Goal: Task Accomplishment & Management: Use online tool/utility

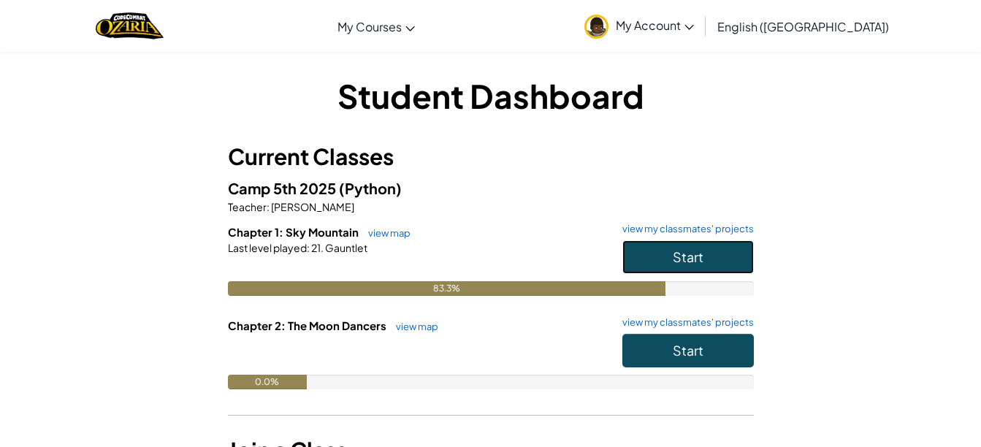
click at [685, 258] on span "Start" at bounding box center [688, 256] width 31 height 17
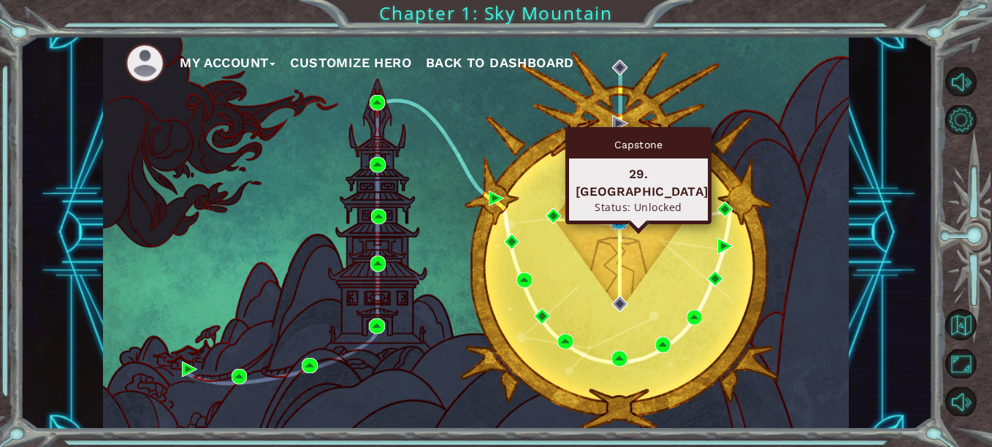
click at [625, 226] on img at bounding box center [618, 221] width 15 height 15
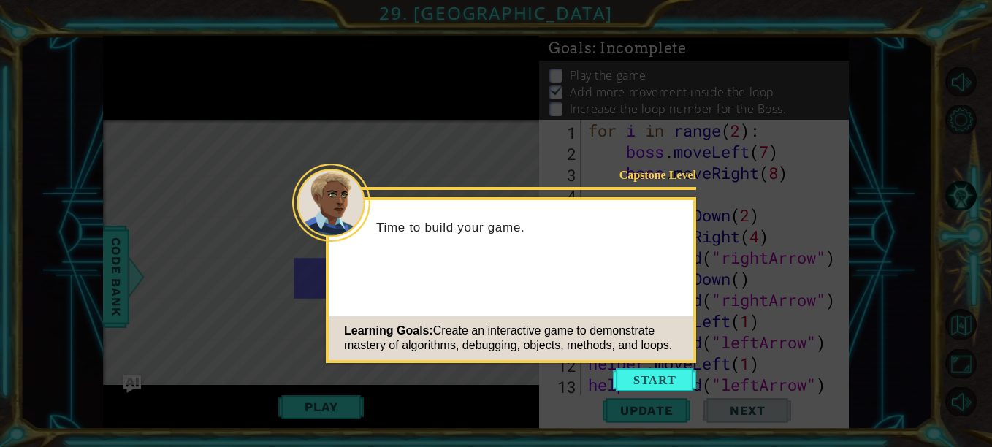
scroll to position [445, 0]
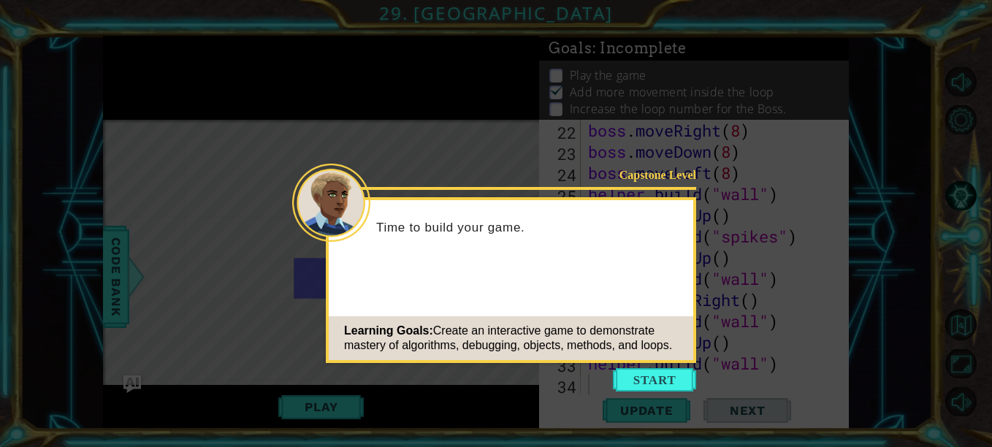
click at [627, 218] on div "Time to build your game." at bounding box center [511, 235] width 365 height 58
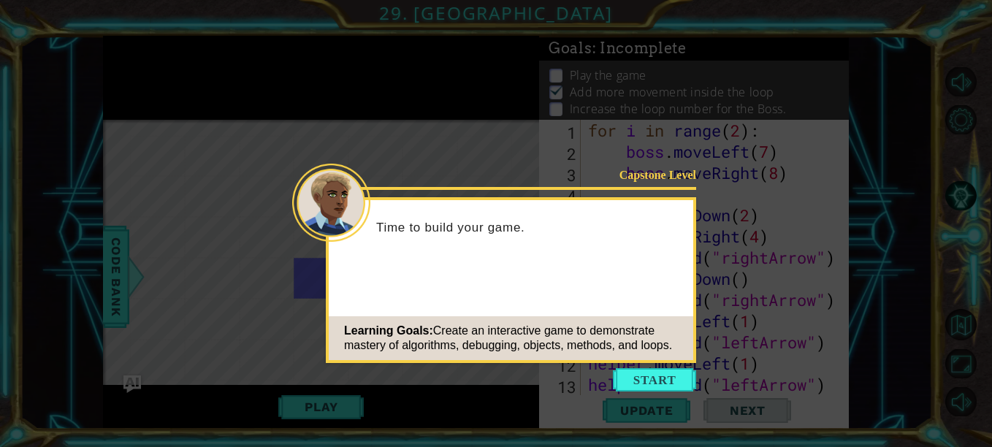
click at [671, 394] on icon at bounding box center [496, 223] width 992 height 447
click at [669, 386] on button "Start" at bounding box center [654, 379] width 83 height 23
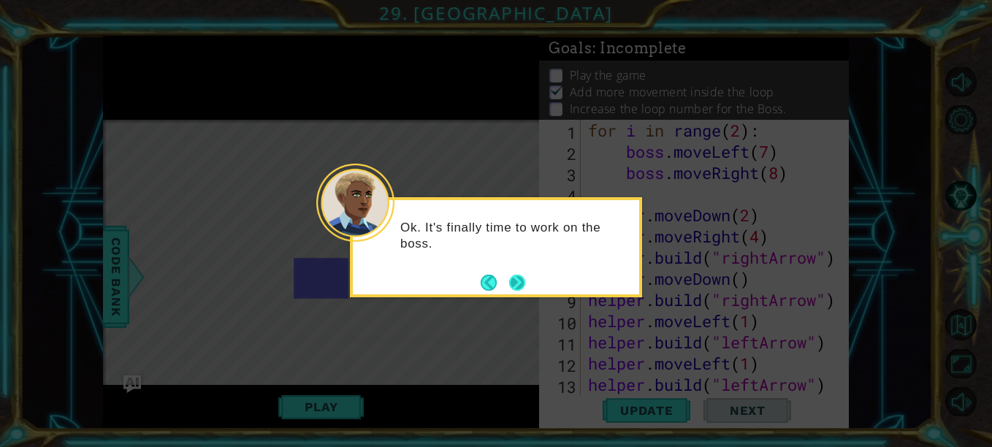
click at [511, 286] on button "Next" at bounding box center [517, 282] width 19 height 19
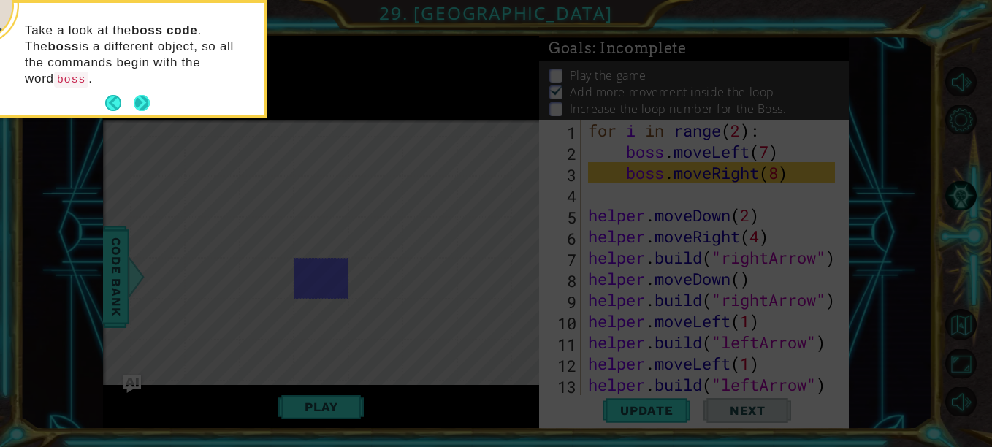
click at [147, 90] on button "Next" at bounding box center [141, 103] width 27 height 27
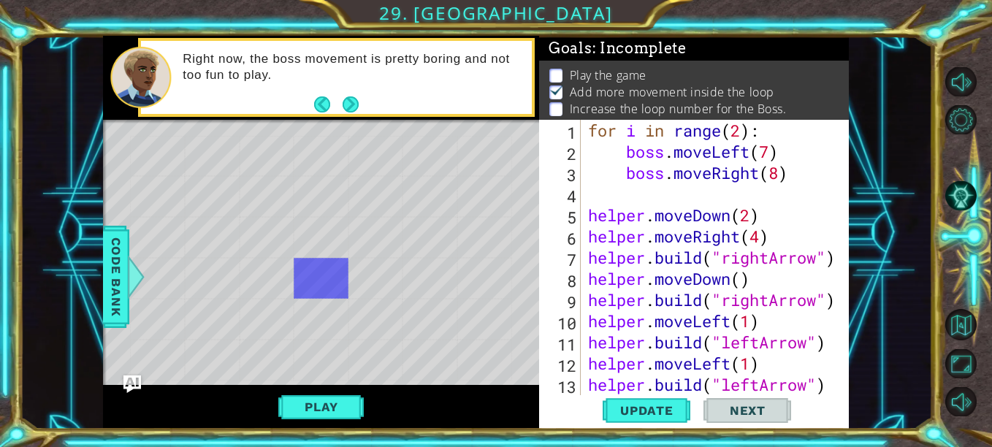
click at [774, 157] on div "for i in range ( 2 ) : boss . moveLeft ( 7 ) boss . moveRight ( 8 ) helper . mo…" at bounding box center [713, 279] width 257 height 318
click at [779, 170] on div "for i in range ( 2 ) : boss . moveLeft ( 10 ) boss . moveRight ( 8 ) helper . m…" at bounding box center [713, 279] width 257 height 318
click at [649, 409] on span "Update" at bounding box center [647, 410] width 83 height 15
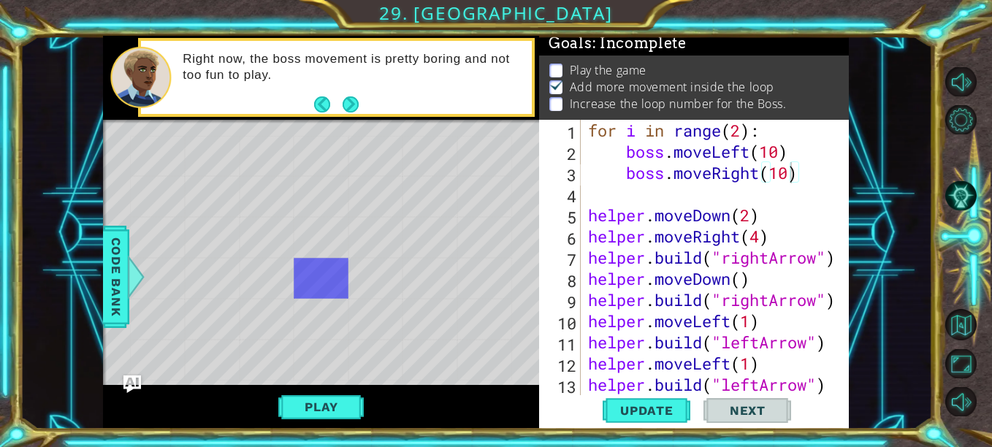
scroll to position [12, 0]
click at [342, 395] on button "Play" at bounding box center [320, 407] width 85 height 28
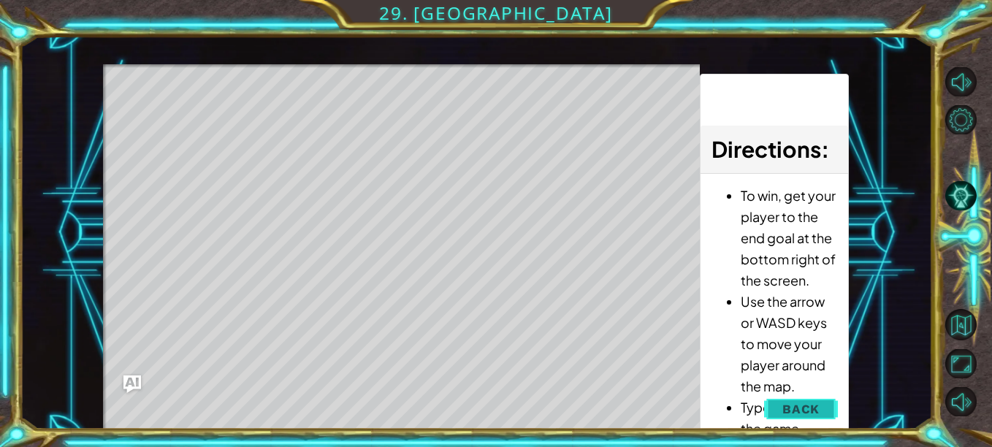
click at [804, 405] on span "Back" at bounding box center [800, 409] width 37 height 15
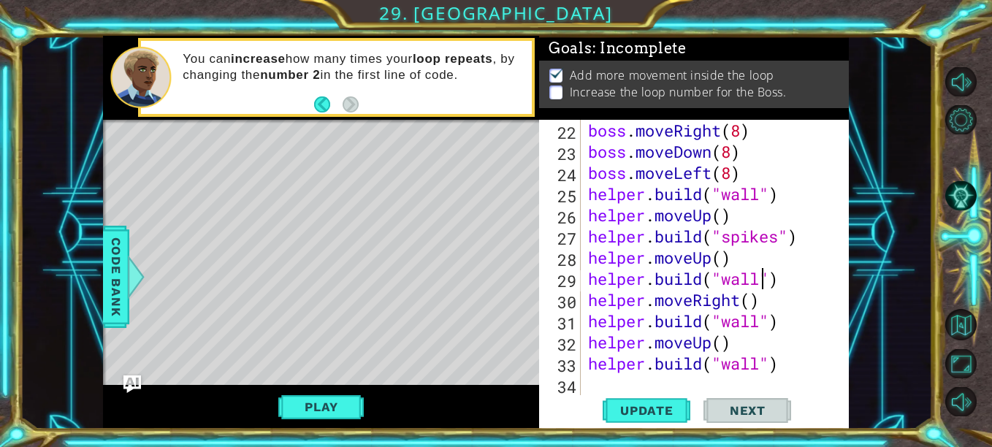
scroll to position [0, 8]
click at [763, 279] on div "boss . moveRight ( 8 ) boss . moveDown ( 8 ) boss . moveLeft ( 8 ) helper . bui…" at bounding box center [713, 279] width 257 height 318
click at [787, 281] on div "boss . moveRight ( 8 ) boss . moveDown ( 8 ) boss . moveLeft ( 8 ) helper . bui…" at bounding box center [713, 279] width 257 height 318
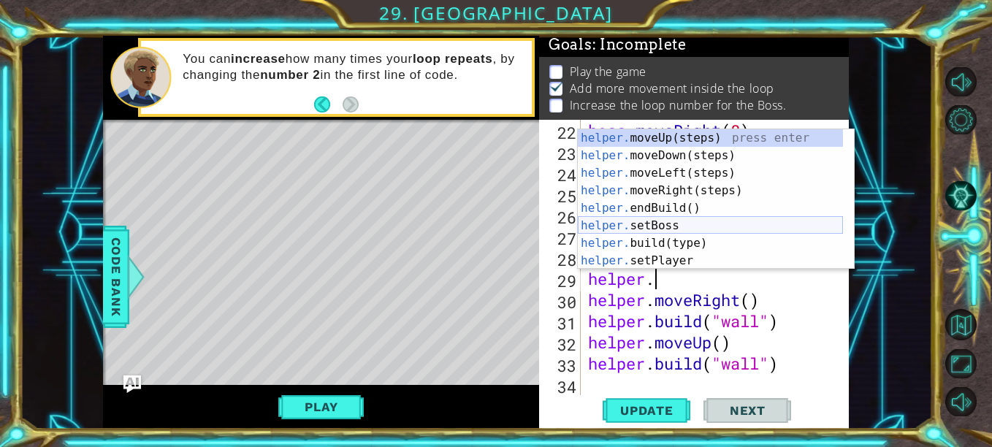
scroll to position [0, 3]
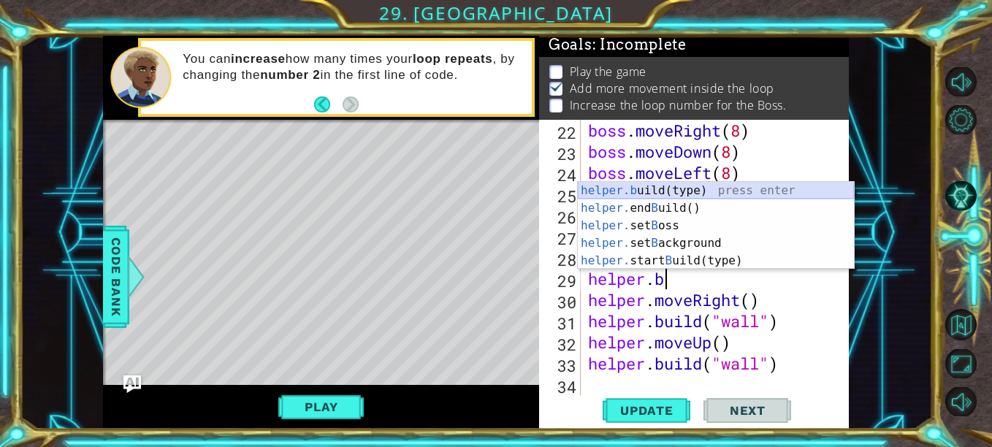
click at [690, 191] on div "helper.b uild(type) press enter helper. end B uild() press enter helper. set B …" at bounding box center [716, 243] width 276 height 123
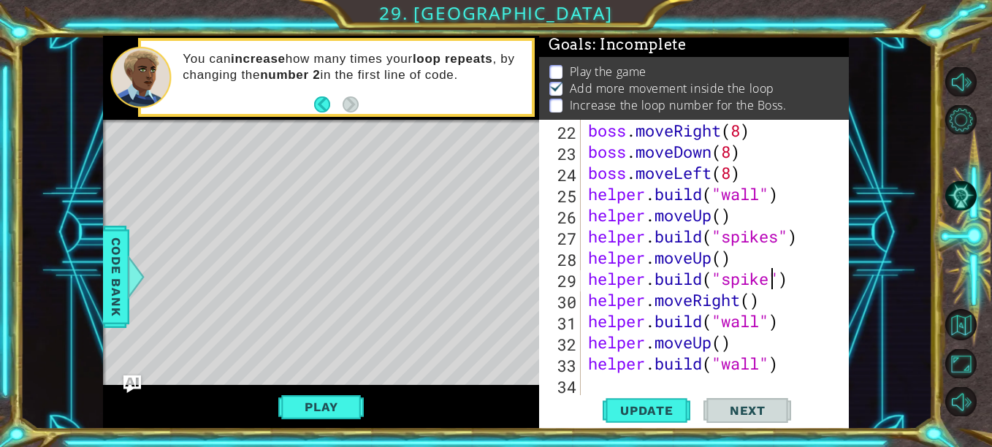
scroll to position [0, 9]
click at [760, 332] on div "boss . moveRight ( 8 ) boss . moveDown ( 8 ) boss . moveLeft ( 8 ) helper . bui…" at bounding box center [713, 279] width 257 height 318
click at [760, 322] on div "boss . moveRight ( 8 ) boss . moveDown ( 8 ) boss . moveLeft ( 8 ) helper . bui…" at bounding box center [713, 279] width 257 height 318
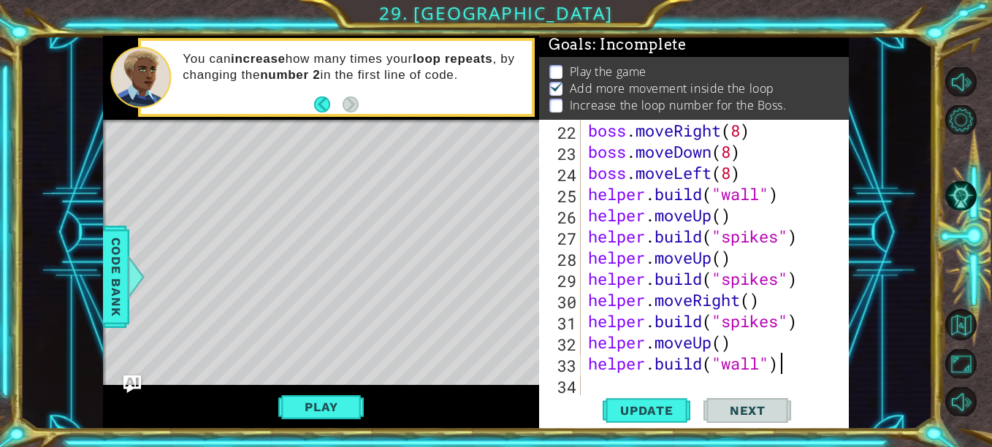
click at [785, 367] on div "boss . moveRight ( 8 ) boss . moveDown ( 8 ) boss . moveLeft ( 8 ) helper . bui…" at bounding box center [713, 279] width 257 height 318
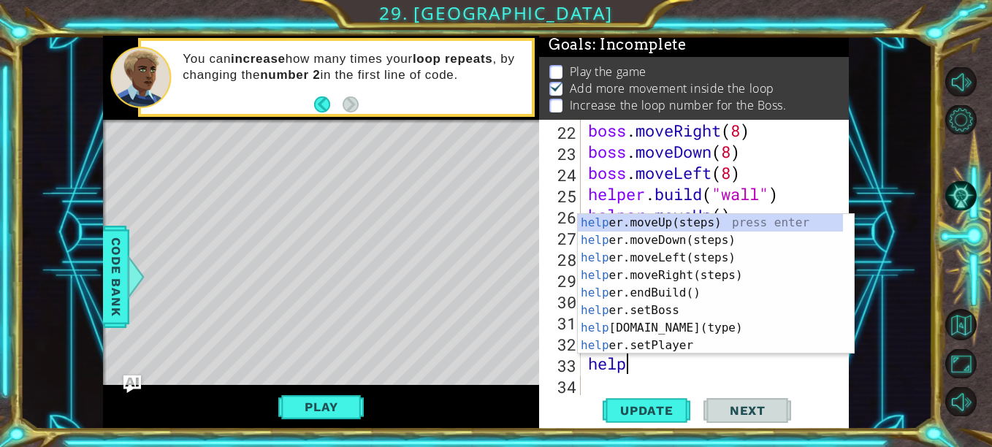
scroll to position [0, 1]
type textarea "h"
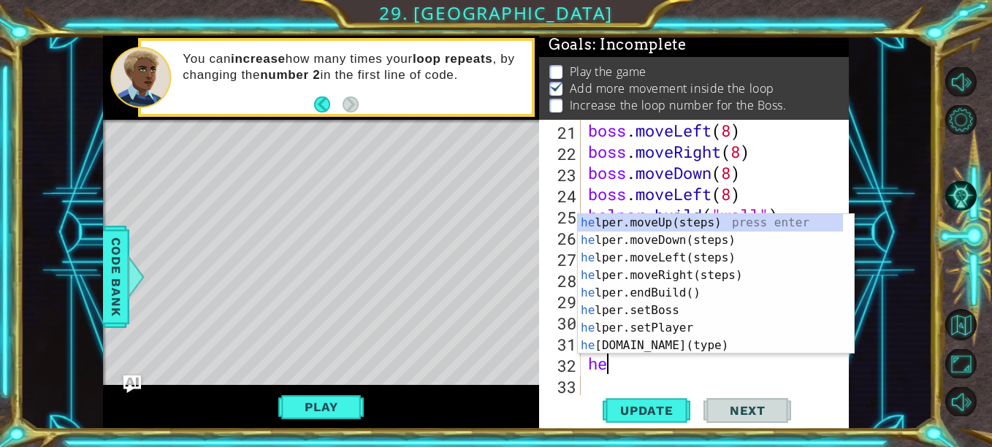
scroll to position [0, 0]
type textarea "h"
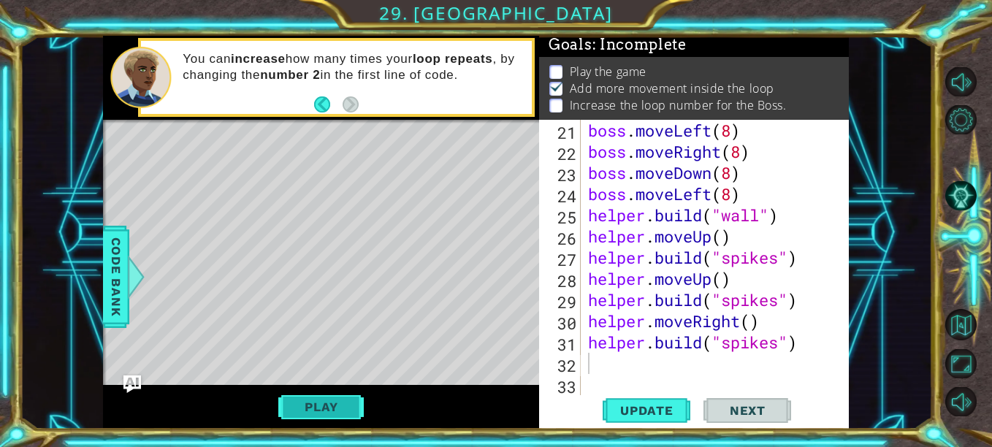
click at [357, 411] on button "Play" at bounding box center [320, 407] width 85 height 28
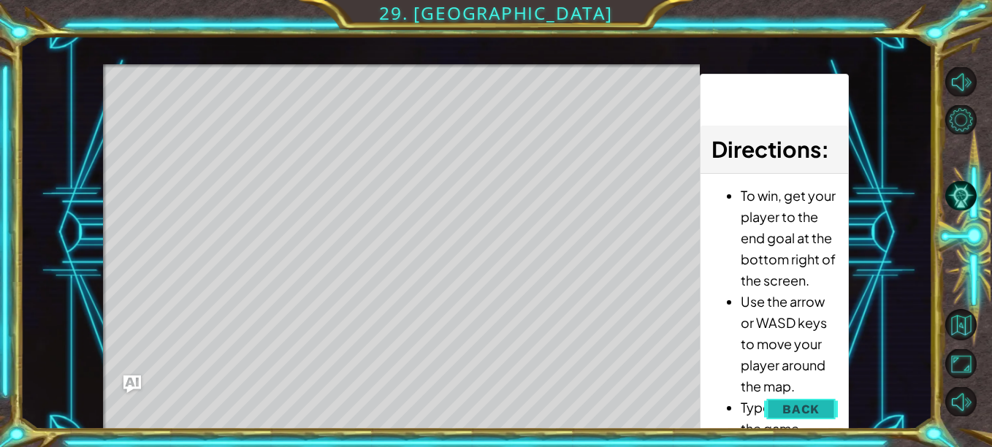
click at [810, 419] on button "Back" at bounding box center [801, 408] width 74 height 29
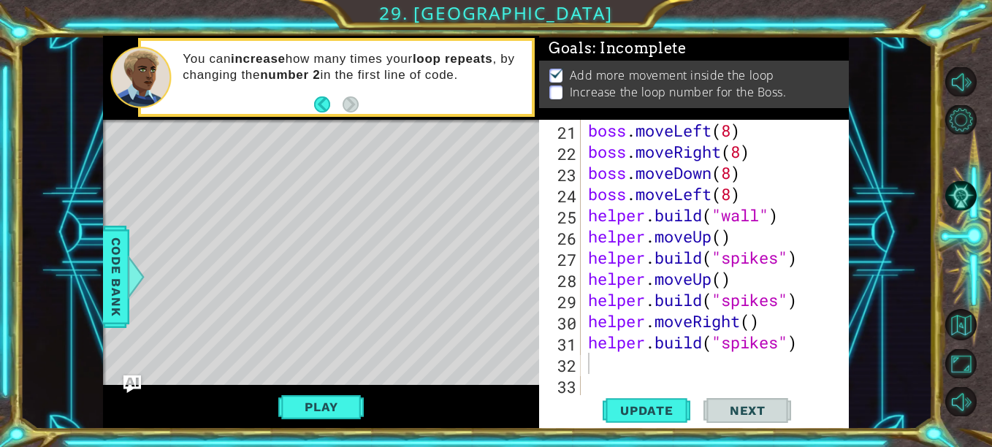
click at [609, 357] on div "boss . moveLeft ( 8 ) boss . moveRight ( 8 ) boss . moveDown ( 8 ) boss . moveL…" at bounding box center [713, 279] width 257 height 318
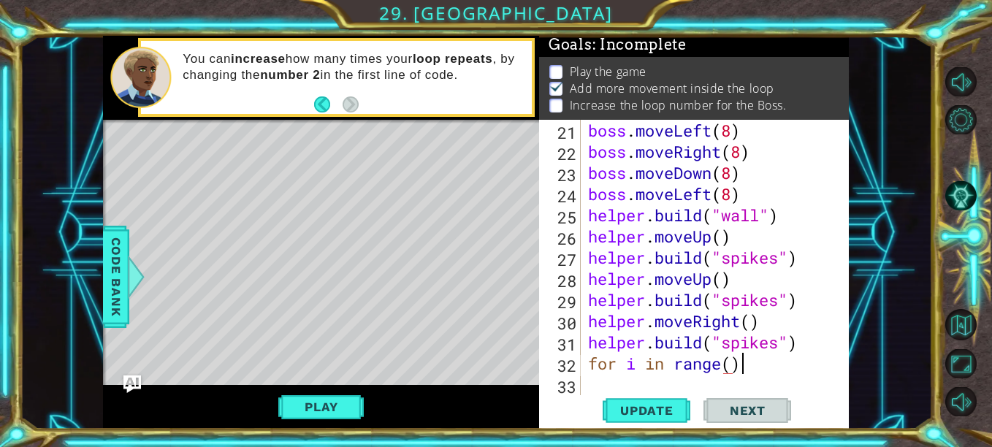
scroll to position [0, 7]
click at [732, 366] on div "boss . moveLeft ( 8 ) boss . moveRight ( 8 ) boss . moveDown ( 8 ) boss . moveL…" at bounding box center [713, 279] width 257 height 318
type textarea "for i in range(2)"
click at [604, 384] on div "boss . moveLeft ( 8 ) boss . moveRight ( 8 ) boss . moveDown ( 8 ) boss . moveL…" at bounding box center [713, 279] width 257 height 318
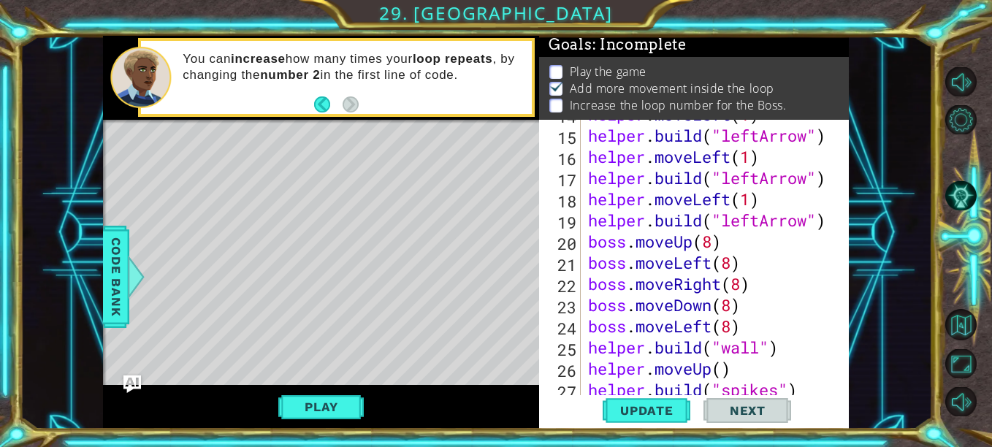
scroll to position [445, 0]
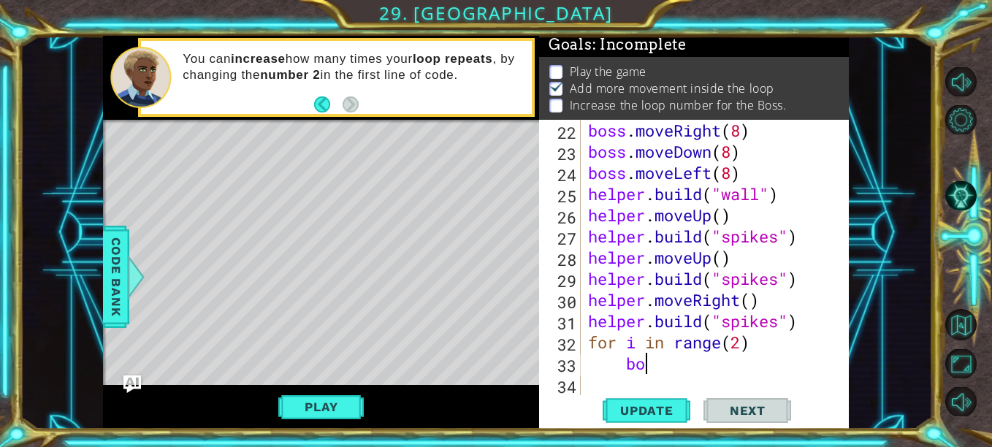
type textarea "bos"
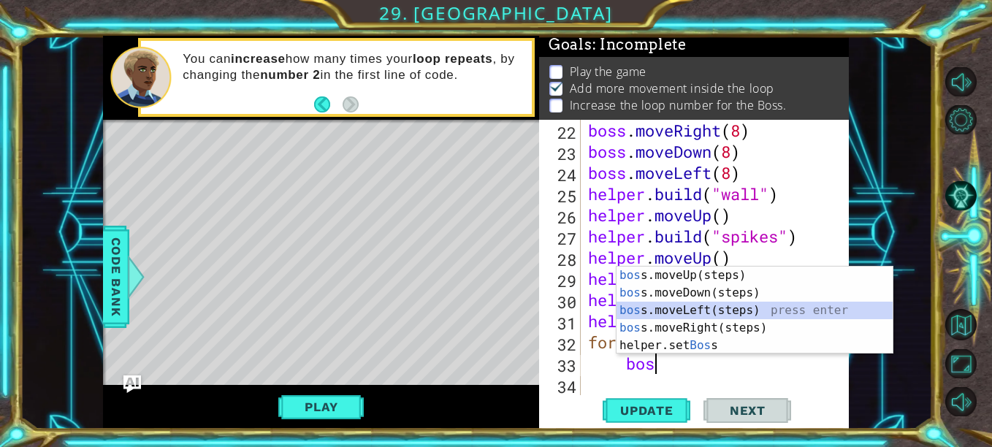
click at [695, 310] on div "bos s.moveUp(steps) press enter bos s.moveDown(steps) press enter bos s.moveLef…" at bounding box center [755, 328] width 276 height 123
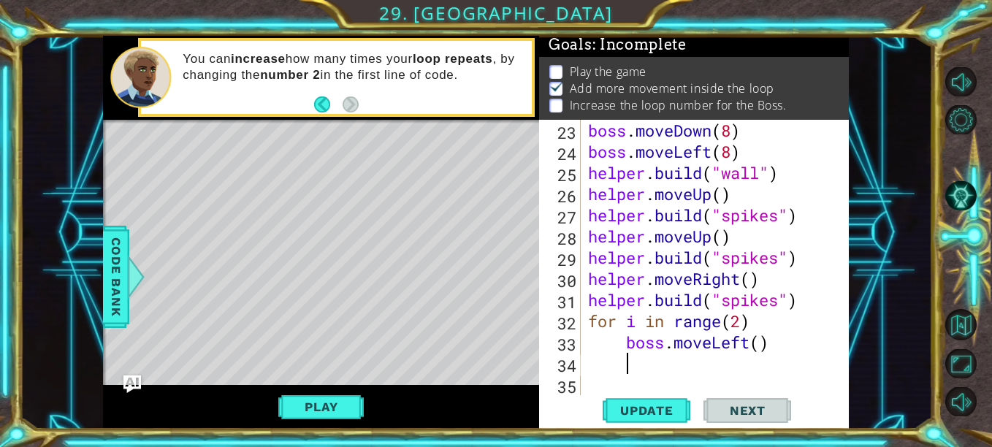
scroll to position [466, 0]
click at [762, 345] on div "boss . moveDown ( 8 ) boss . moveLeft ( 8 ) helper . build ( "wall" ) helper . …" at bounding box center [713, 279] width 257 height 318
type textarea "boss.moveLeft(9)"
click at [638, 367] on div "boss . moveDown ( 8 ) boss . moveLeft ( 8 ) helper . build ( "wall" ) helper . …" at bounding box center [713, 279] width 257 height 318
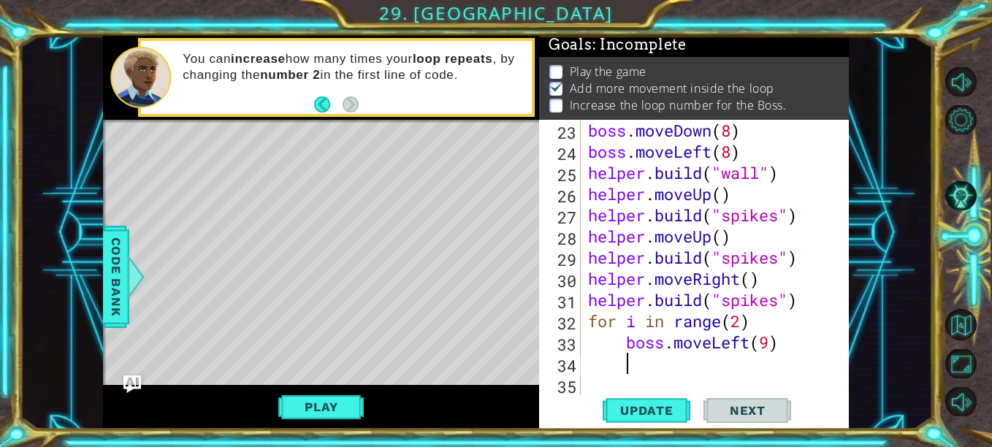
type textarea "b"
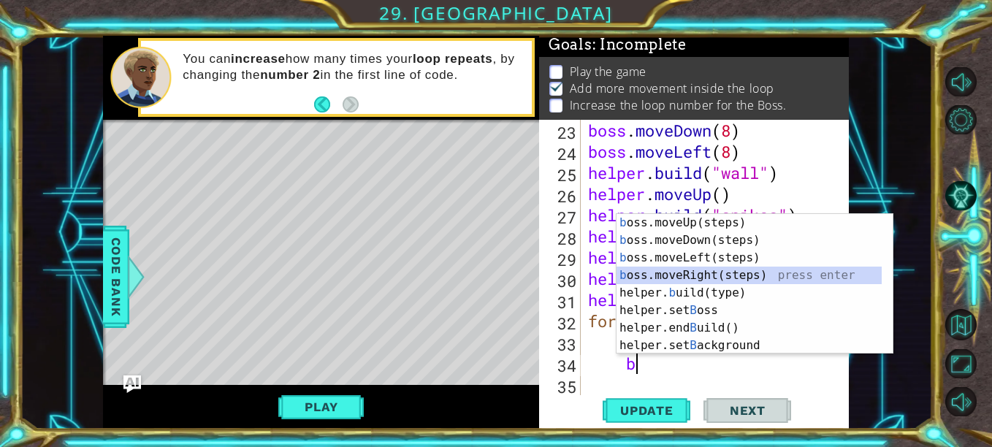
click at [722, 274] on div "b oss.moveUp(steps) press enter b oss.moveDown(steps) press enter b oss.moveLef…" at bounding box center [749, 301] width 265 height 175
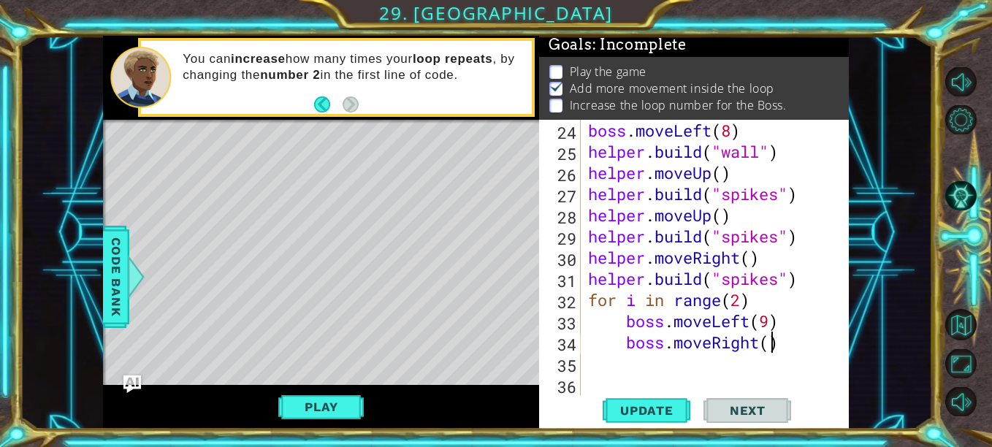
click at [768, 340] on div "boss . moveLeft ( 8 ) helper . build ( "wall" ) helper . moveUp ( ) helper . bu…" at bounding box center [713, 279] width 257 height 318
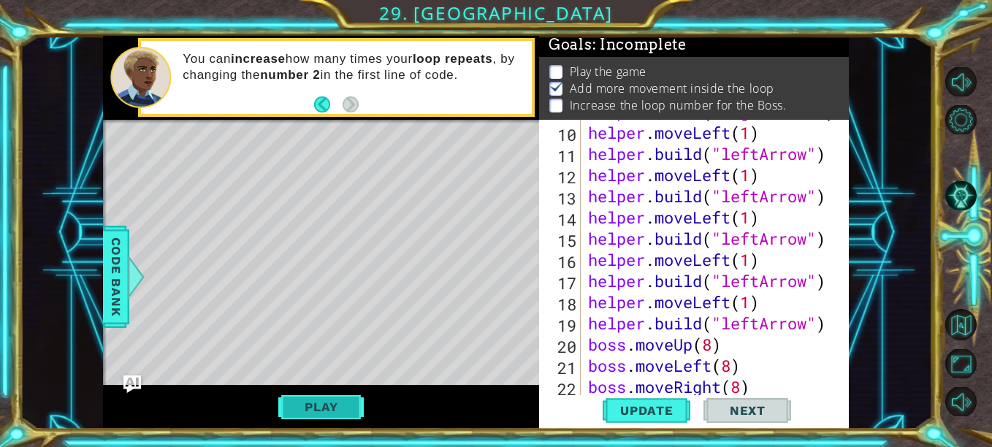
type textarea "boss.moveRight(8)"
click at [353, 402] on button "Play" at bounding box center [320, 407] width 85 height 28
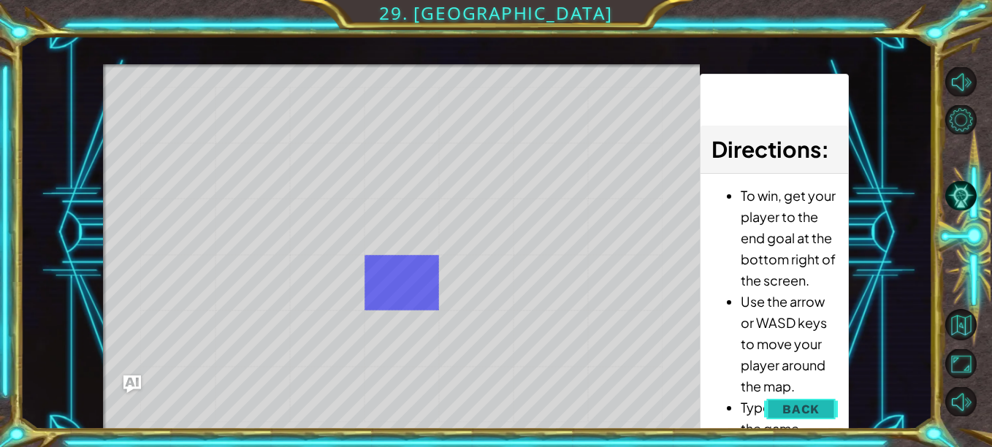
click at [834, 413] on button "Back" at bounding box center [801, 408] width 74 height 29
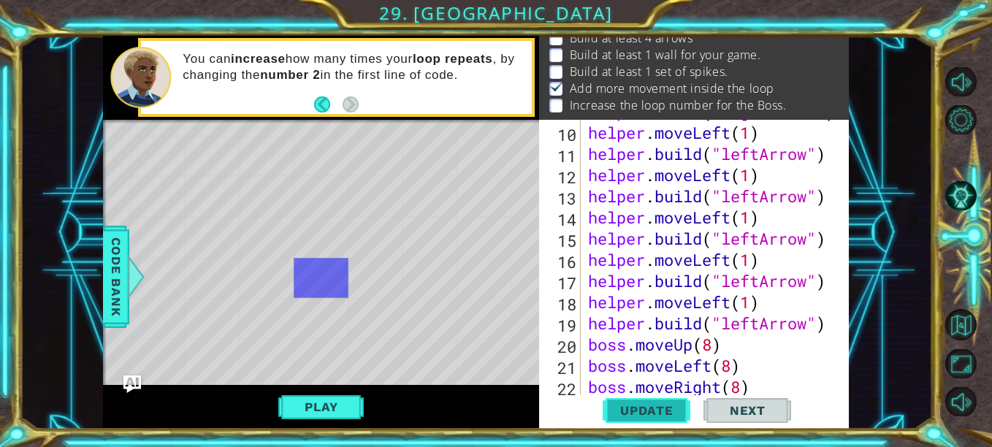
click at [671, 403] on button "Update" at bounding box center [647, 410] width 88 height 31
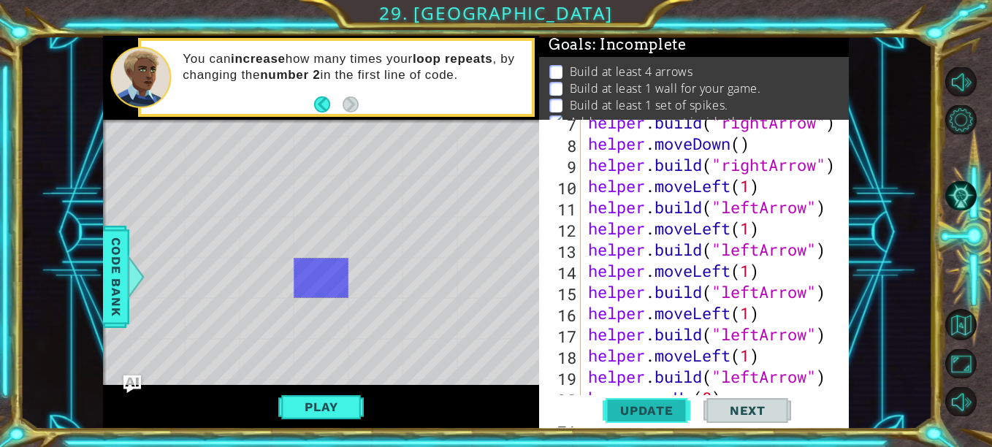
click at [647, 422] on button "Update" at bounding box center [647, 410] width 88 height 31
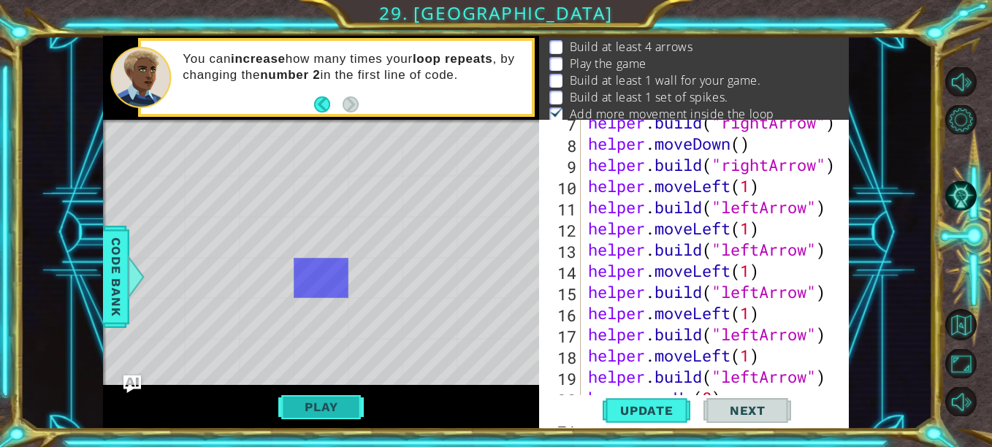
click at [329, 405] on button "Play" at bounding box center [320, 407] width 85 height 28
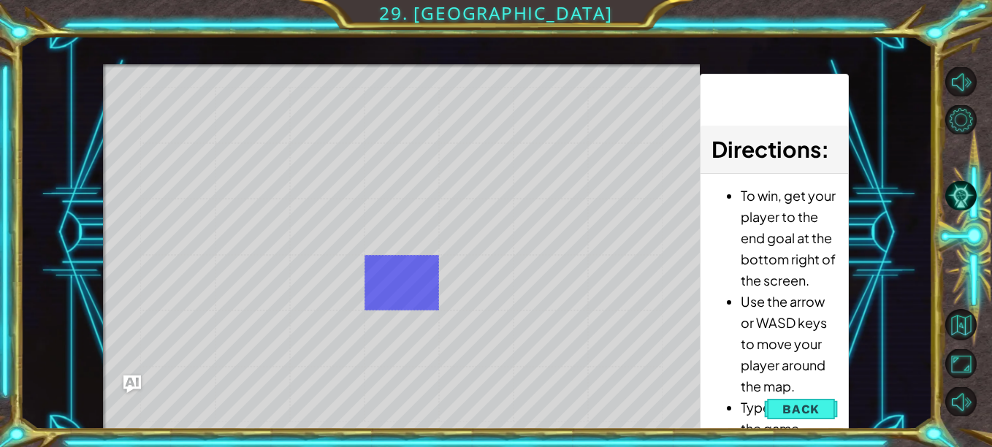
click at [404, 278] on span "@" at bounding box center [401, 283] width 13 height 22
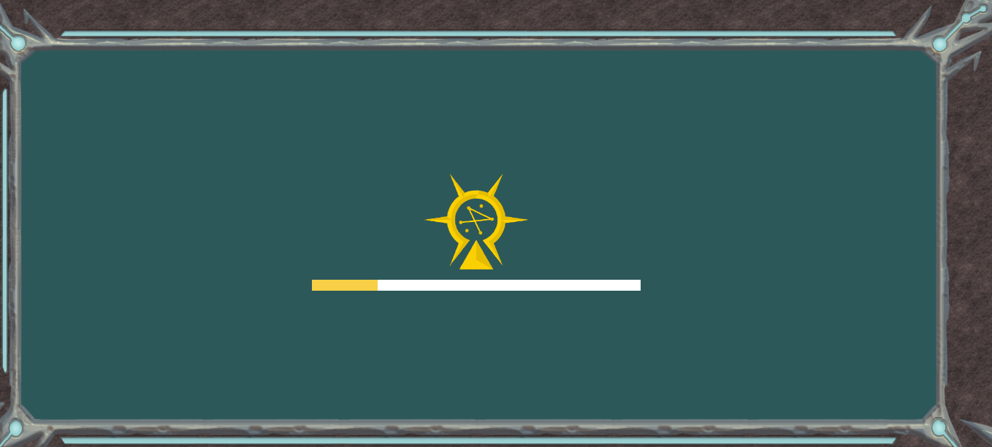
click at [587, 354] on div "Goals Error loading from server. Try refreshing the page. You'll need to join a…" at bounding box center [496, 223] width 992 height 447
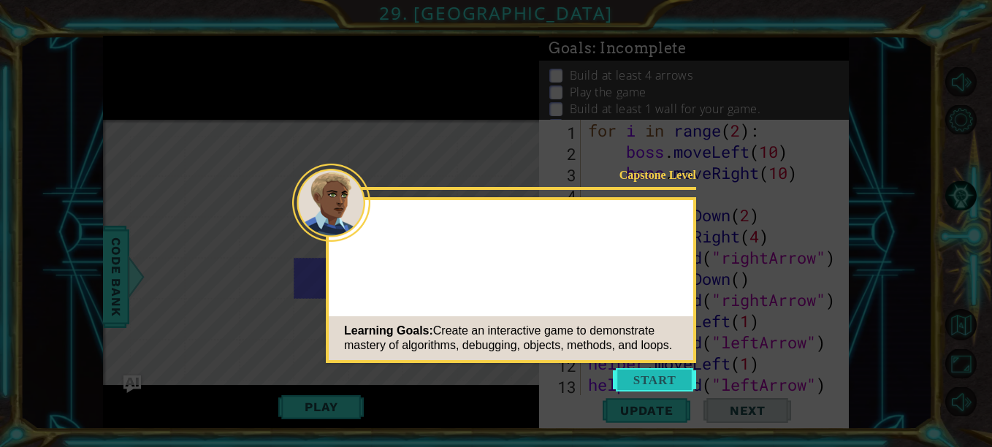
click at [659, 375] on button "Start" at bounding box center [654, 379] width 83 height 23
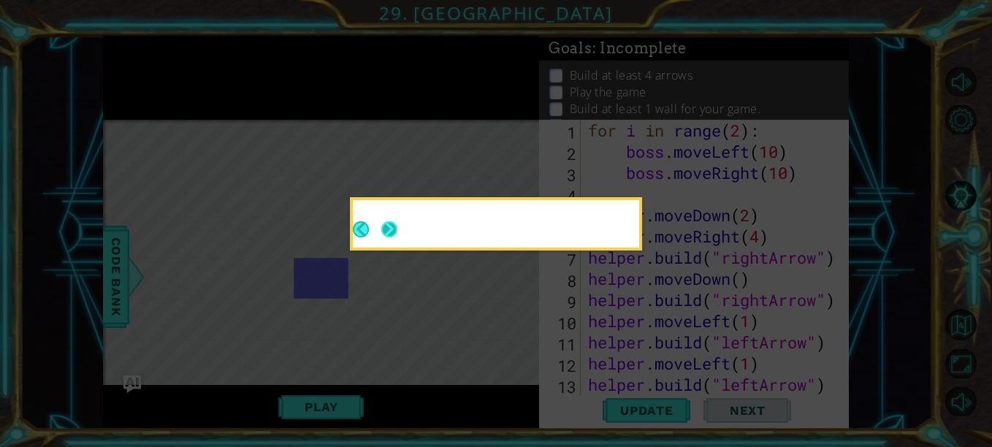
click at [390, 237] on button "Next" at bounding box center [389, 229] width 16 height 16
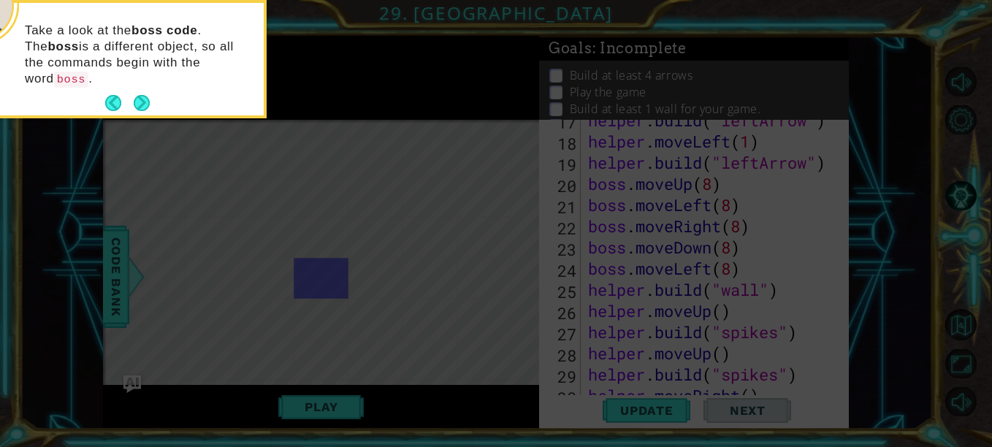
scroll to position [487, 0]
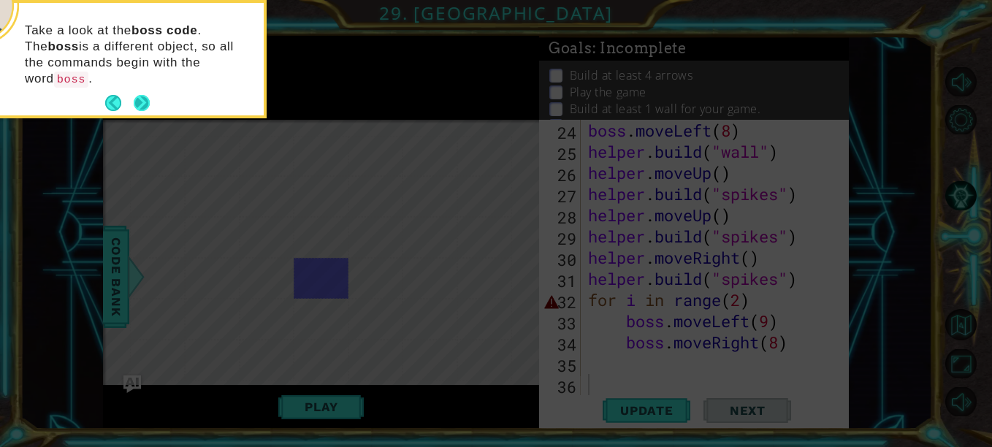
click at [134, 95] on button "Next" at bounding box center [142, 103] width 16 height 16
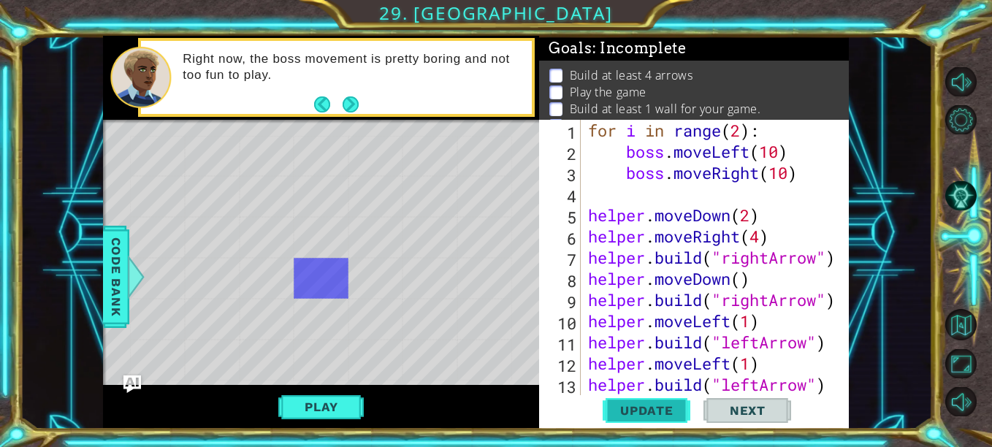
click at [628, 405] on span "Update" at bounding box center [647, 410] width 83 height 15
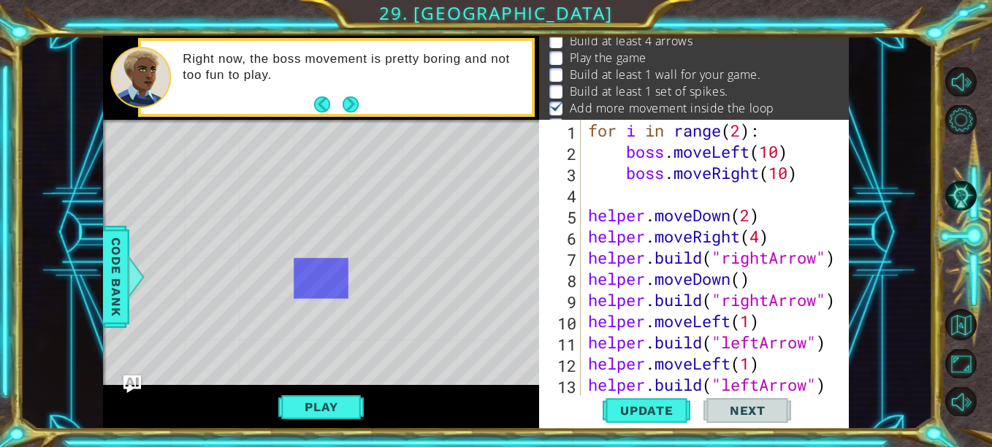
scroll to position [37, 0]
click at [351, 101] on button "Next" at bounding box center [351, 104] width 16 height 16
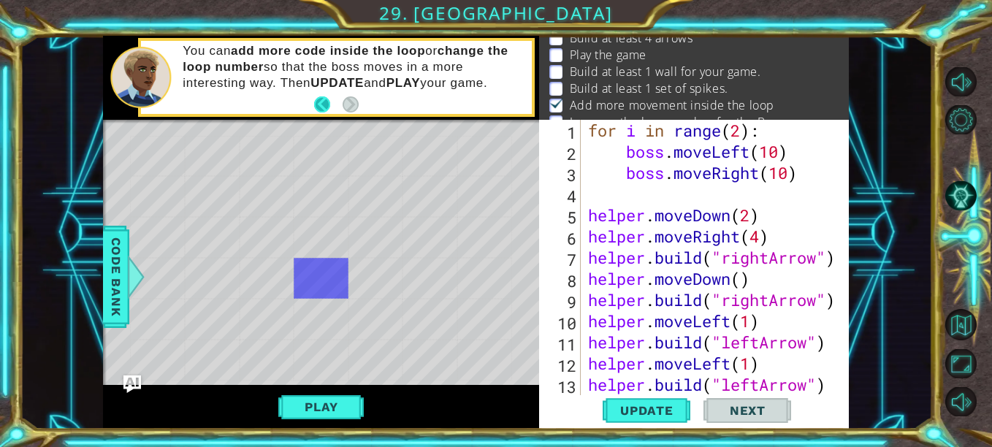
click at [319, 104] on button "Back" at bounding box center [328, 104] width 28 height 16
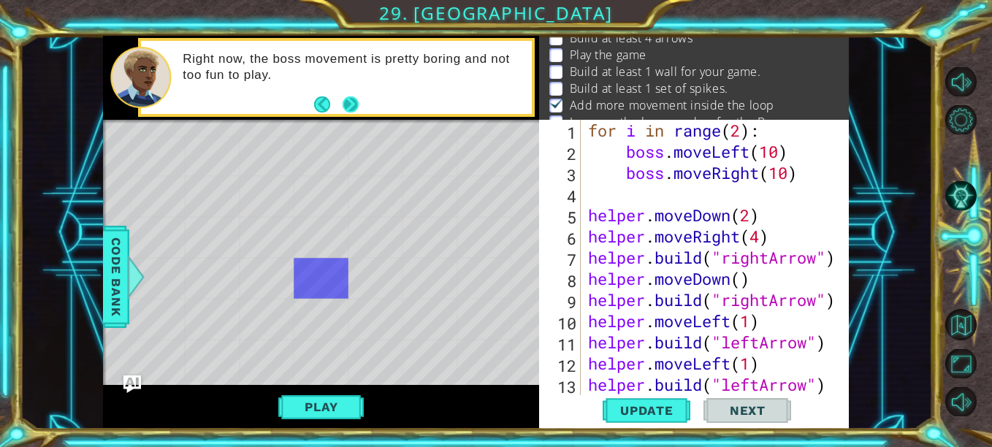
click at [352, 106] on button "Next" at bounding box center [351, 104] width 16 height 16
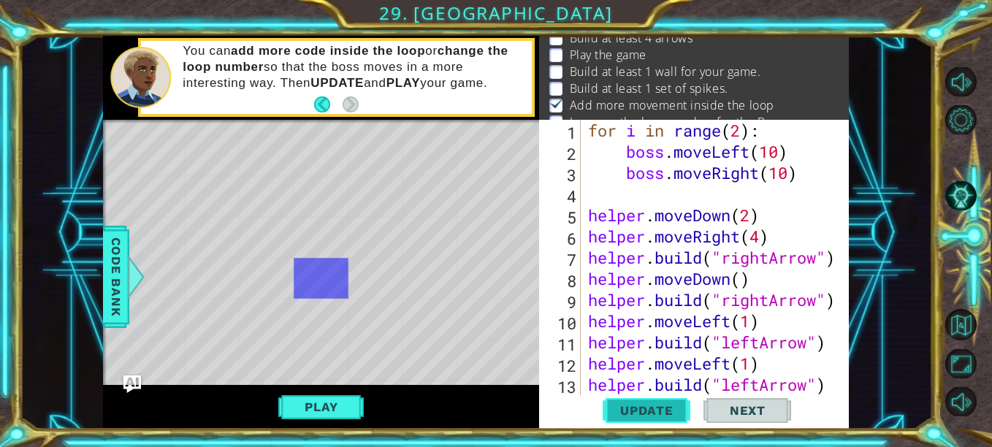
click at [669, 402] on button "Update" at bounding box center [647, 410] width 88 height 31
click at [305, 416] on button "Play" at bounding box center [320, 407] width 85 height 28
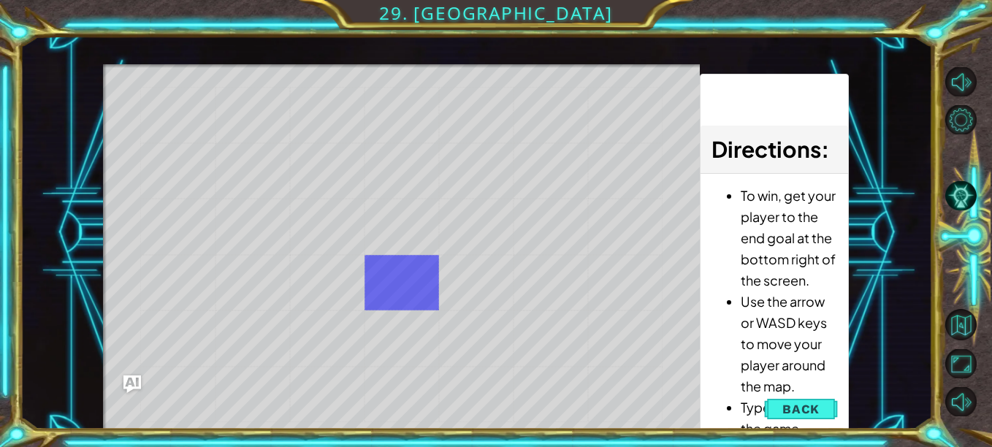
click at [373, 291] on div "@ Hero, Dot" at bounding box center [402, 283] width 75 height 56
click at [830, 413] on button "Back" at bounding box center [801, 408] width 74 height 29
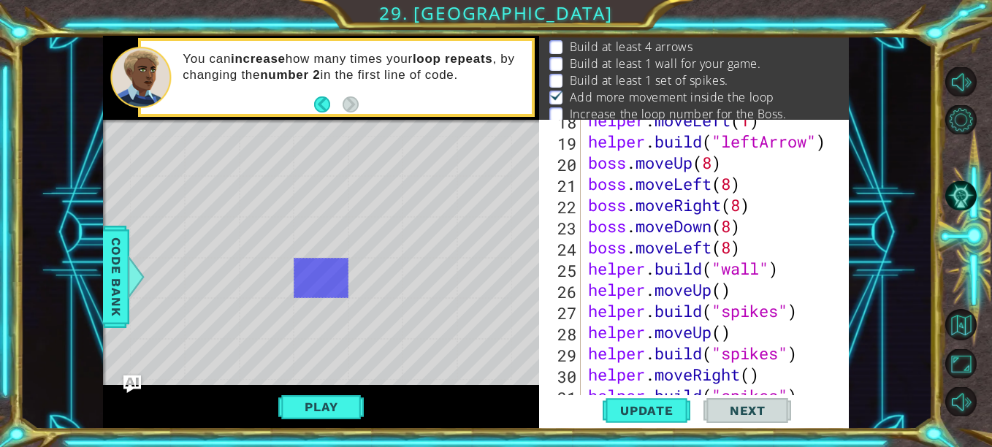
scroll to position [487, 0]
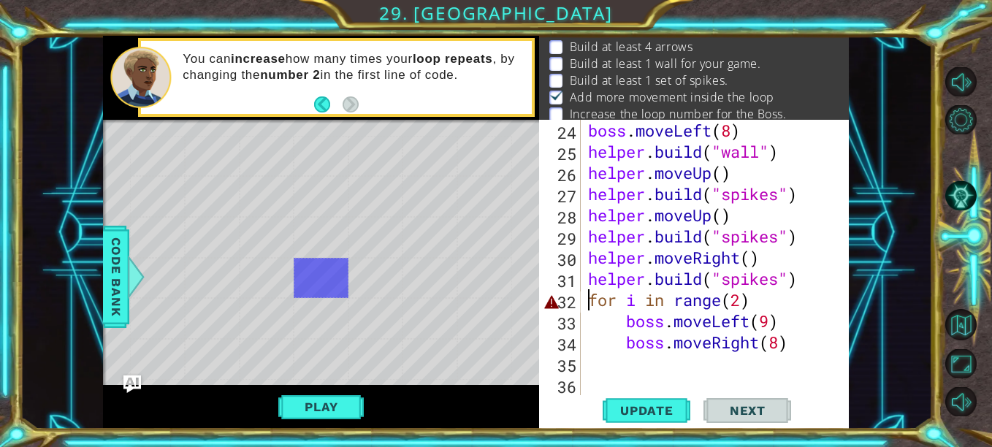
click at [589, 297] on div "boss . moveLeft ( 8 ) helper . build ( "wall" ) helper . moveUp ( ) helper . bu…" at bounding box center [713, 279] width 257 height 318
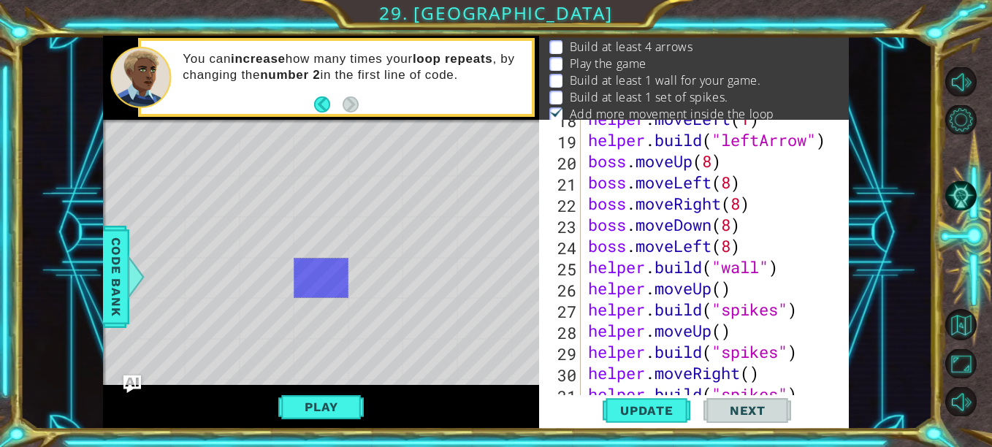
scroll to position [427, 0]
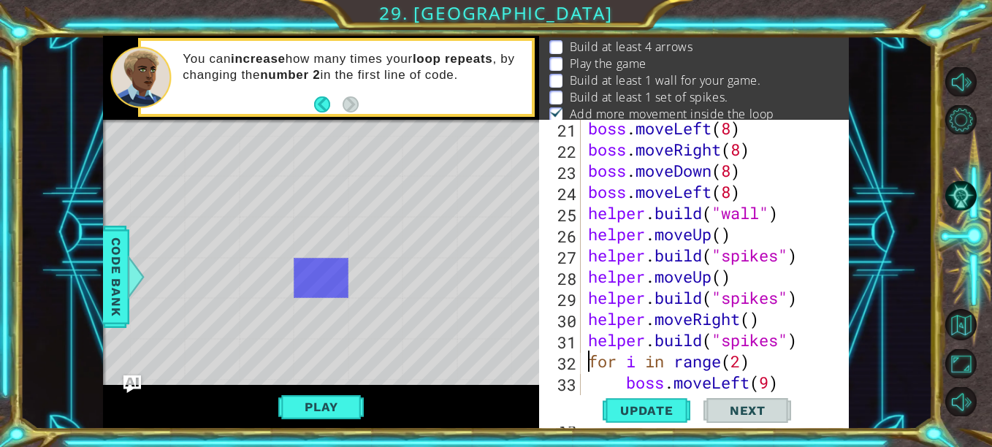
click at [752, 364] on div "boss . moveLeft ( 8 ) boss . moveRight ( 8 ) boss . moveDown ( 8 ) boss . moveL…" at bounding box center [713, 277] width 257 height 318
click at [627, 412] on span "Update" at bounding box center [647, 410] width 83 height 15
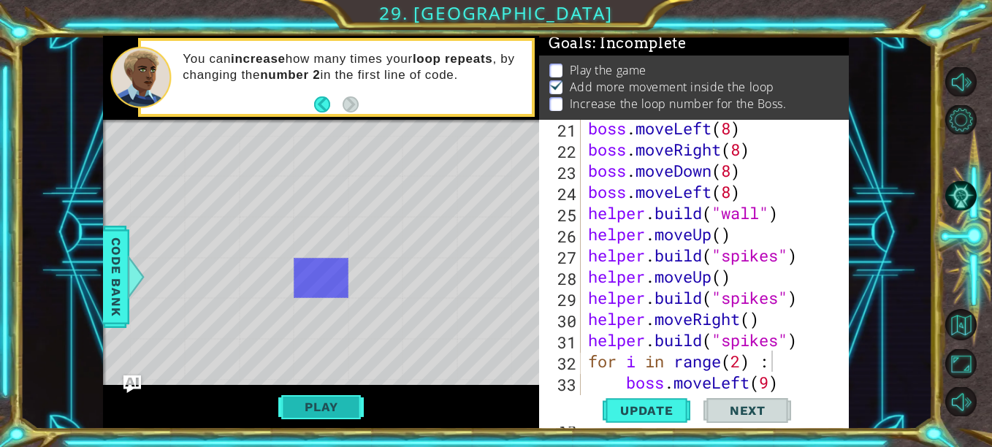
scroll to position [23, 0]
click at [334, 403] on button "Play" at bounding box center [320, 407] width 85 height 28
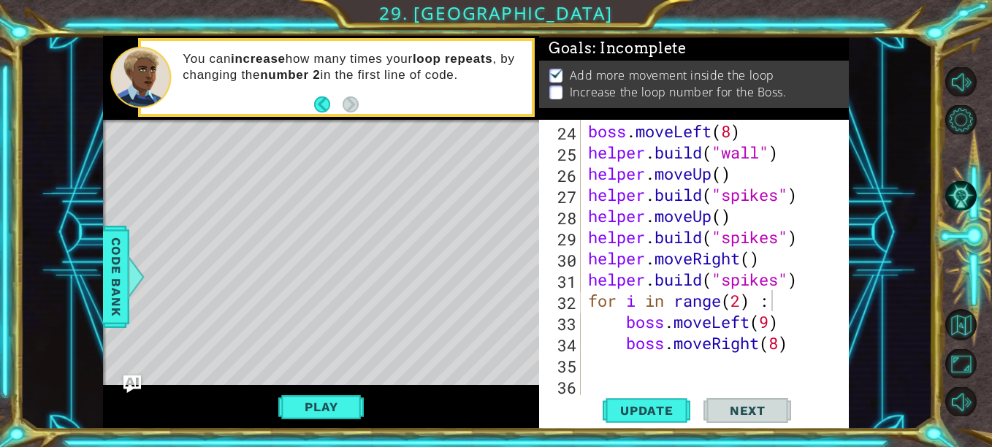
scroll to position [487, 0]
click at [331, 404] on button "Play" at bounding box center [320, 407] width 85 height 28
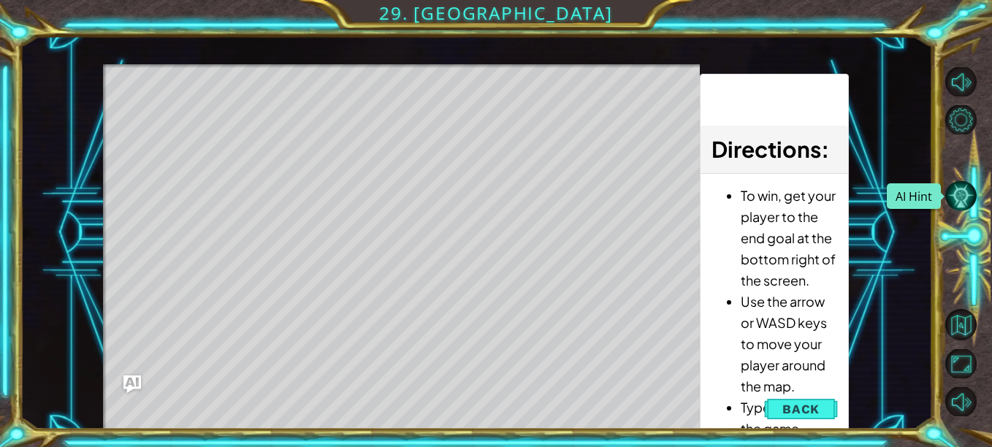
click at [964, 193] on button "AI Hint" at bounding box center [960, 195] width 31 height 29
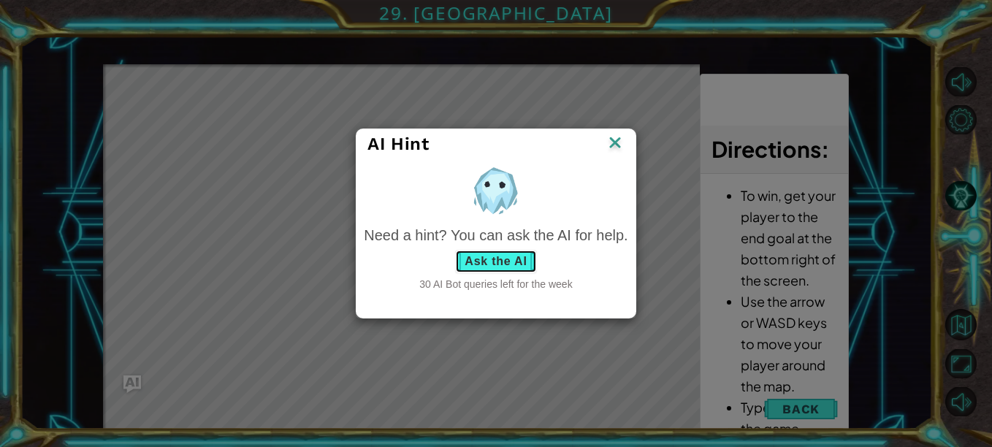
click at [526, 259] on button "Ask the AI" at bounding box center [495, 261] width 81 height 23
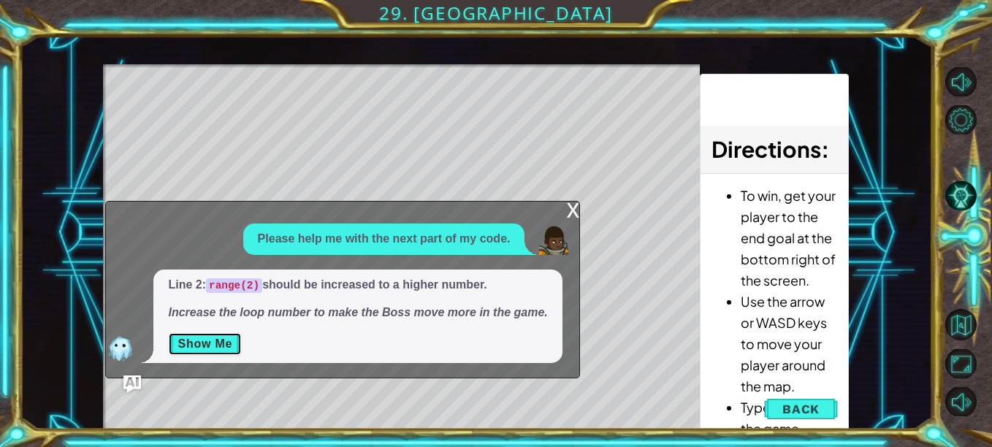
click at [236, 350] on button "Show Me" at bounding box center [205, 343] width 74 height 23
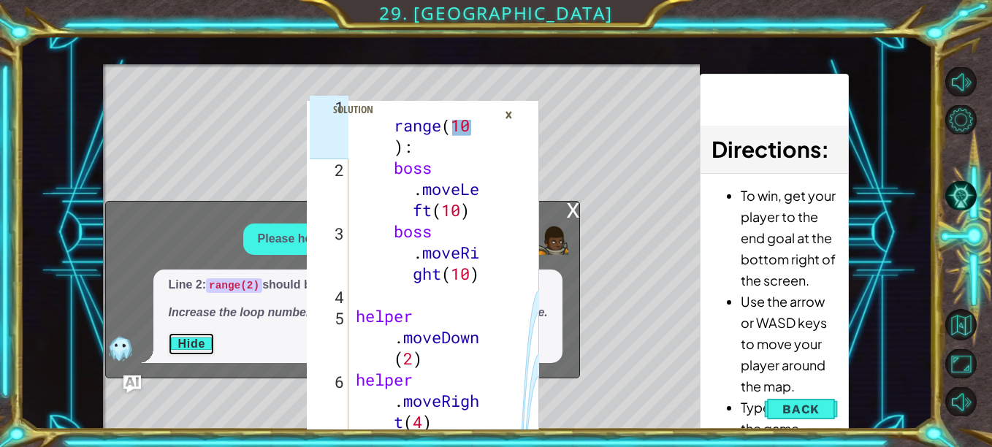
scroll to position [0, 0]
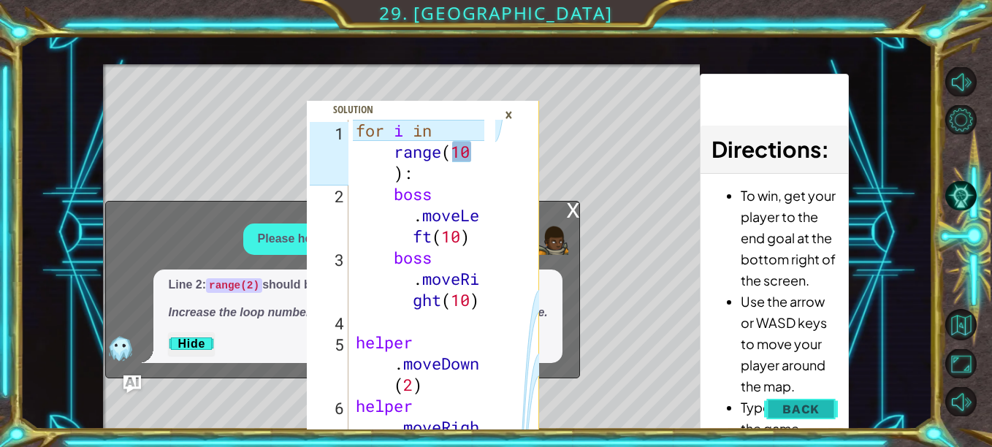
click at [829, 406] on button "Back" at bounding box center [801, 408] width 74 height 29
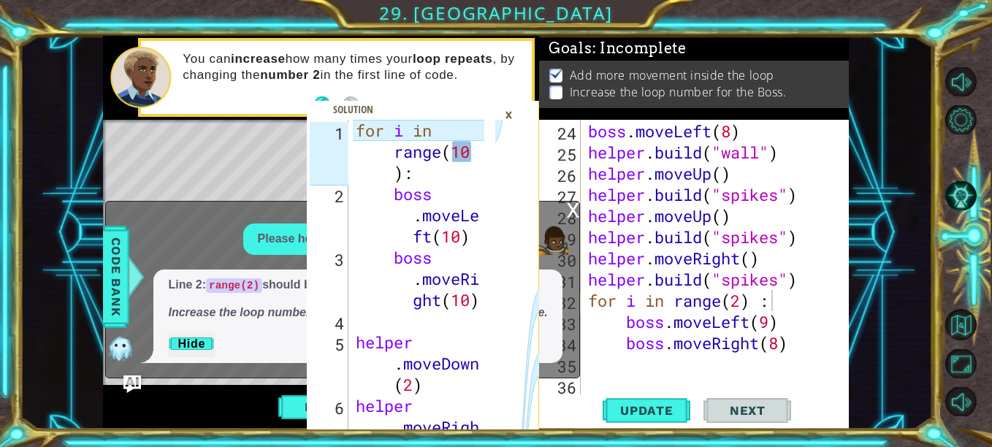
click at [790, 342] on div "boss . moveDown ( 8 ) boss . moveLeft ( 8 ) helper . build ( "wall" ) helper . …" at bounding box center [713, 258] width 257 height 318
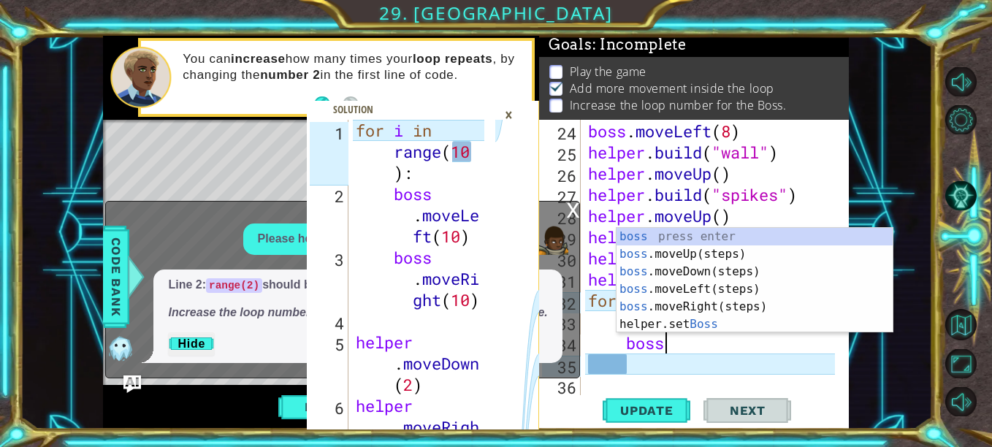
type textarea "b"
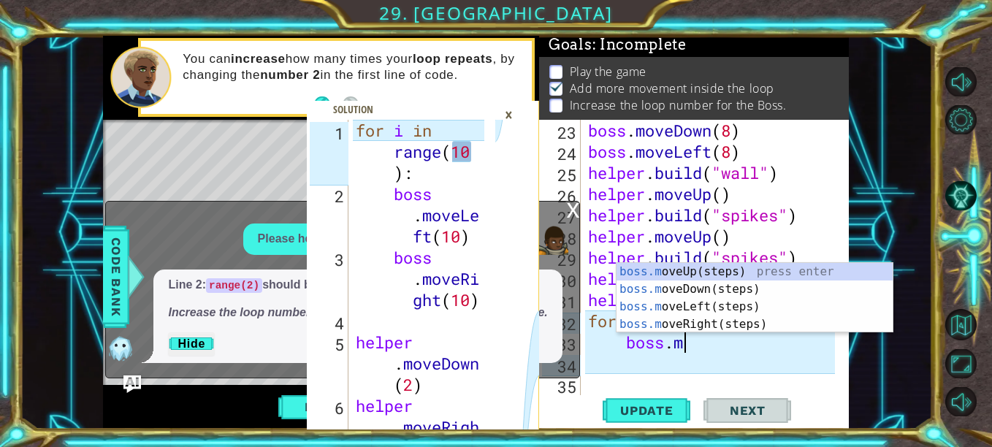
type textarea "b"
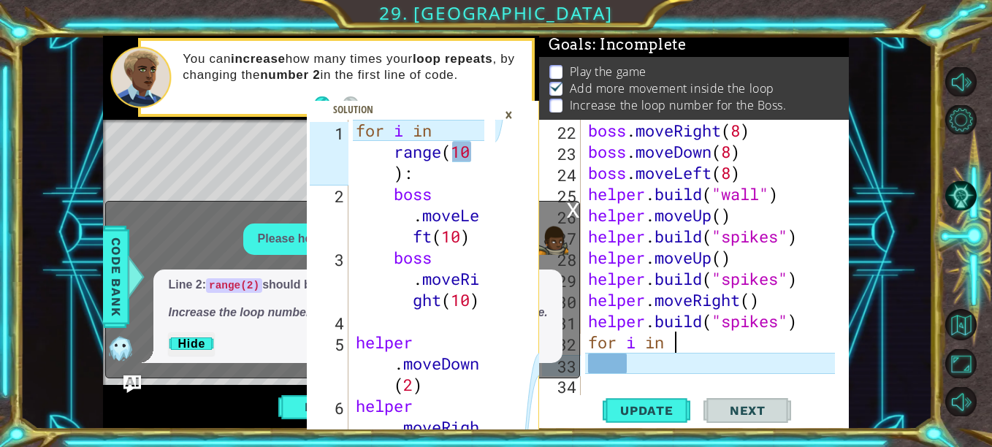
type textarea "f"
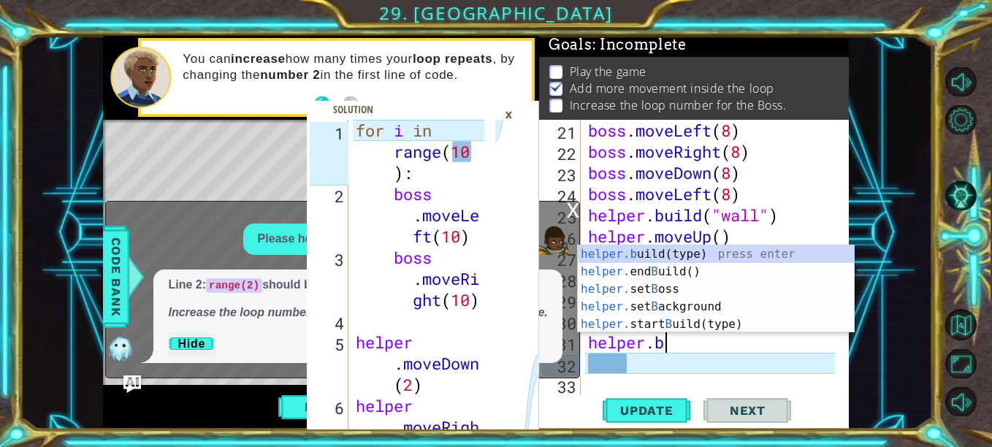
type textarea "h"
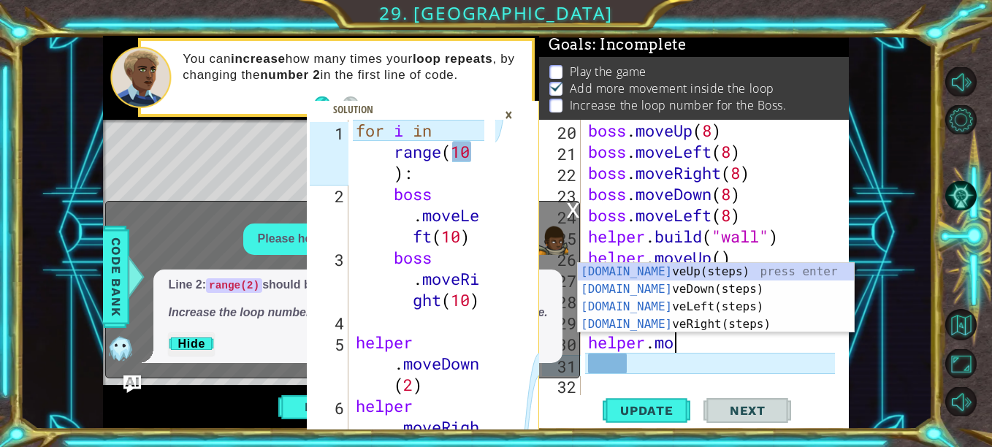
type textarea "h"
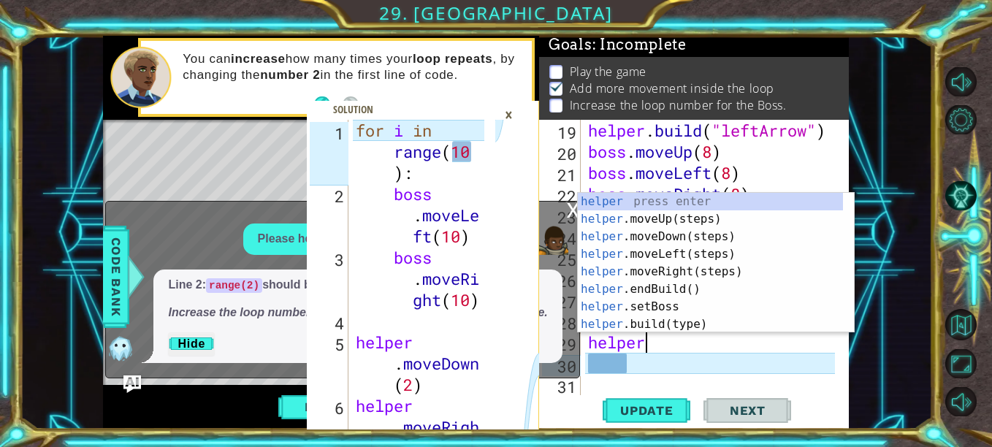
type textarea "h"
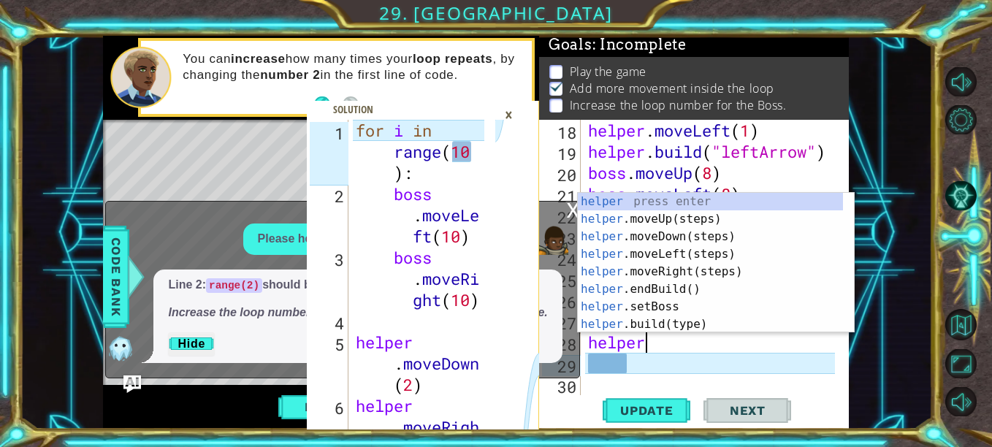
type textarea "h"
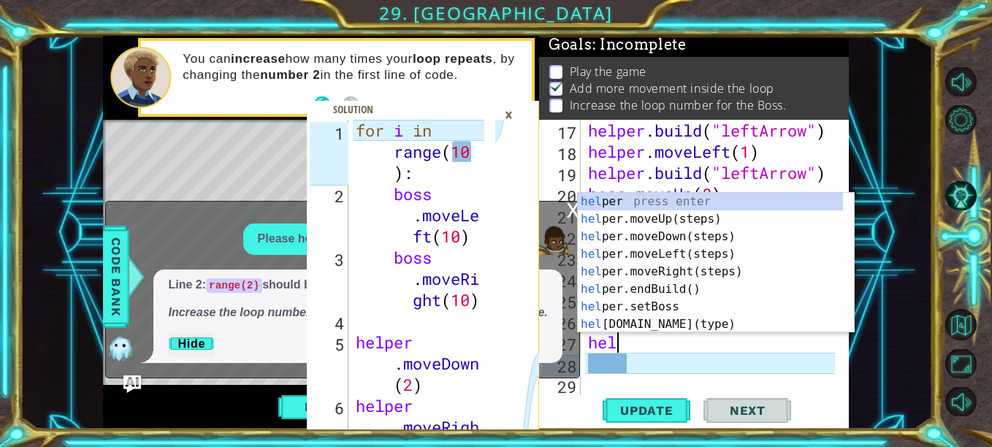
type textarea "h"
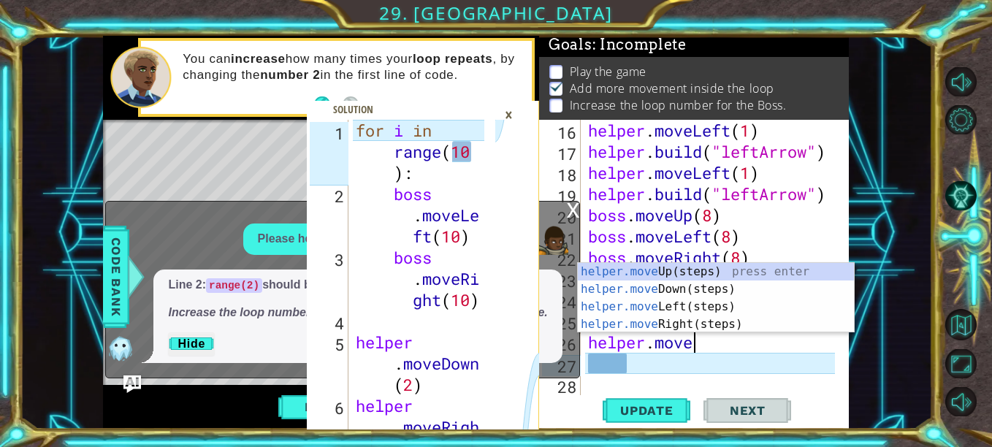
type textarea "h"
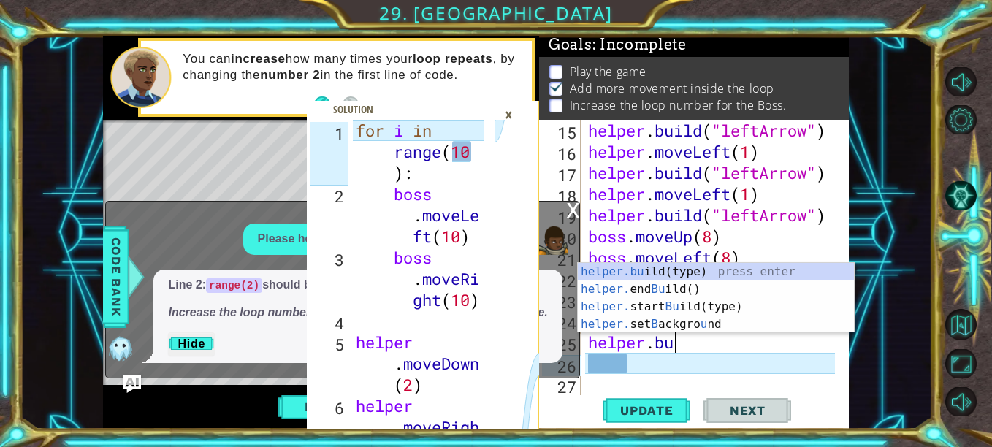
type textarea "h"
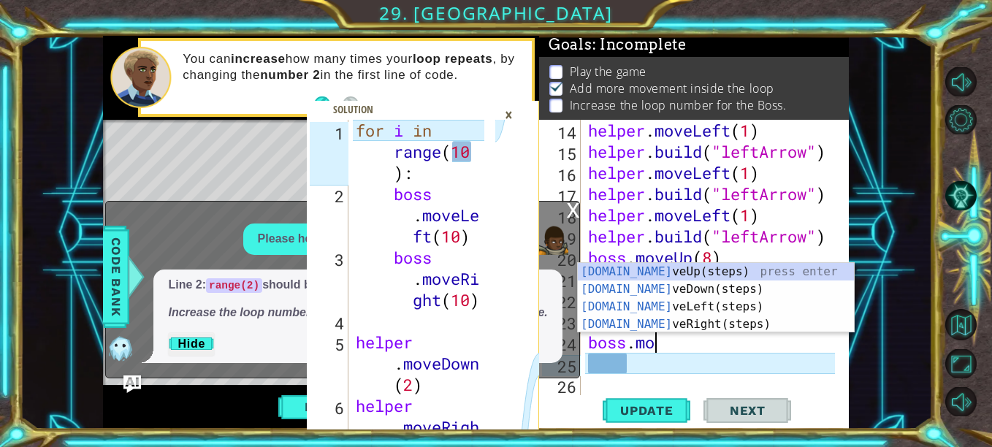
type textarea "b"
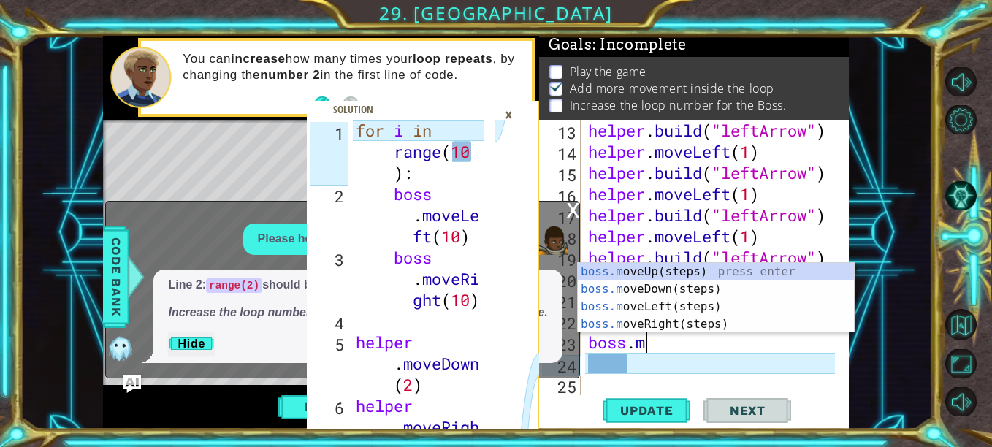
type textarea "b"
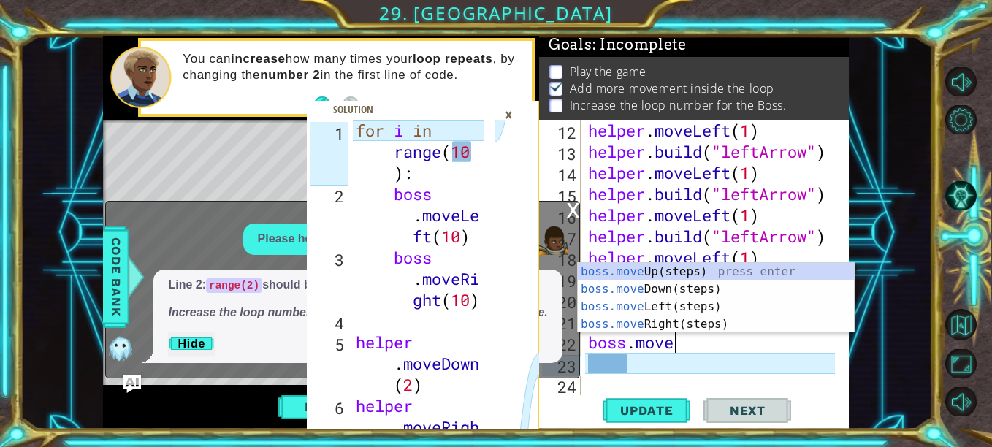
type textarea "b"
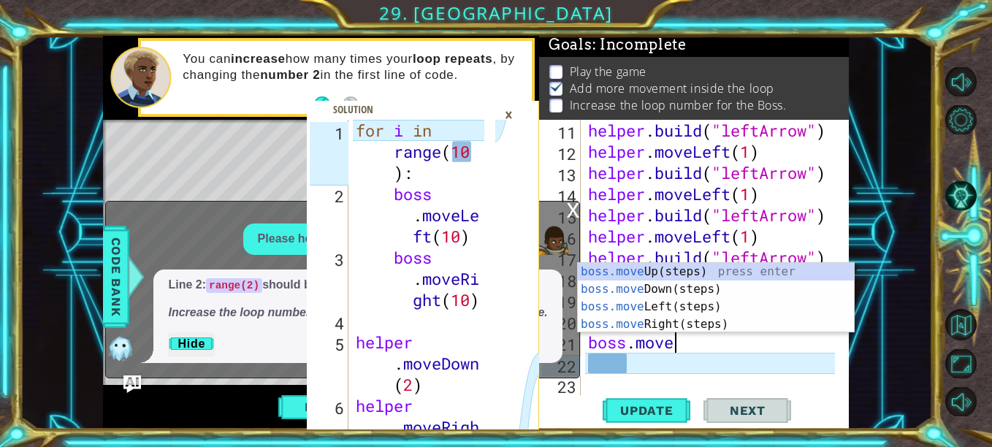
type textarea "b"
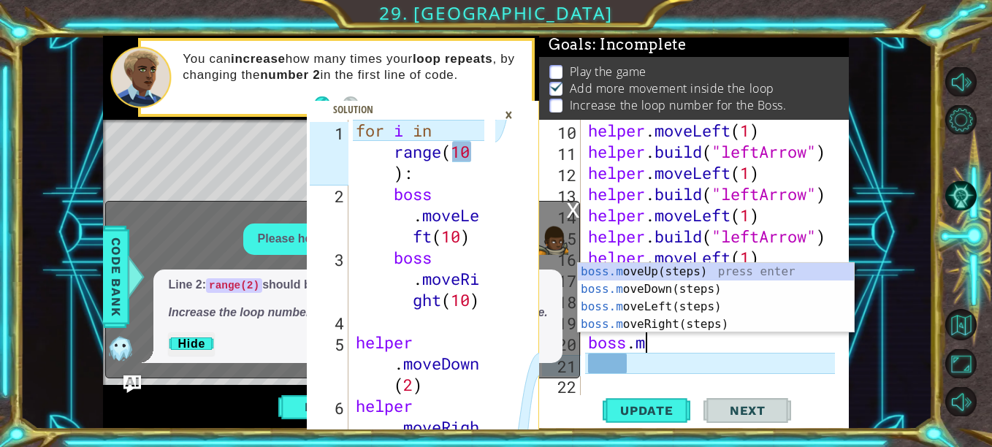
type textarea "b"
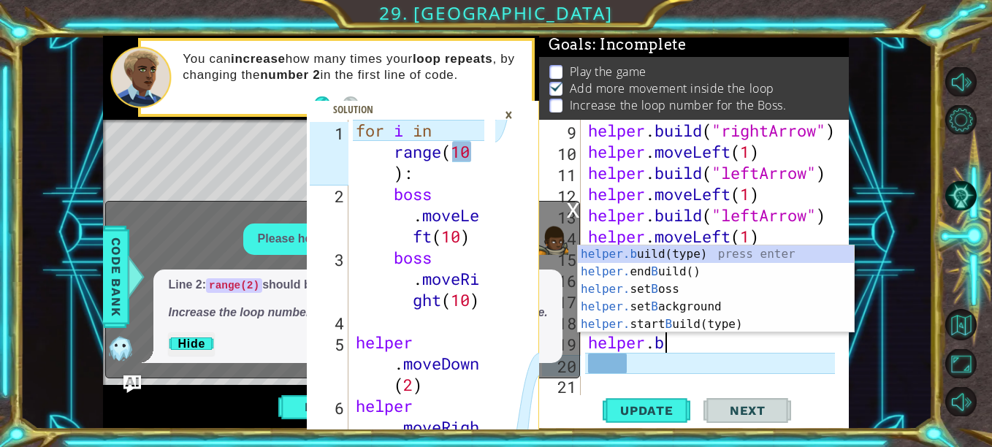
type textarea "h"
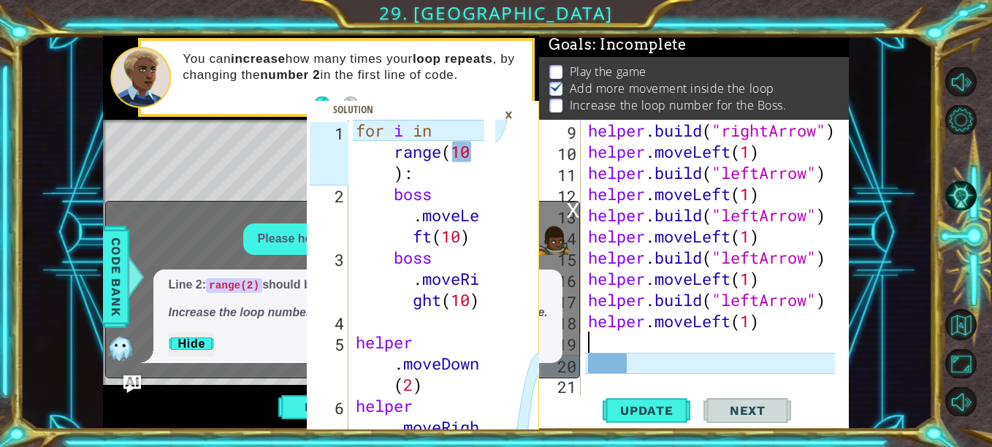
scroll to position [148, 0]
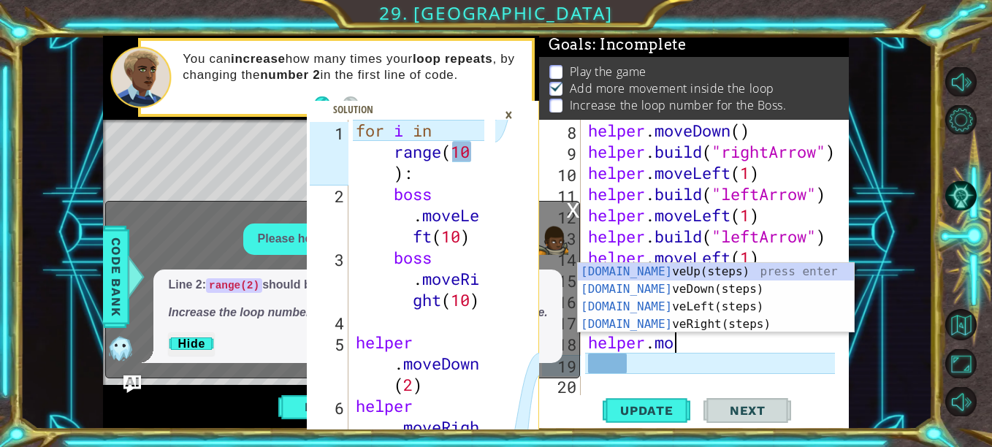
type textarea "h"
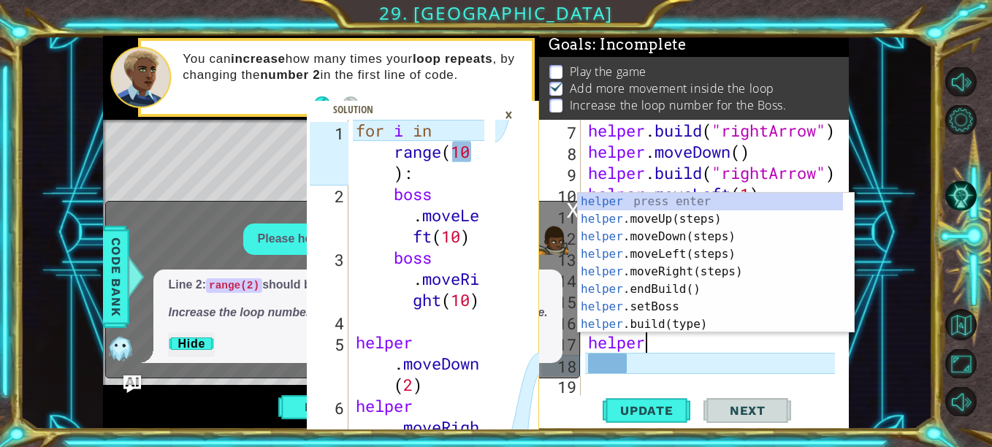
type textarea "h"
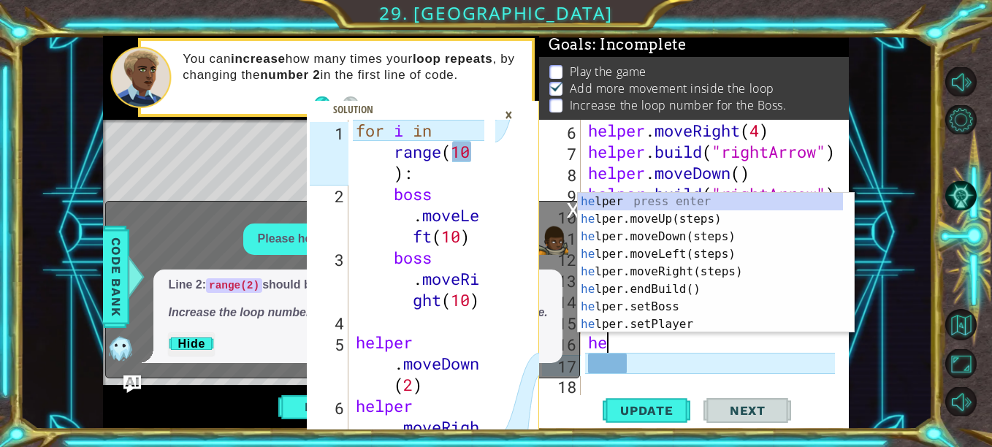
type textarea "h"
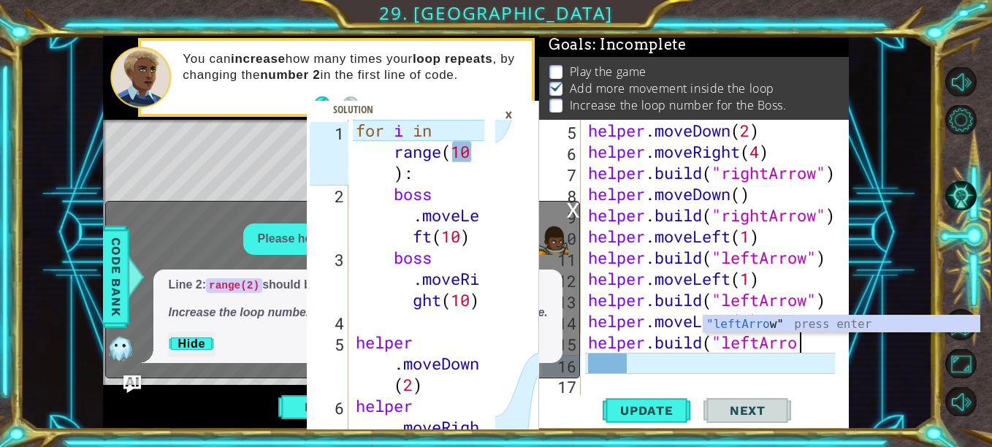
scroll to position [85, 0]
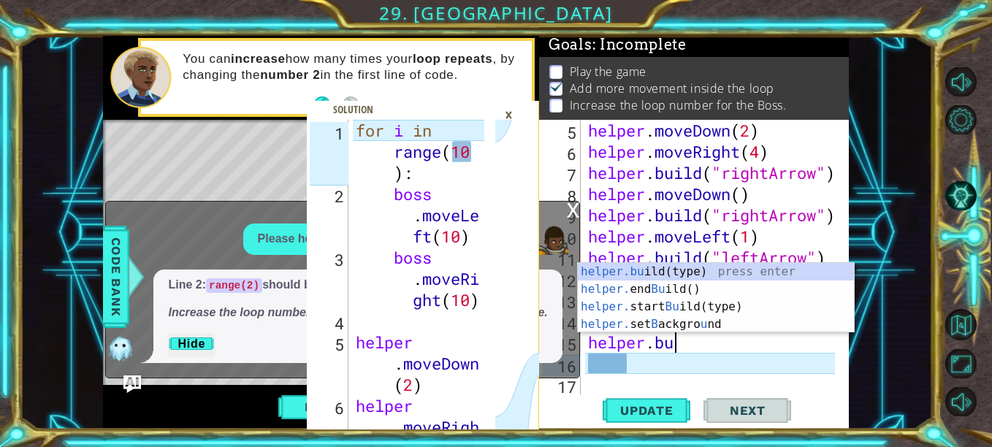
type textarea "h"
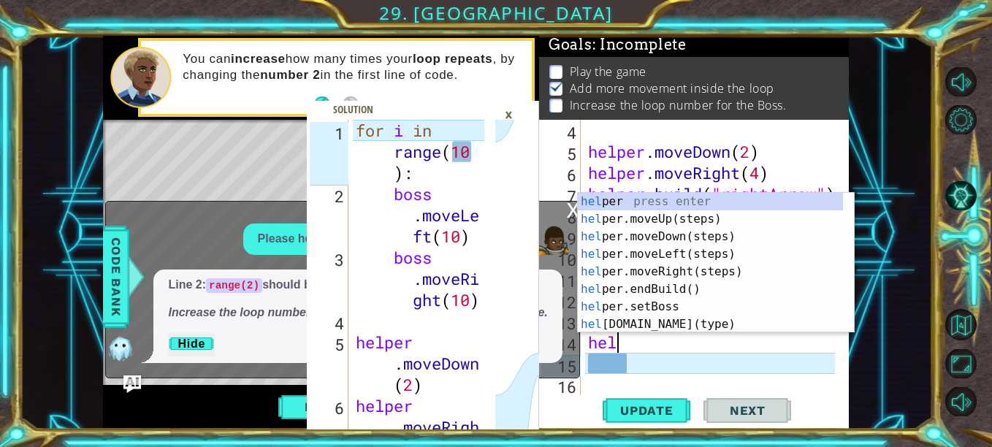
type textarea "h"
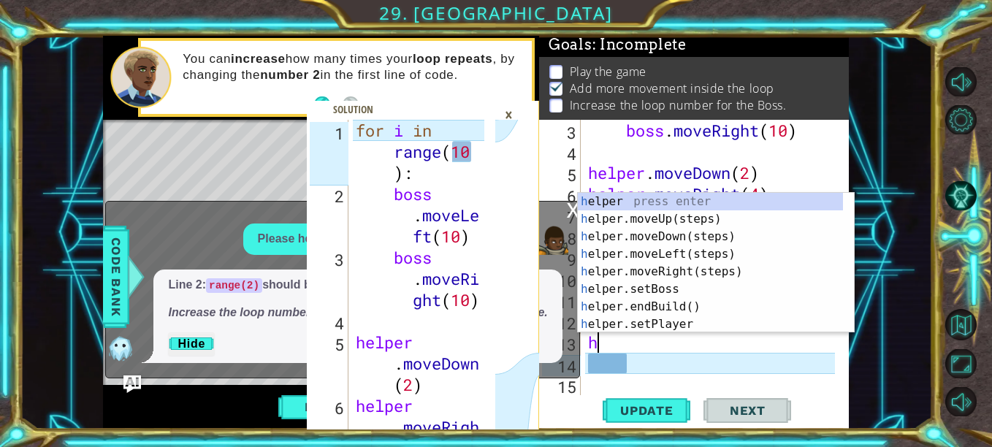
type textarea "h"
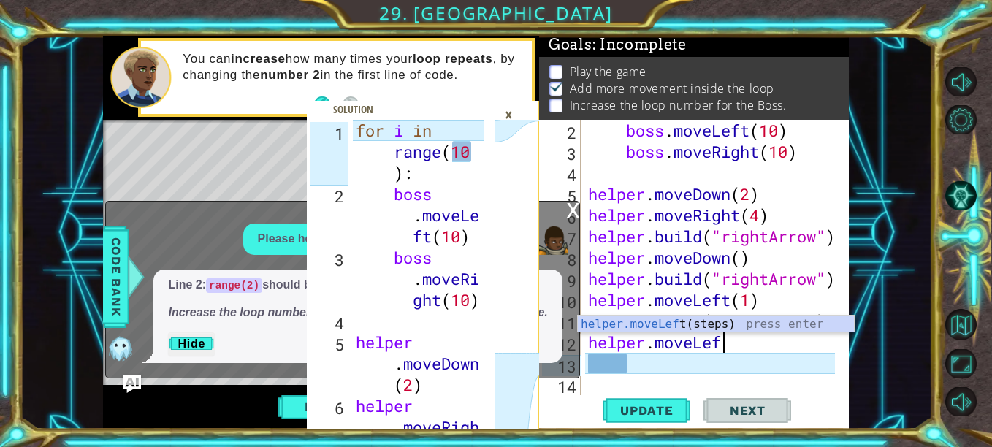
scroll to position [21, 0]
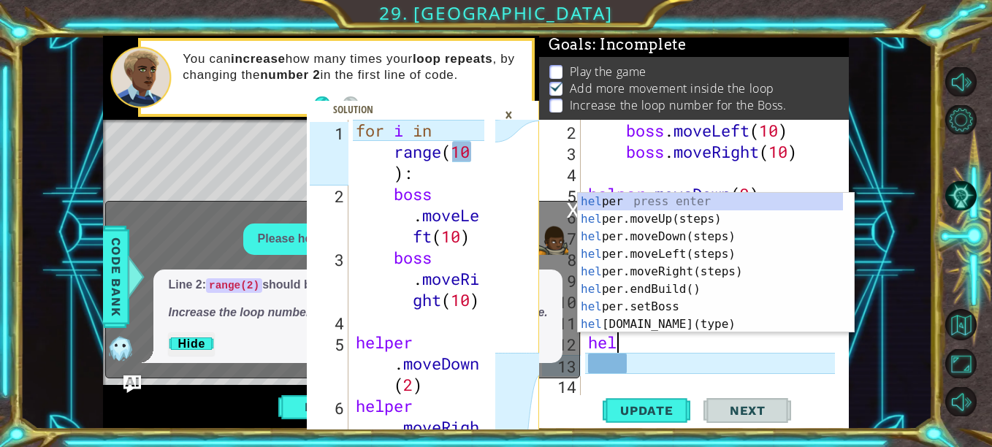
type textarea "h"
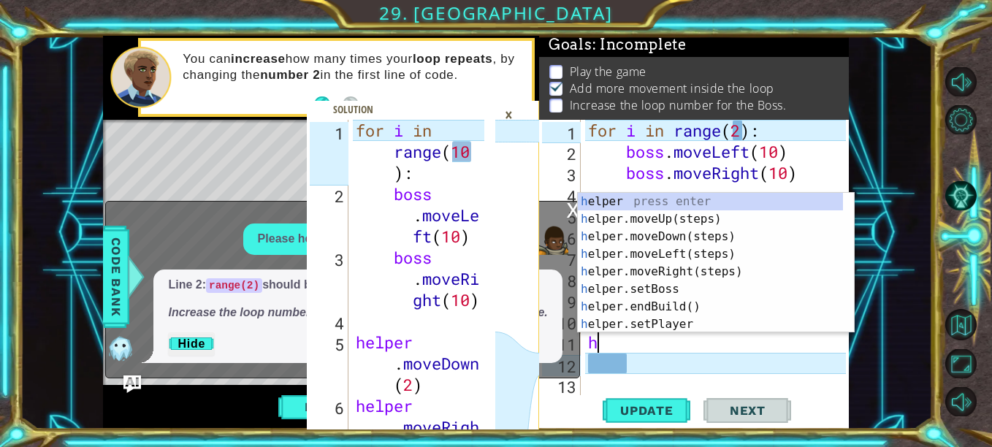
type textarea "h"
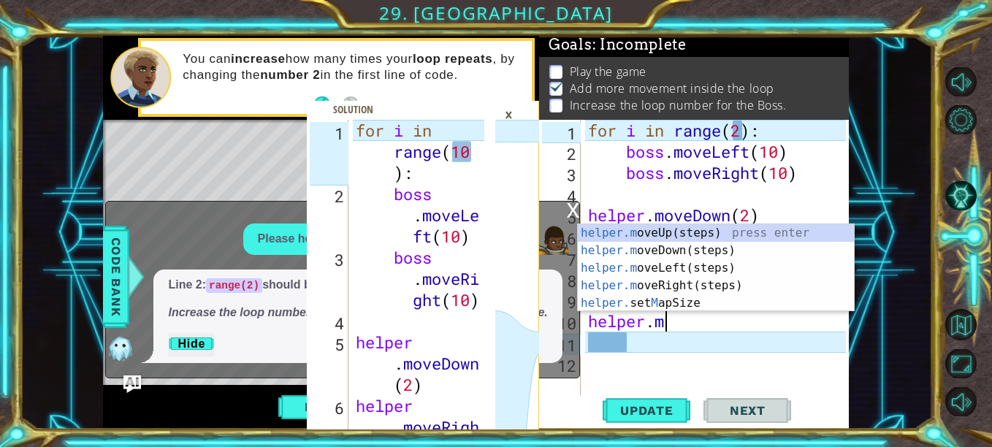
type textarea "h"
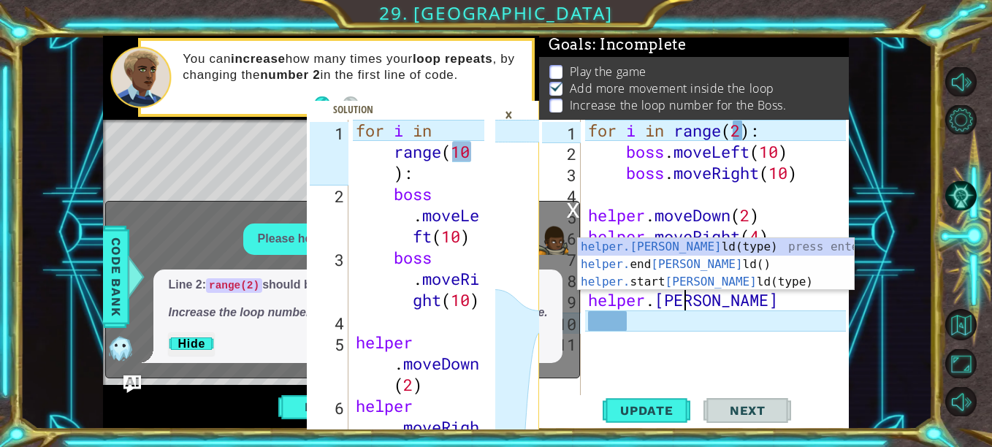
type textarea "h"
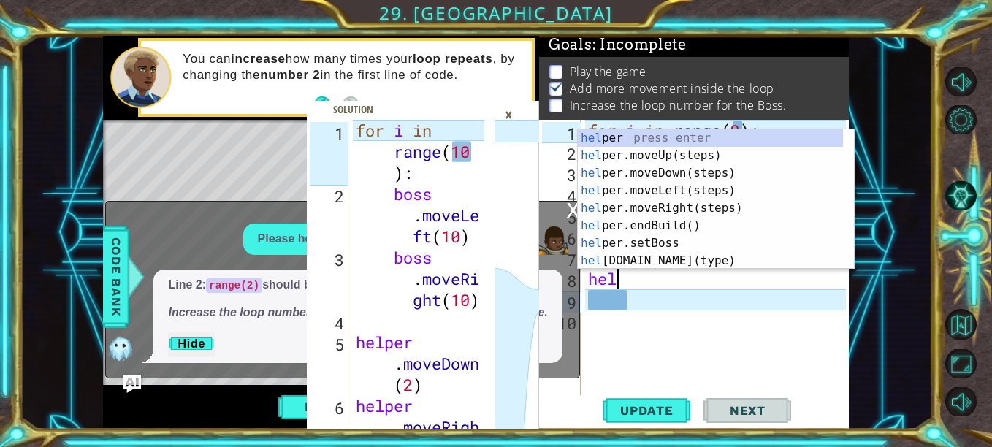
type textarea "h"
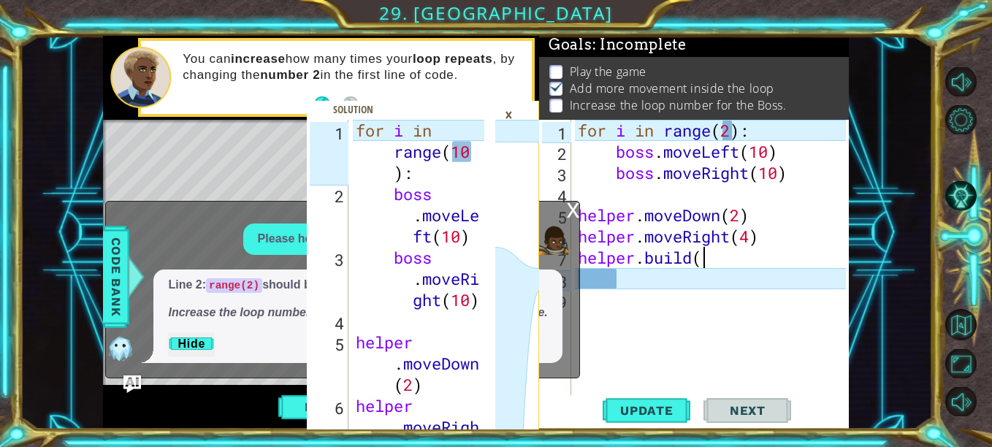
type textarea "h"
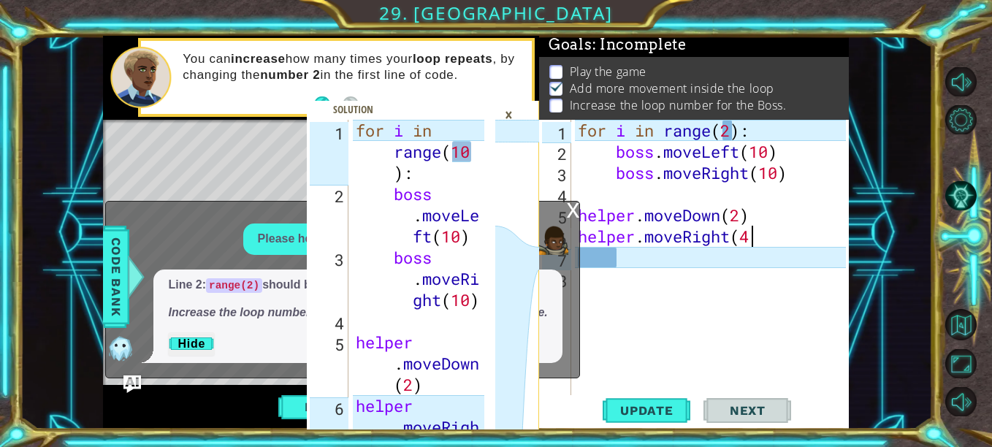
type textarea "h"
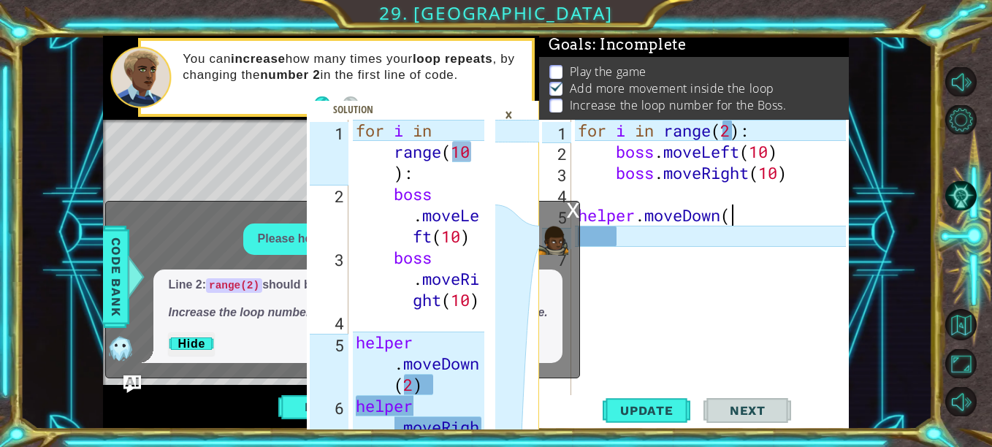
type textarea "h"
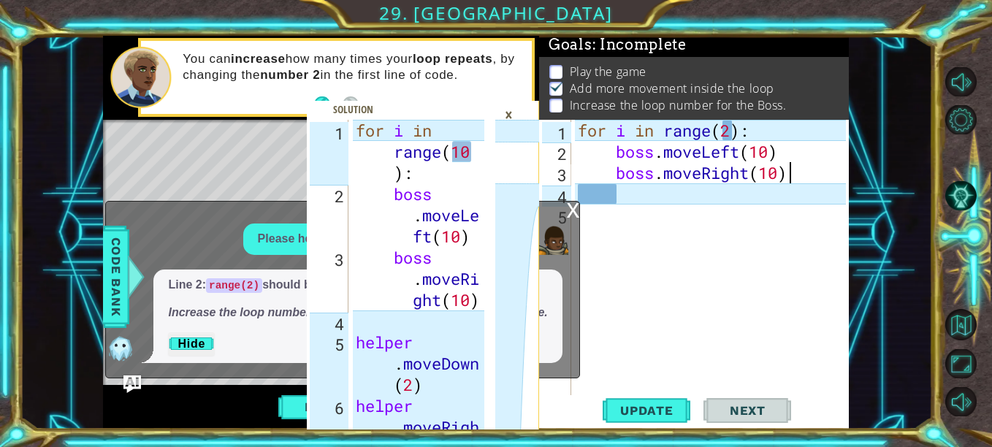
type textarea "b"
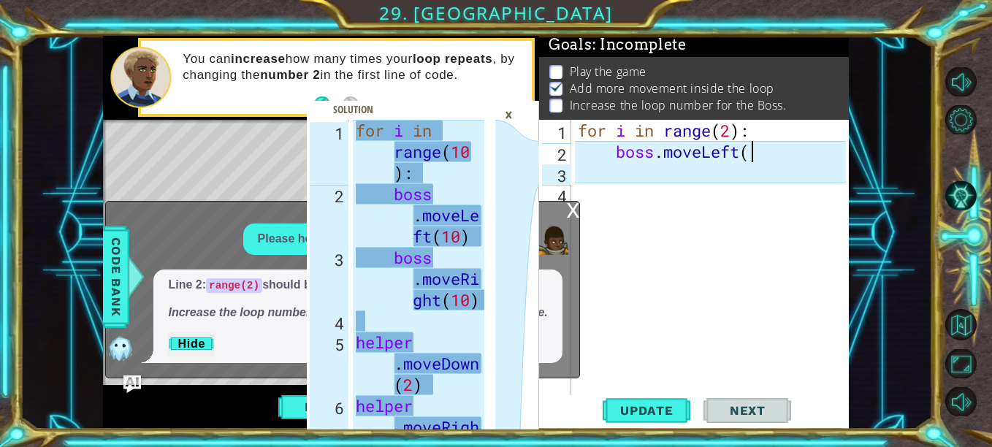
type textarea "b"
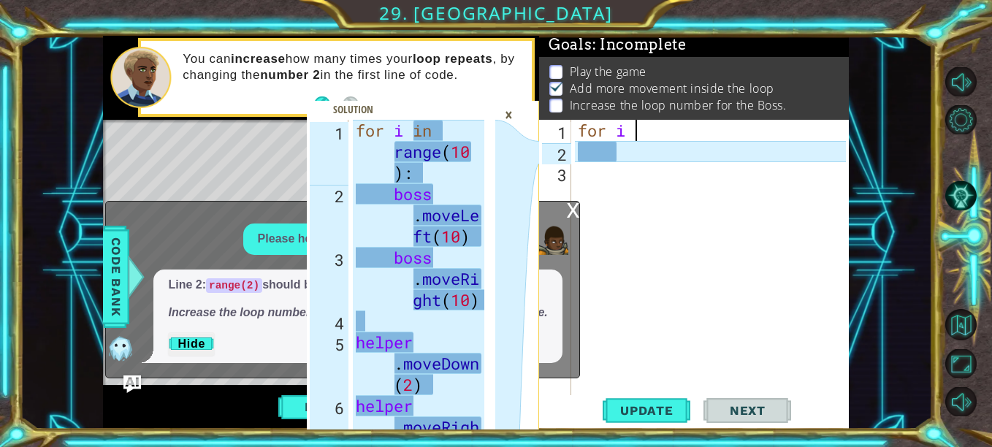
type textarea "f"
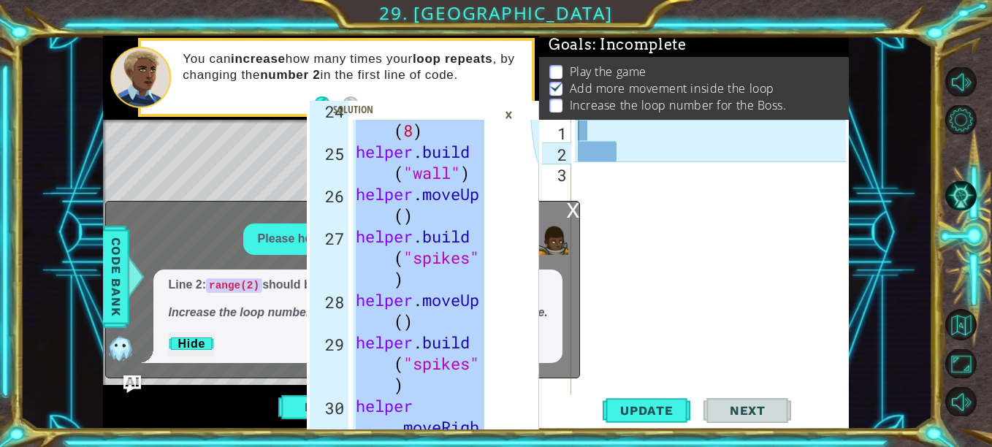
scroll to position [1589, 0]
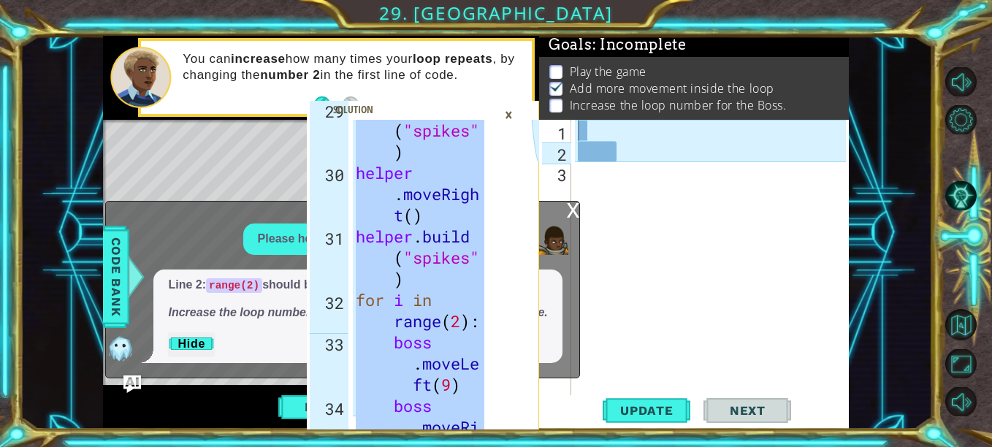
drag, startPoint x: 361, startPoint y: 129, endPoint x: 513, endPoint y: 481, distance: 383.5
click at [513, 446] on html "for i in range(10): 29 30 31 32 33 34 35 helper . build ( "spikes" ) helper . m…" at bounding box center [496, 223] width 992 height 447
type textarea "boss.moveRight(8)"
click at [592, 132] on div at bounding box center [714, 279] width 278 height 318
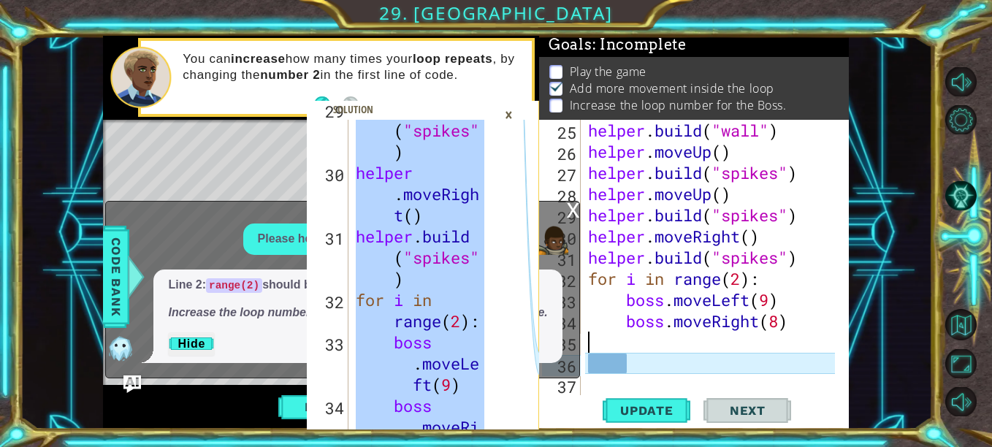
click at [581, 399] on div "Update Next" at bounding box center [697, 410] width 310 height 31
click at [572, 209] on div "x" at bounding box center [572, 209] width 13 height 15
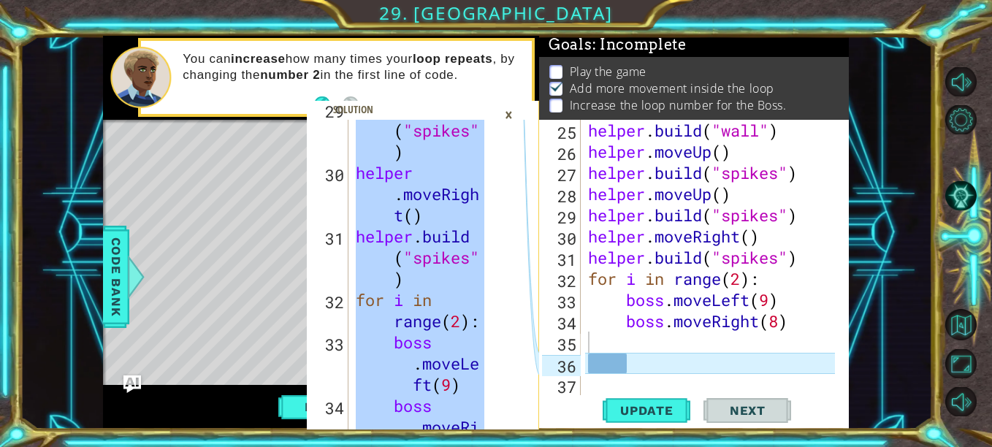
click at [511, 115] on div "×" at bounding box center [508, 114] width 23 height 25
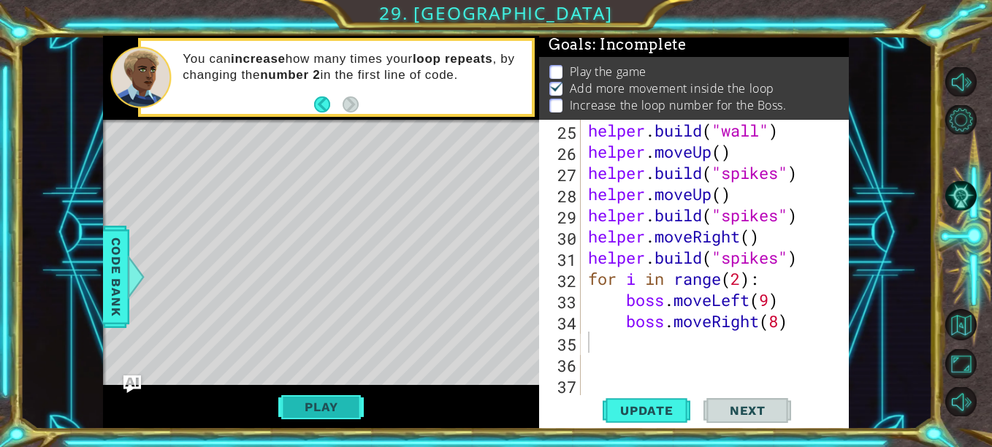
click at [329, 410] on button "Play" at bounding box center [320, 407] width 85 height 28
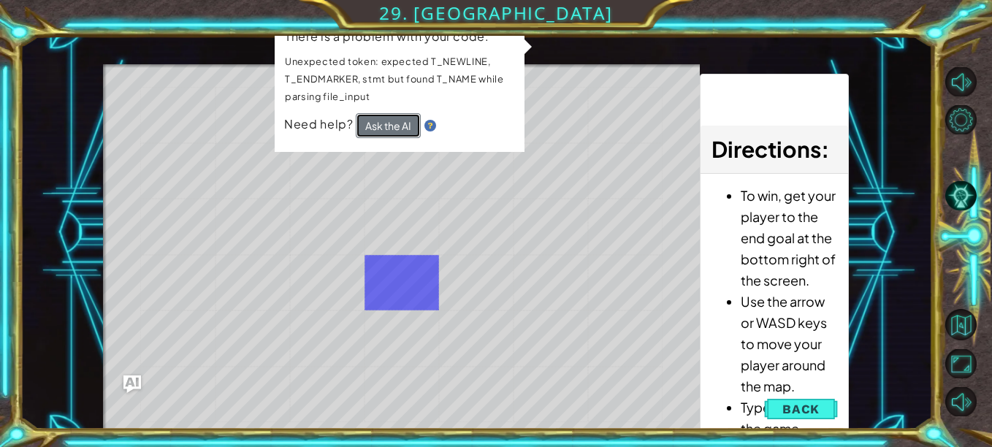
click at [404, 130] on button "Ask the AI" at bounding box center [388, 126] width 65 height 26
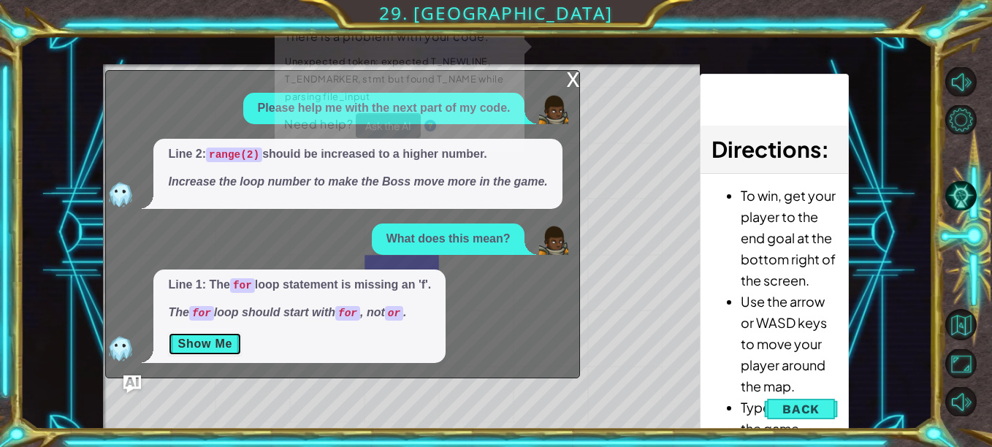
click at [231, 348] on button "Show Me" at bounding box center [205, 343] width 74 height 23
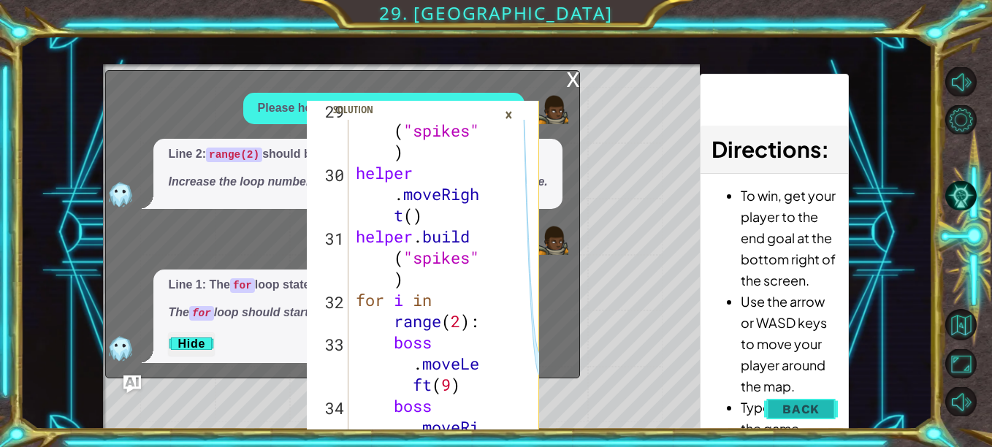
click at [812, 408] on span "Back" at bounding box center [800, 409] width 37 height 15
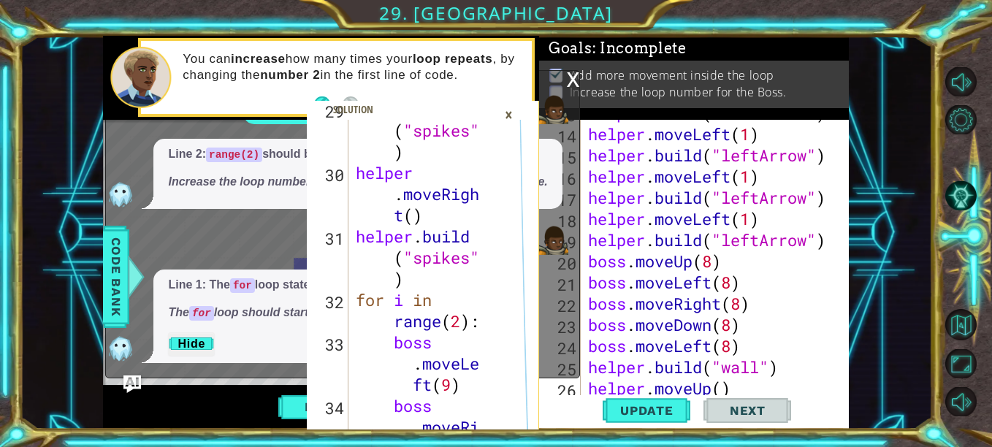
scroll to position [508, 0]
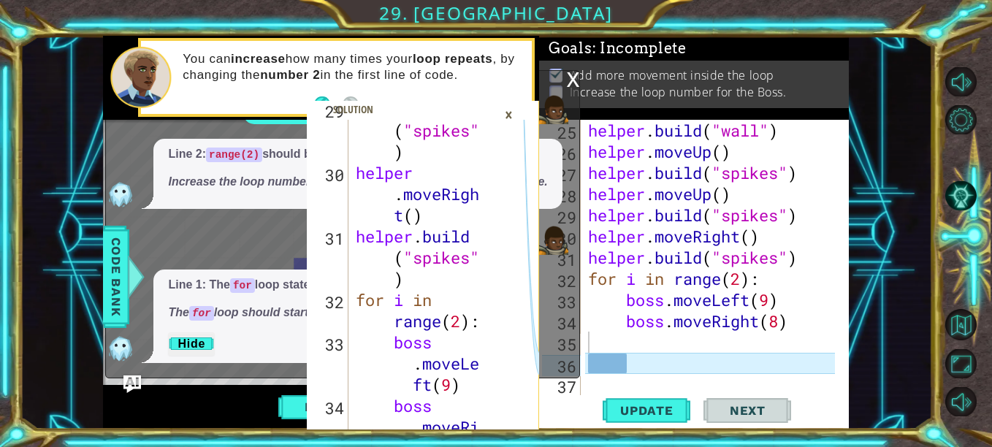
click at [625, 365] on div "helper . build ( "wall" ) helper . moveUp ( ) helper . build ( "spikes" ) helpe…" at bounding box center [713, 279] width 257 height 318
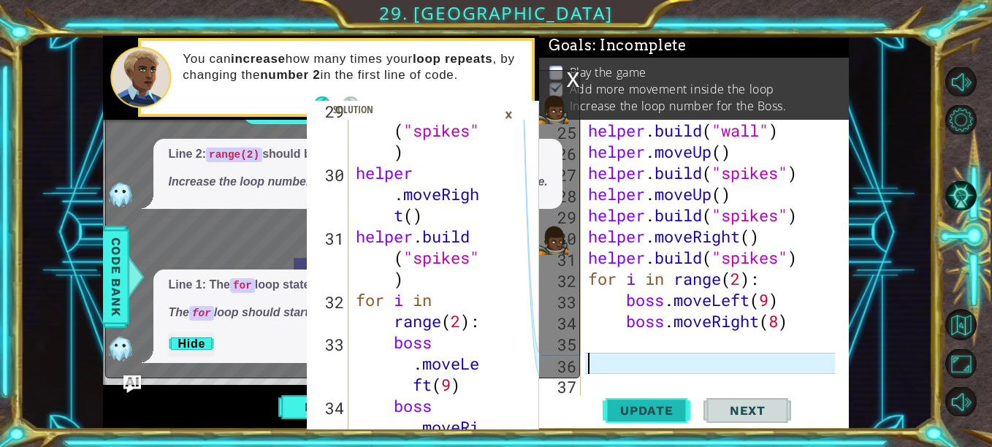
scroll to position [4, 0]
click at [296, 408] on button "Play" at bounding box center [320, 407] width 85 height 28
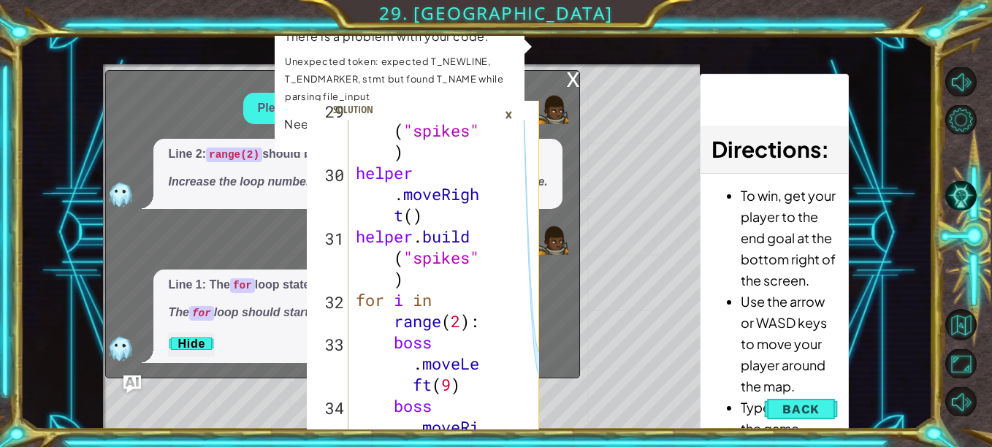
click at [510, 115] on div "×" at bounding box center [508, 114] width 23 height 25
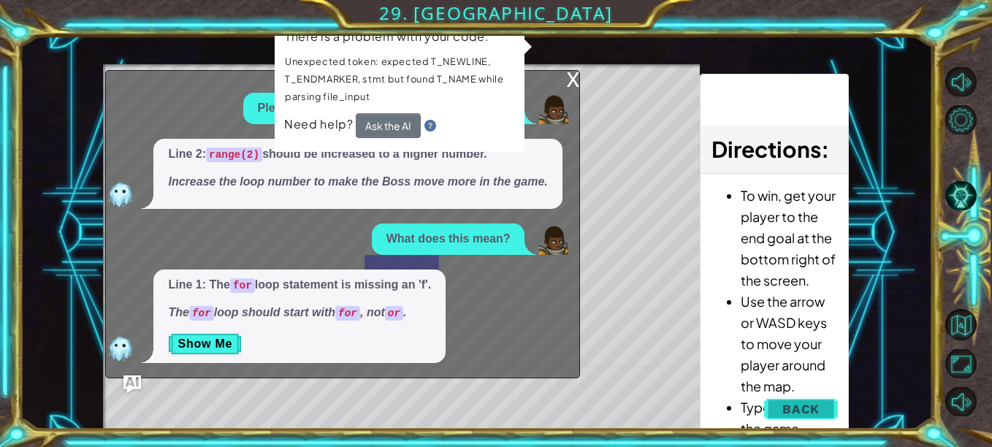
click at [788, 407] on span "Back" at bounding box center [800, 409] width 37 height 15
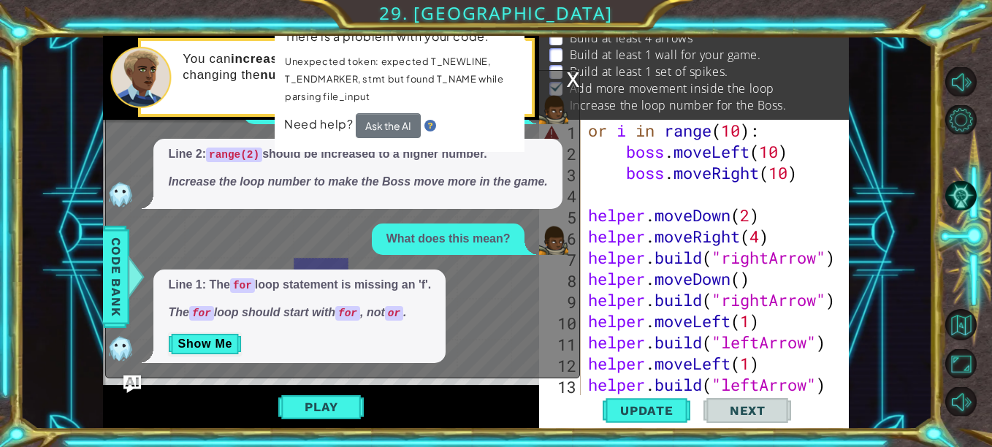
scroll to position [0, 0]
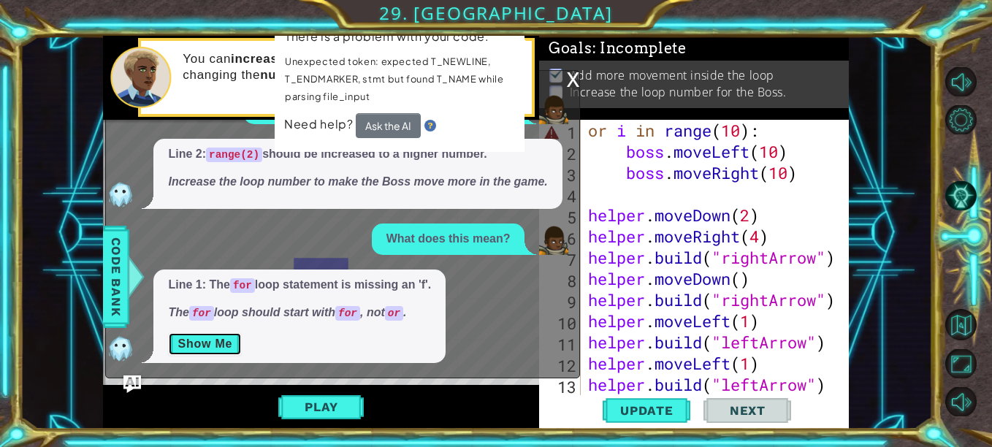
click at [229, 343] on button "Show Me" at bounding box center [205, 343] width 74 height 23
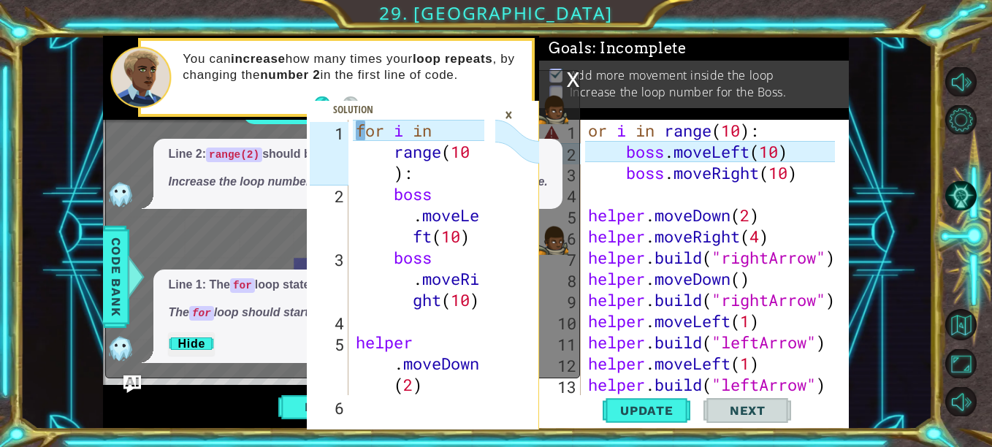
click at [588, 134] on div "or i in range ( 10 ) : boss . moveLeft ( 10 ) boss . moveRight ( 10 ) helper . …" at bounding box center [713, 279] width 257 height 318
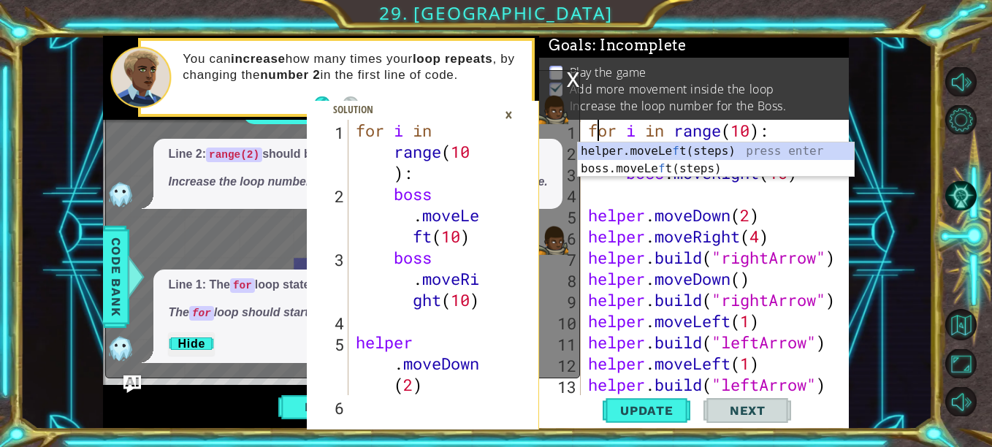
scroll to position [4, 0]
type textarea "for i in range(10):"
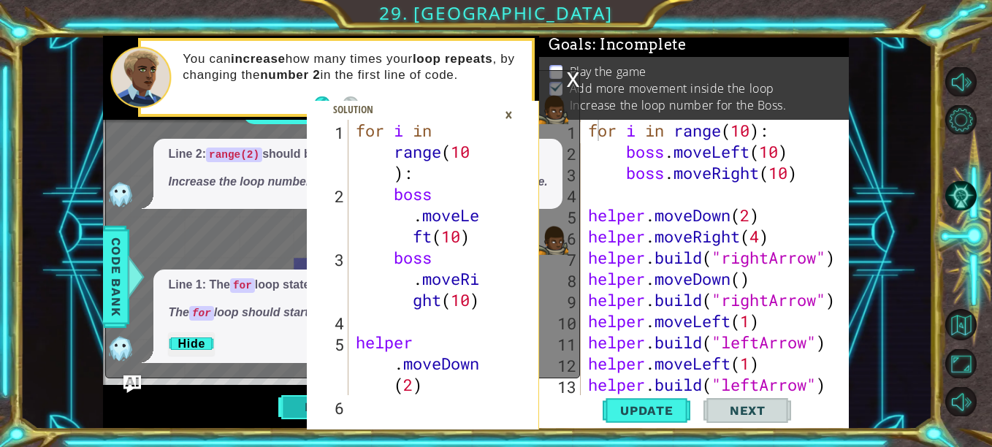
click at [297, 410] on button "Play" at bounding box center [320, 407] width 85 height 28
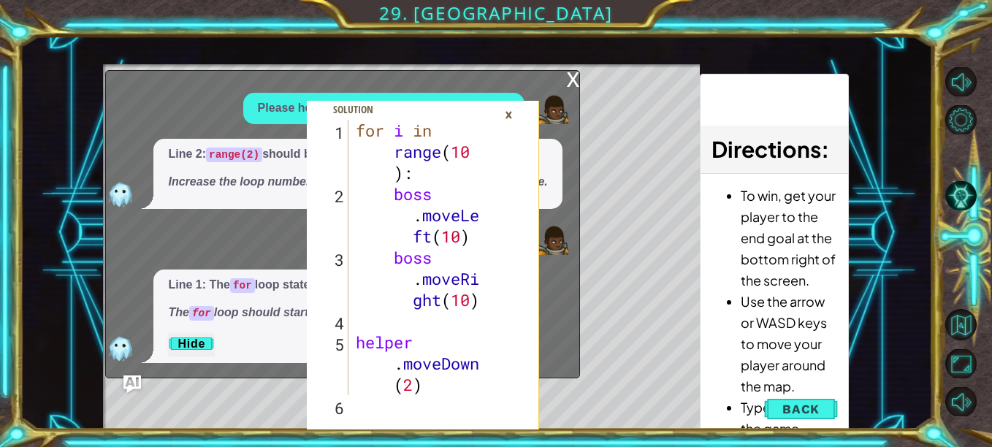
click at [571, 78] on div "x" at bounding box center [572, 78] width 13 height 15
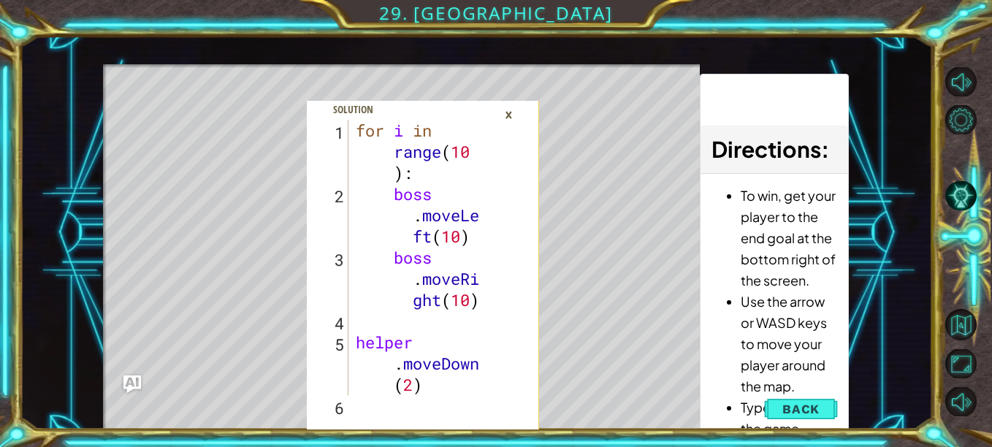
click at [510, 114] on div "×" at bounding box center [508, 114] width 23 height 25
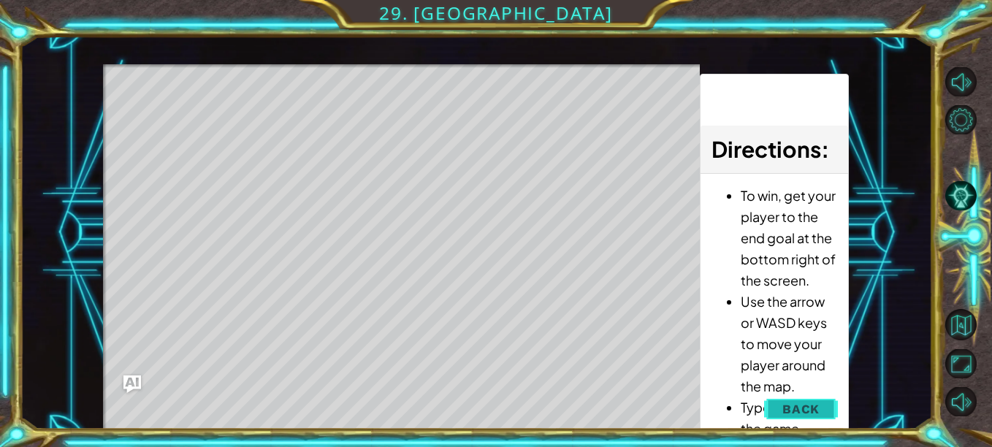
click at [798, 408] on span "Back" at bounding box center [800, 409] width 37 height 15
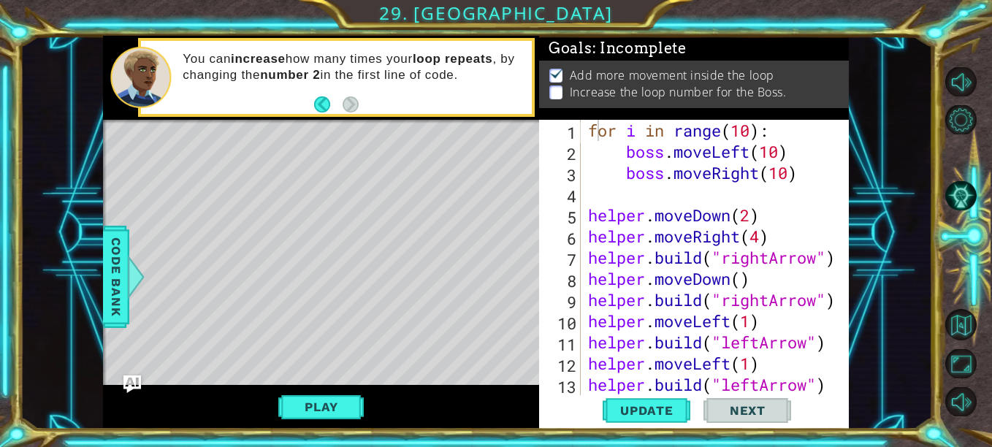
scroll to position [0, 0]
click at [725, 134] on div "for i in range ( 10 ) : boss . moveLeft ( 10 ) boss . moveRight ( 10 ) helper .…" at bounding box center [713, 279] width 257 height 318
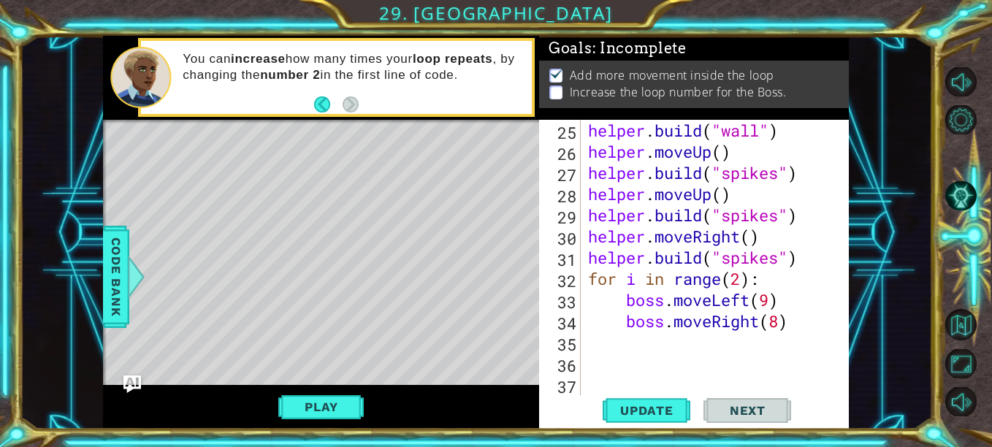
scroll to position [508, 0]
click at [970, 199] on button "AI Hint" at bounding box center [960, 195] width 31 height 29
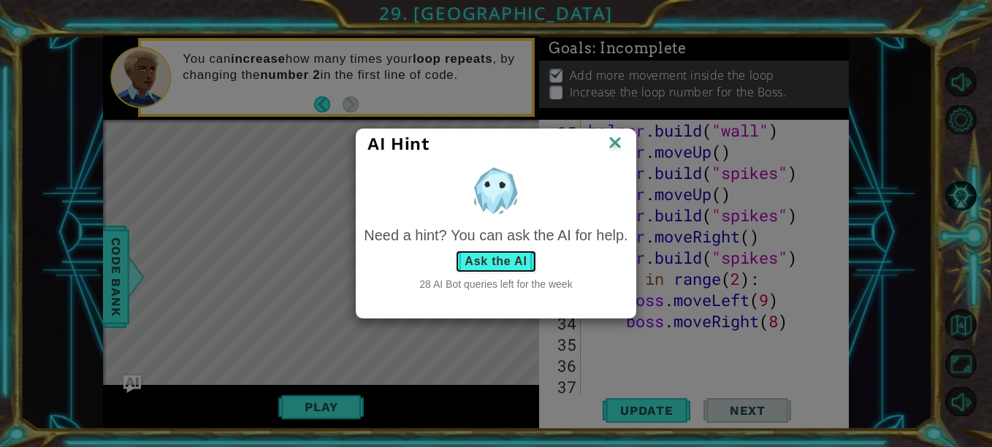
click at [525, 262] on button "Ask the AI" at bounding box center [495, 261] width 81 height 23
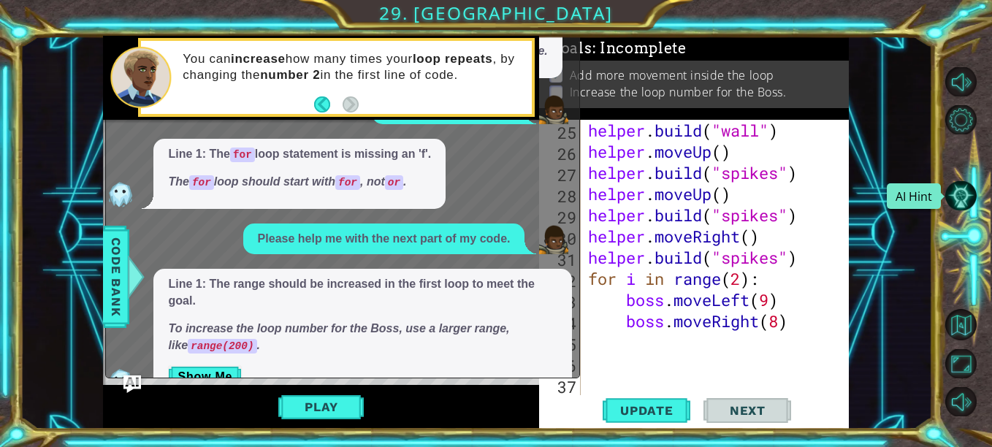
scroll to position [33, 0]
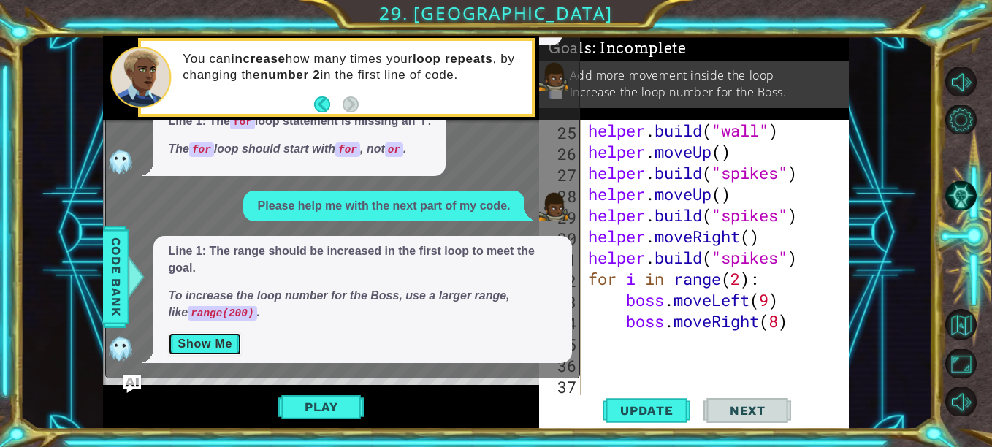
click at [230, 343] on button "Show Me" at bounding box center [205, 343] width 74 height 23
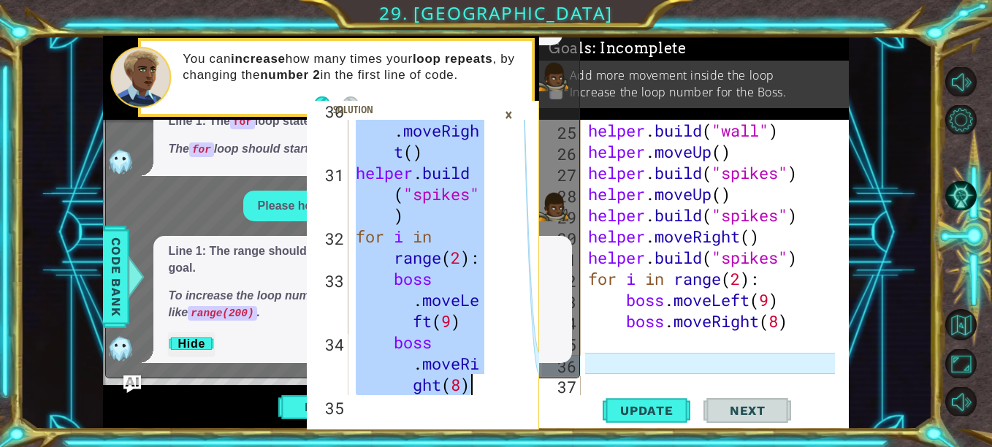
scroll to position [1674, 0]
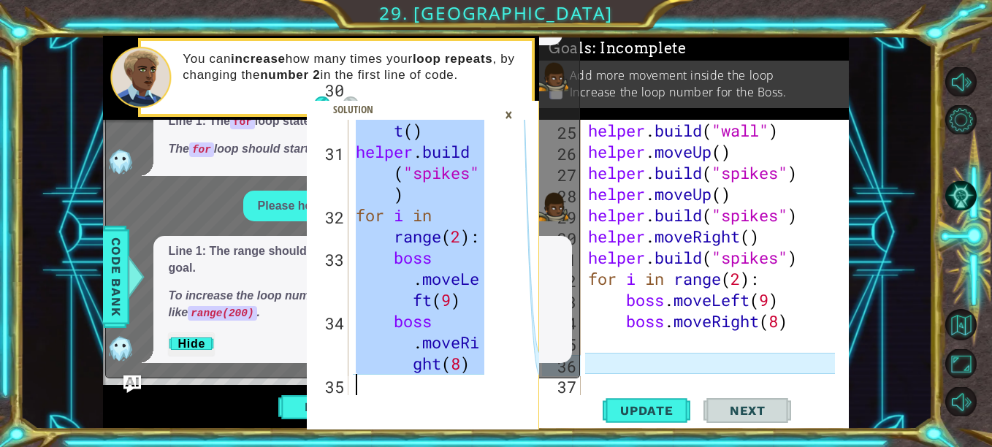
drag, startPoint x: 355, startPoint y: 134, endPoint x: 539, endPoint y: 417, distance: 338.0
click at [538, 415] on div "for i in range(200): 30 31 32 33 34 35 helper . moveRigh t ( ) helper . build (…" at bounding box center [423, 275] width 232 height 310
type textarea "boss.moveRight(8)"
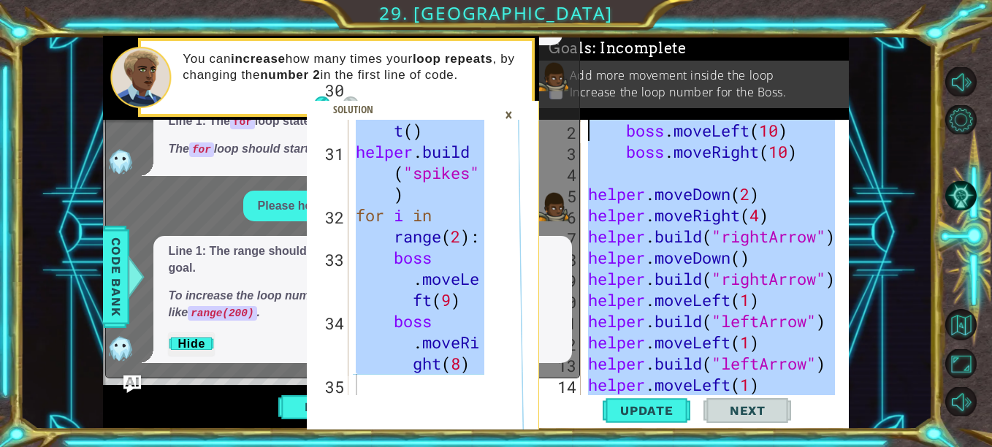
scroll to position [0, 0]
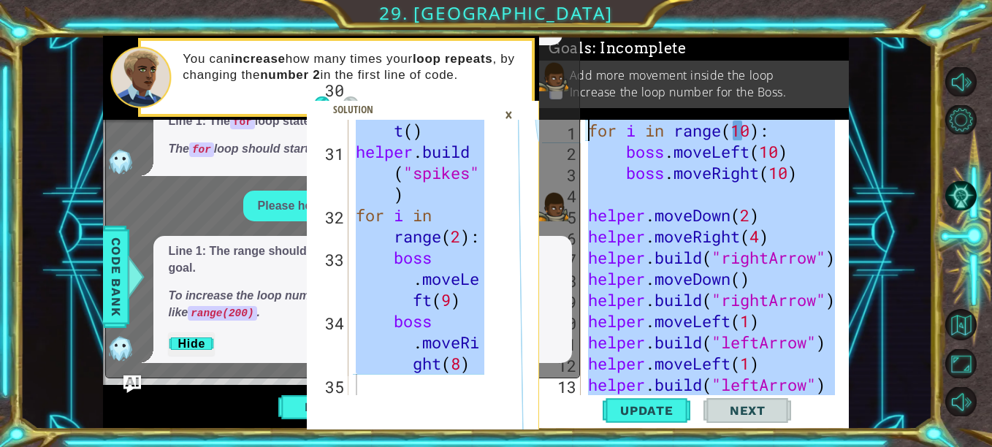
drag, startPoint x: 800, startPoint y: 326, endPoint x: 591, endPoint y: 116, distance: 296.0
click at [591, 116] on div "Goals : Incomplete Add more movement inside the loop Increase the loop number f…" at bounding box center [694, 233] width 310 height 394
type textarea "for i in range(10): boss.moveLeft(10)"
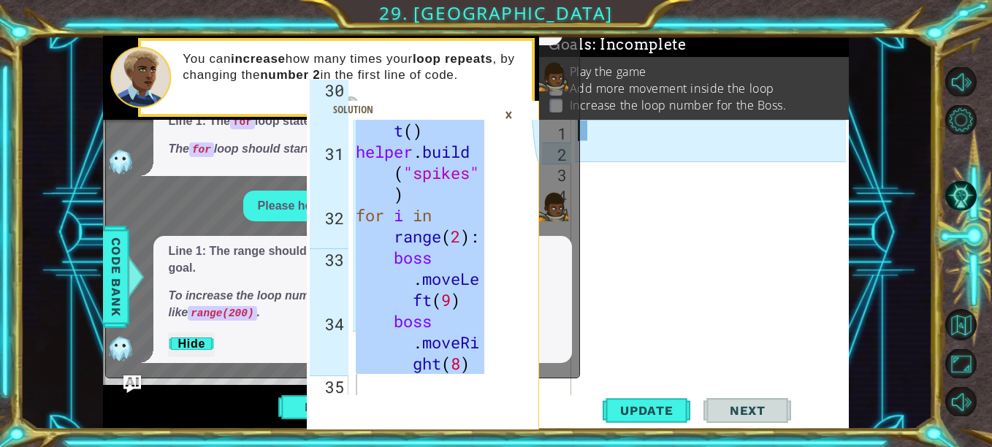
click at [592, 133] on div at bounding box center [714, 279] width 278 height 318
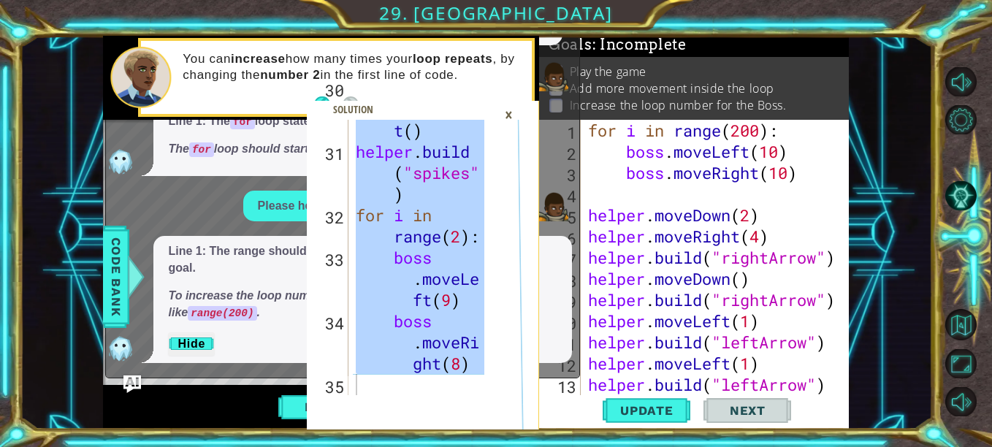
click at [511, 111] on div "×" at bounding box center [508, 114] width 23 height 25
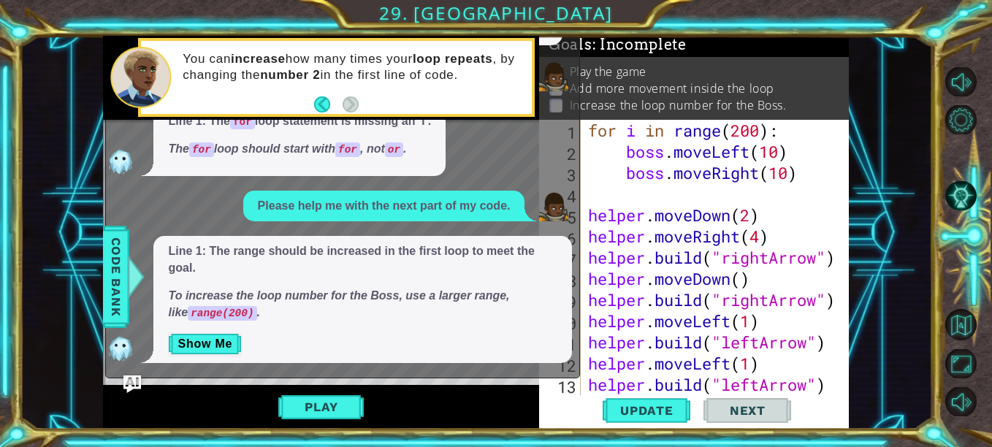
click at [321, 424] on div "Play" at bounding box center [321, 407] width 436 height 44
click at [324, 408] on button "Play" at bounding box center [320, 407] width 85 height 28
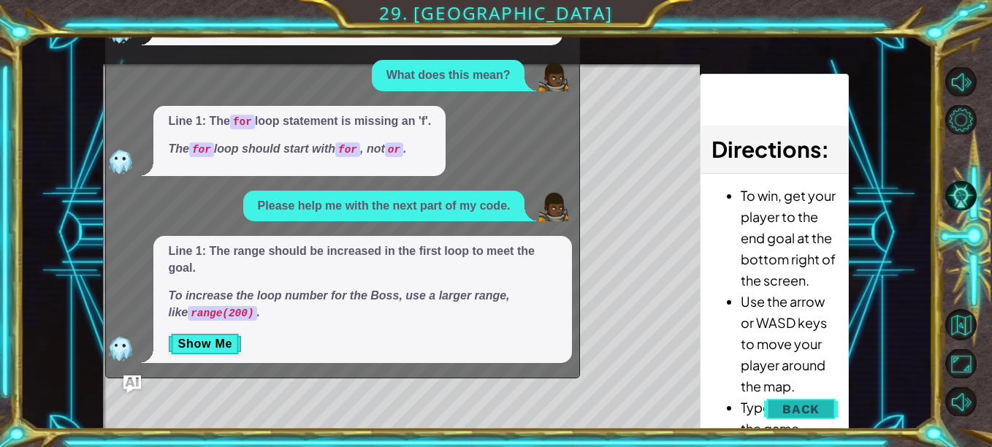
click at [798, 413] on span "Back" at bounding box center [800, 409] width 37 height 15
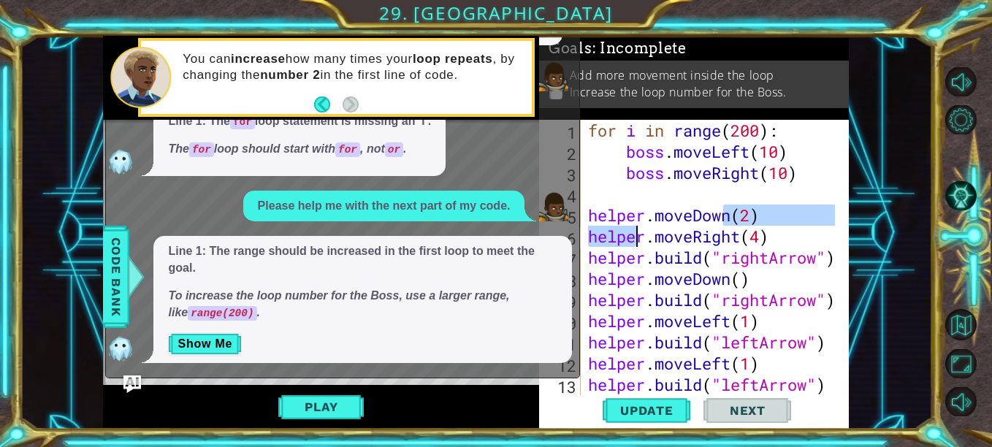
drag, startPoint x: 726, startPoint y: 207, endPoint x: 309, endPoint y: 226, distance: 417.6
click at [309, 226] on div "boss.moveRight(8) 30 31 32 33 34 35 helper . moveRigh t ( ) helper . build ( "s…" at bounding box center [476, 233] width 746 height 394
click at [232, 341] on button "Show Me" at bounding box center [205, 343] width 74 height 23
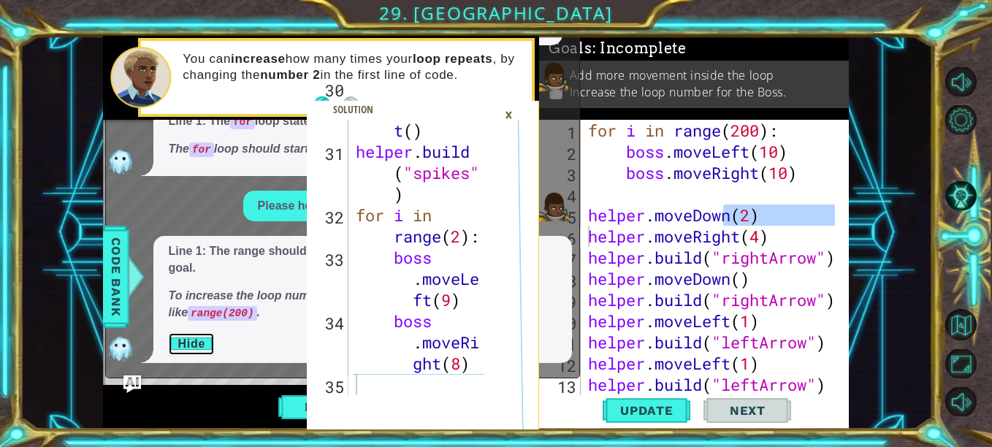
click at [186, 344] on button "Hide" at bounding box center [191, 343] width 47 height 23
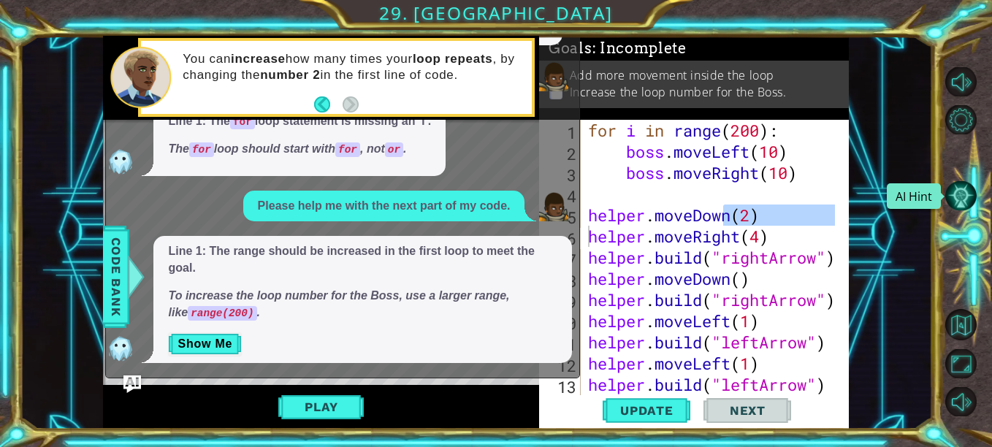
click at [970, 198] on button "AI Hint" at bounding box center [960, 195] width 31 height 29
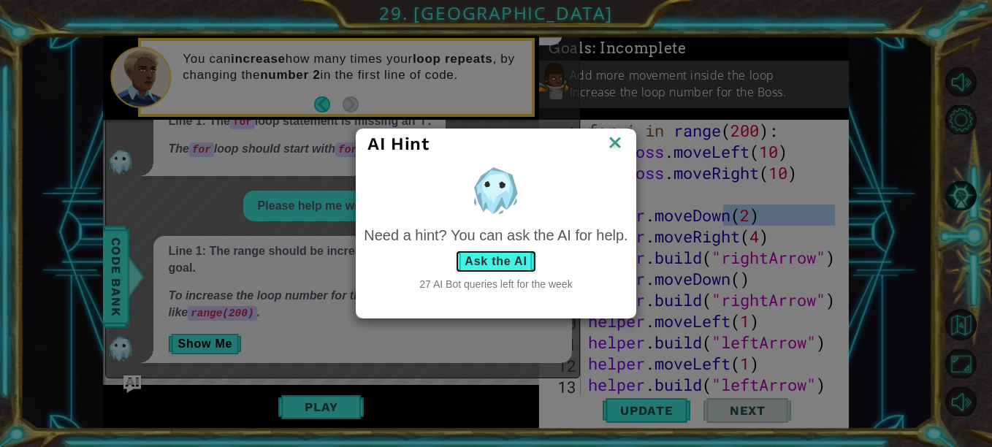
click at [499, 260] on button "Ask the AI" at bounding box center [495, 261] width 81 height 23
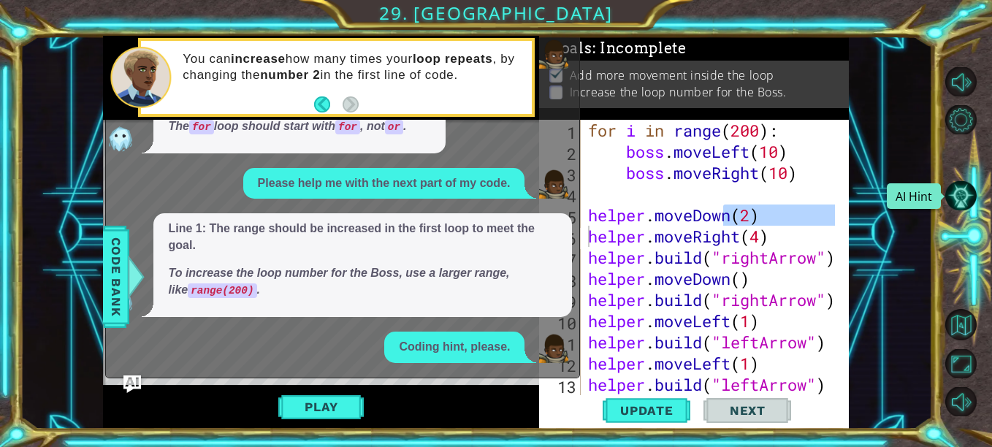
scroll to position [191, 0]
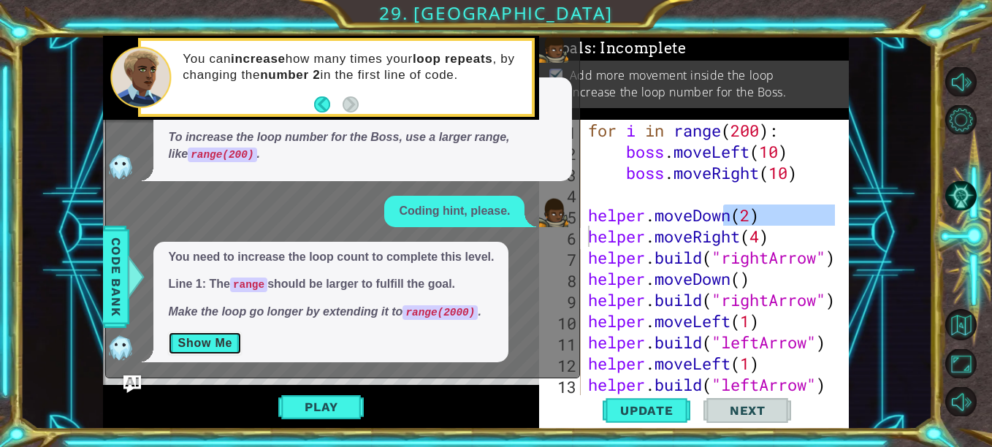
click at [221, 340] on button "Show Me" at bounding box center [205, 343] width 74 height 23
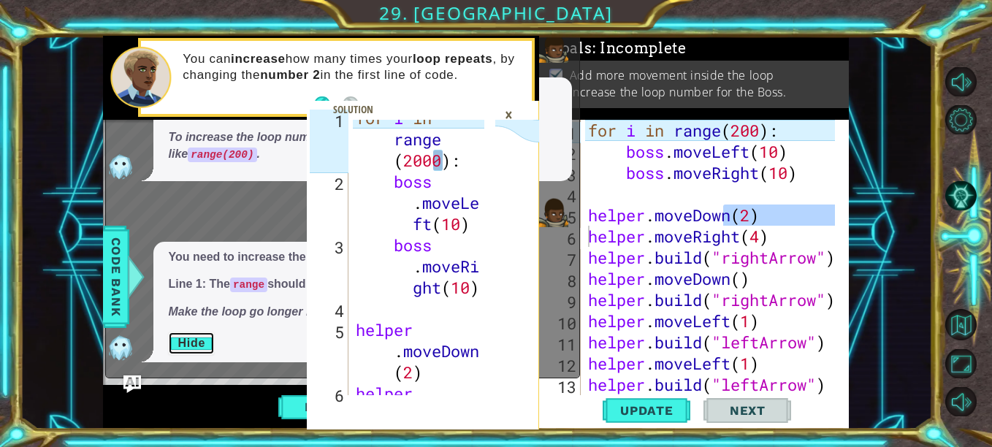
scroll to position [0, 0]
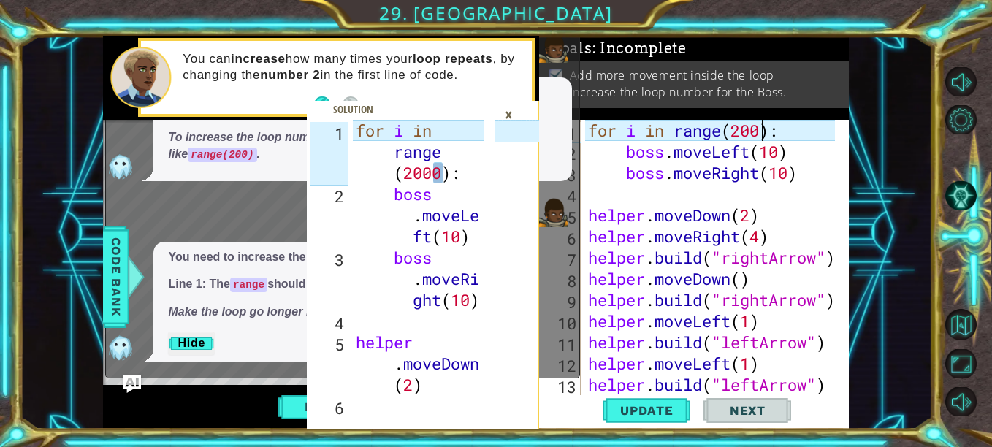
click at [760, 132] on div "for i in range ( 200 ) : boss . moveLeft ( 10 ) boss . moveRight ( 10 ) helper …" at bounding box center [713, 279] width 257 height 318
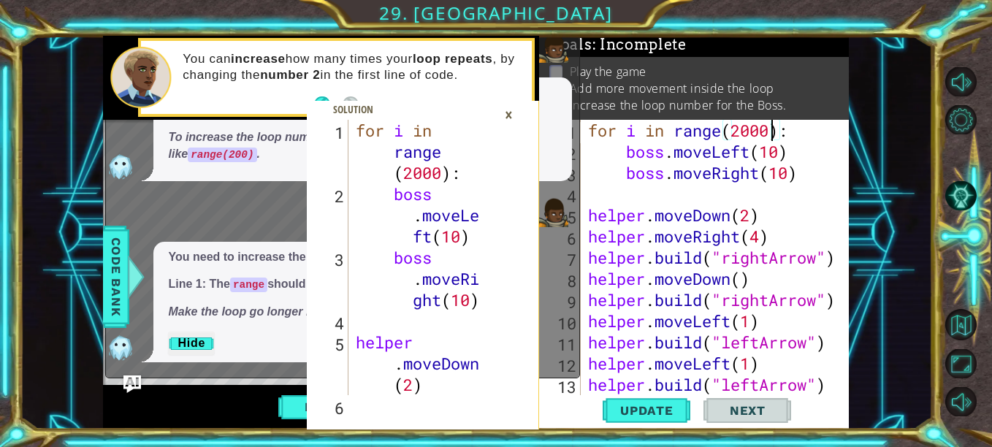
type textarea "for i in range(2000):"
click at [506, 115] on div "×" at bounding box center [508, 114] width 23 height 25
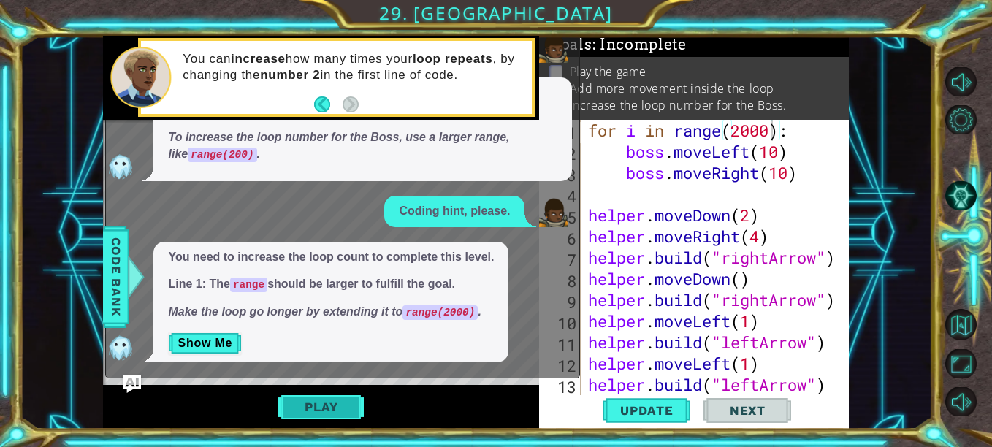
click at [327, 411] on button "Play" at bounding box center [320, 407] width 85 height 28
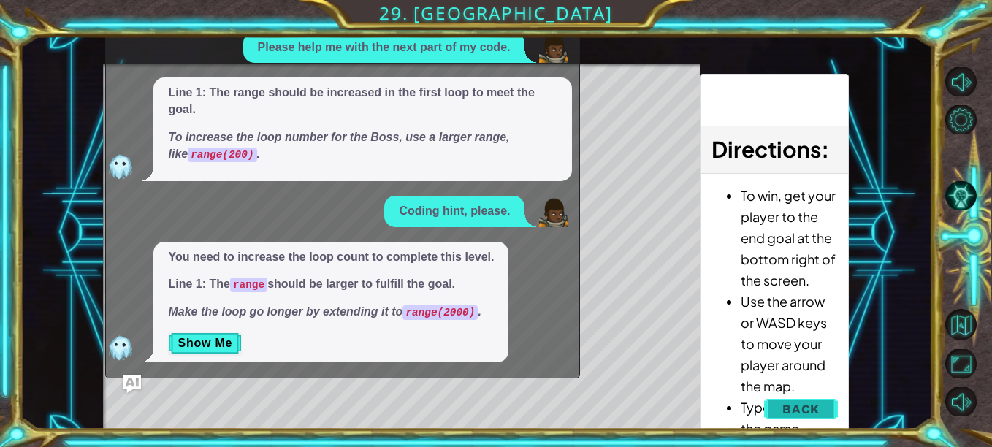
click at [822, 401] on button "Back" at bounding box center [801, 408] width 74 height 29
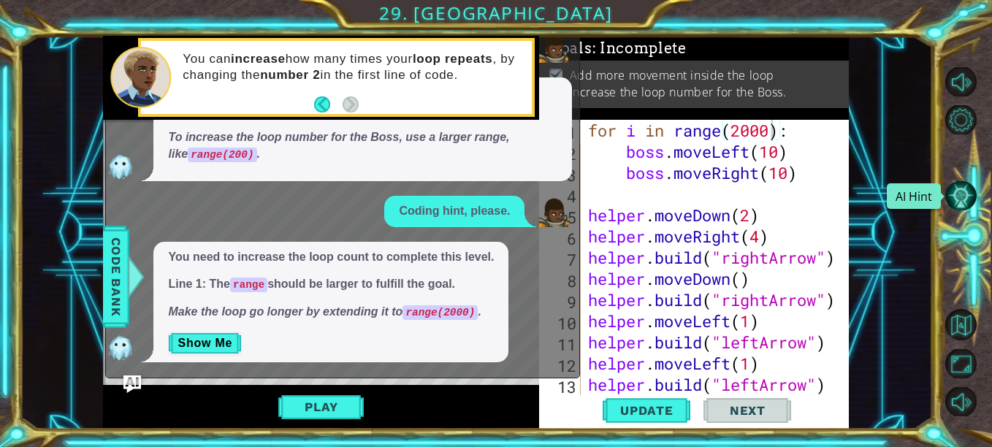
click at [947, 200] on button "AI Hint" at bounding box center [960, 195] width 31 height 29
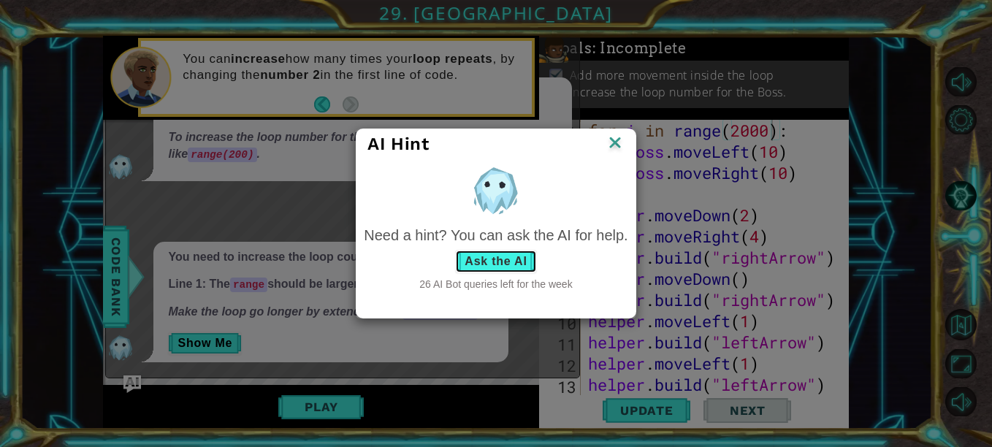
click at [516, 262] on button "Ask the AI" at bounding box center [495, 261] width 81 height 23
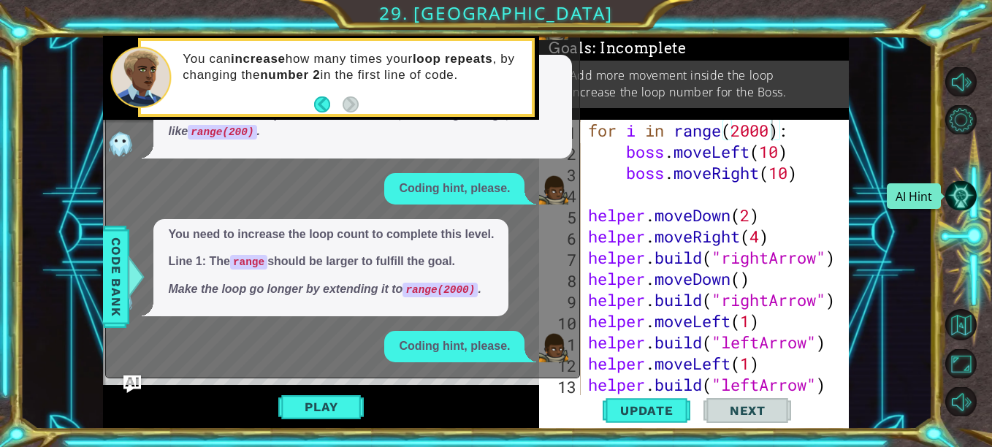
scroll to position [366, 0]
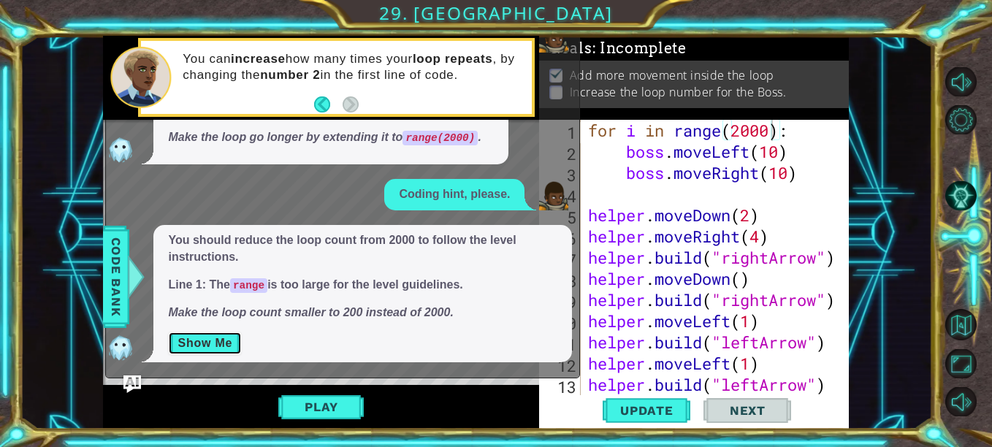
click at [215, 343] on button "Show Me" at bounding box center [205, 343] width 74 height 23
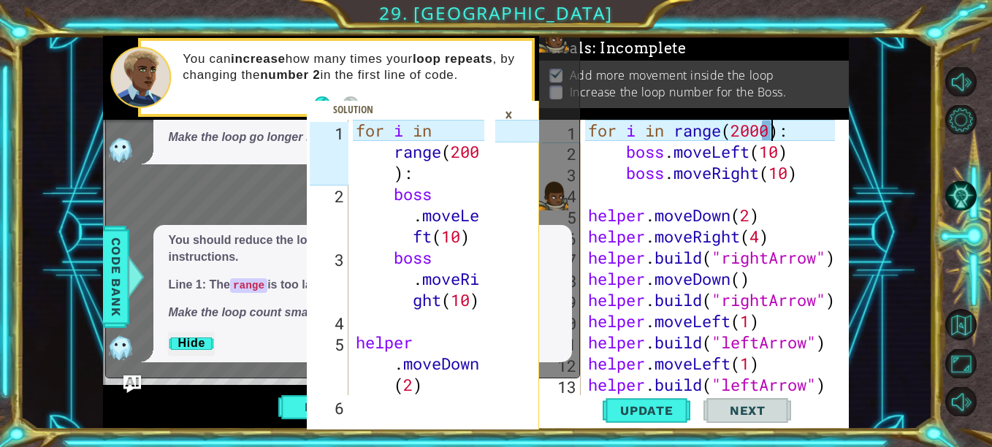
click at [773, 131] on div "for i in range ( 2000 ) : boss . moveLeft ( 10 ) boss . moveRight ( 10 ) helper…" at bounding box center [713, 279] width 257 height 318
type textarea "for i in range(200):"
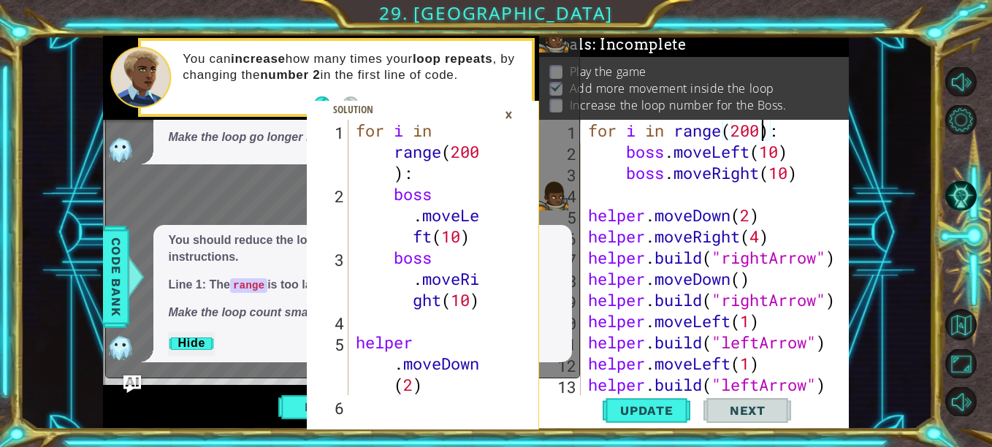
click at [882, 83] on div "boss.moveRight(8) 1 2 3 4 5 6 for i in range ( 200 ) : boss . moveLe ft ( 10 ) …" at bounding box center [476, 233] width 912 height 394
click at [513, 114] on div "×" at bounding box center [508, 114] width 23 height 25
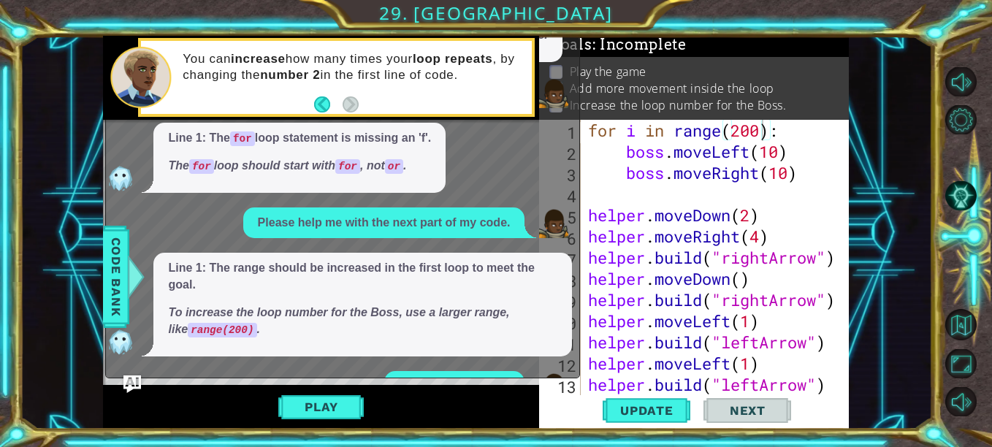
scroll to position [0, 0]
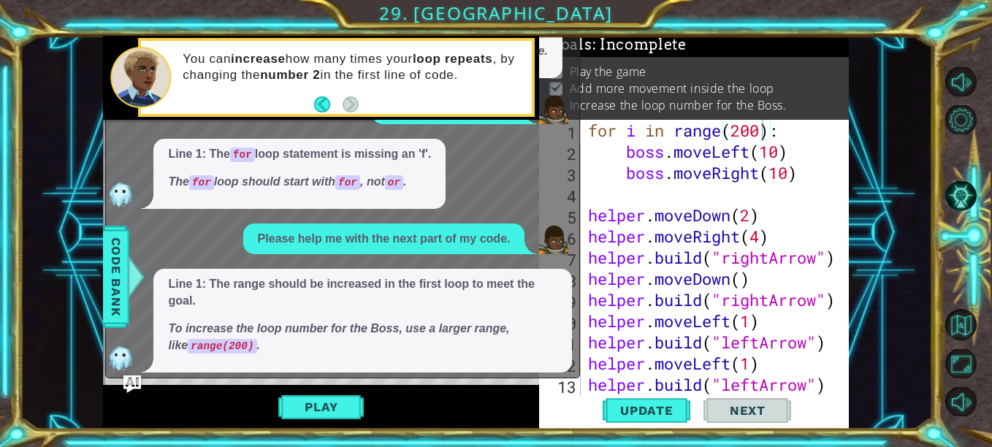
click at [324, 107] on button "Back" at bounding box center [328, 104] width 28 height 16
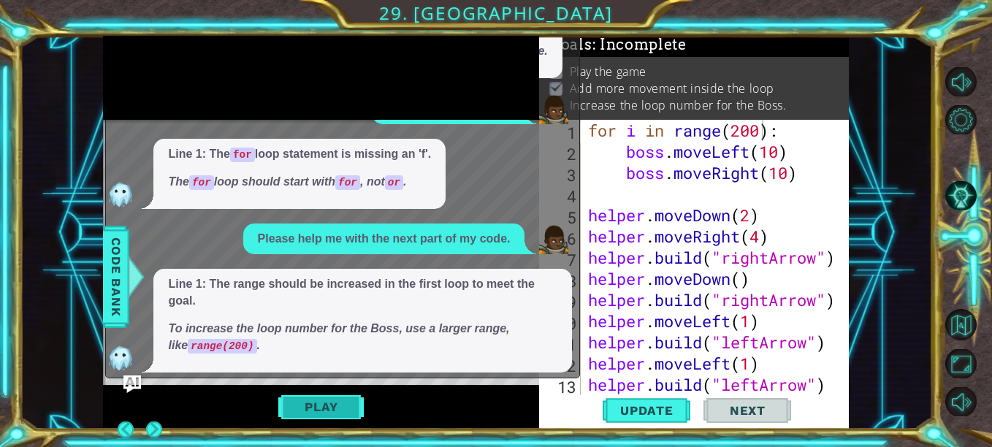
click at [354, 411] on button "Play" at bounding box center [320, 407] width 85 height 28
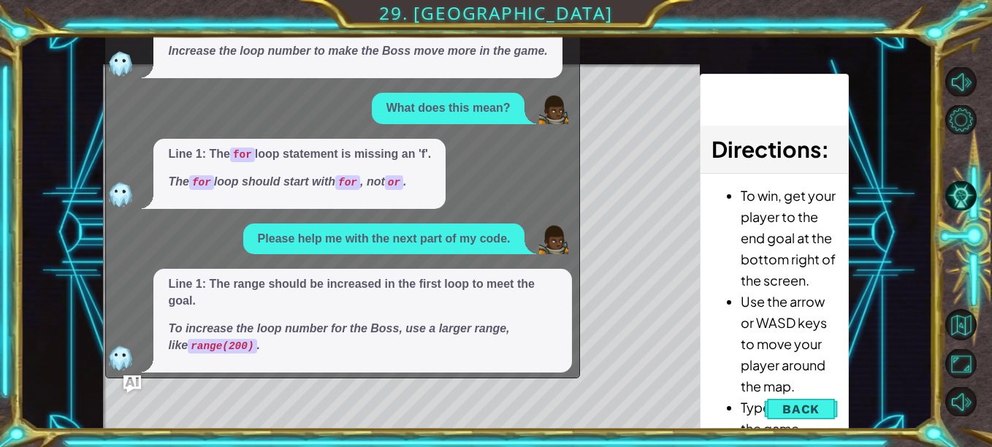
click at [4, 196] on div "boss.moveRight(8) 1 2 3 4 5 6 for i in range ( 200 ) : boss . moveLe ft ( 10 ) …" at bounding box center [496, 223] width 992 height 447
click at [133, 386] on img "Ask AI" at bounding box center [132, 383] width 19 height 19
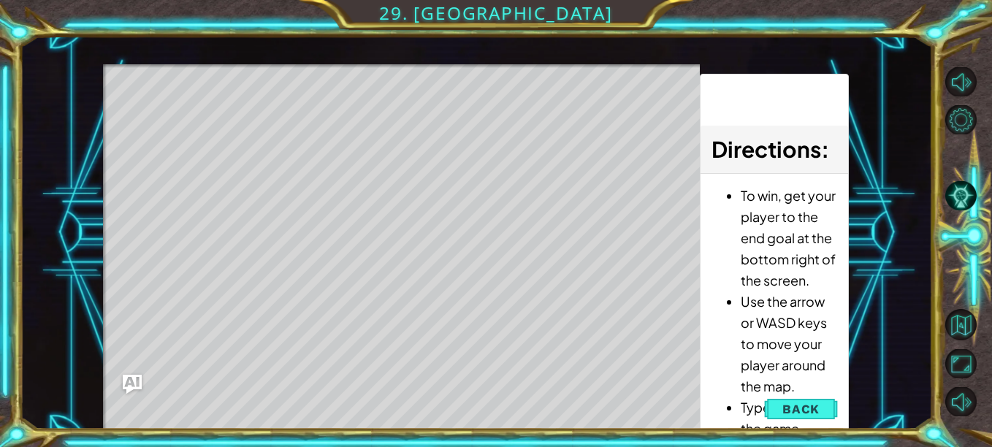
click at [123, 374] on button "Ask AI" at bounding box center [132, 383] width 19 height 19
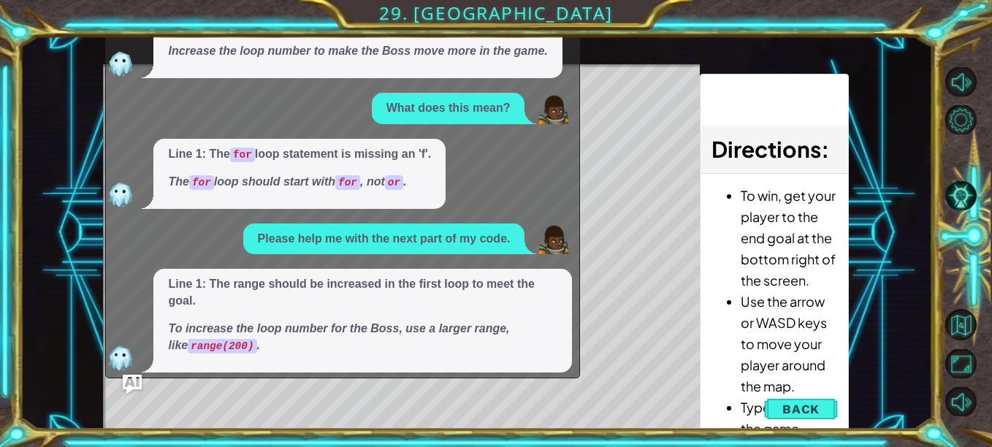
scroll to position [366, 0]
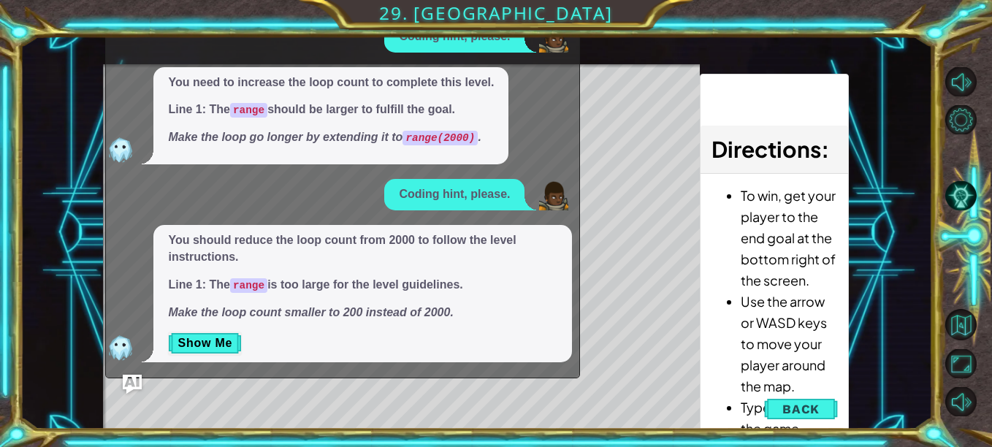
click at [123, 374] on button "Ask AI" at bounding box center [132, 383] width 19 height 19
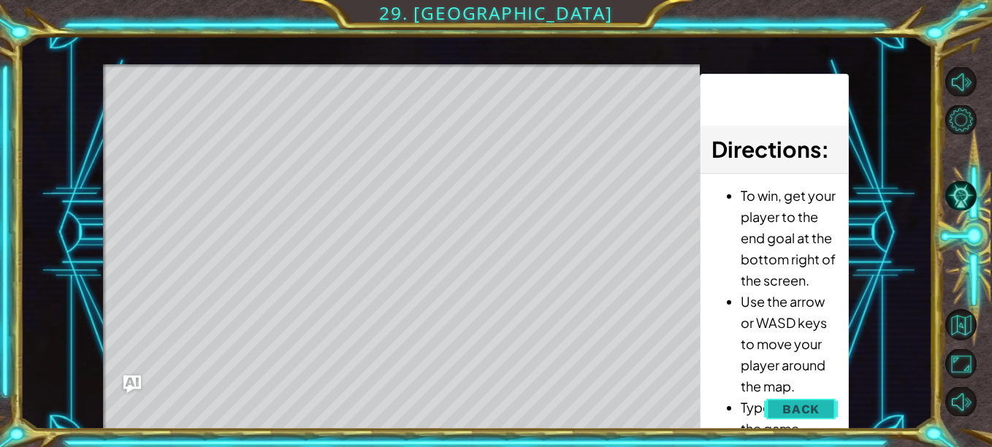
click at [793, 412] on span "Back" at bounding box center [800, 409] width 37 height 15
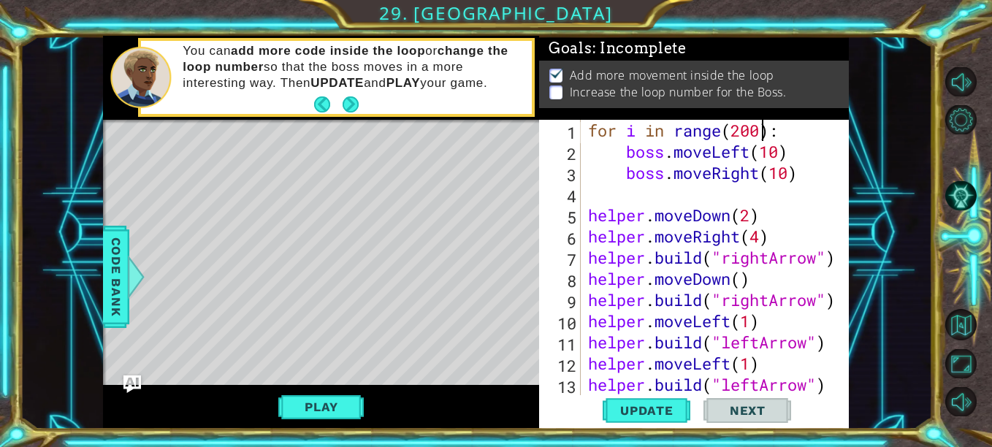
click at [758, 137] on div "for i in range ( 200 ) : boss . moveLeft ( 10 ) boss . moveRight ( 10 ) helper …" at bounding box center [713, 279] width 257 height 318
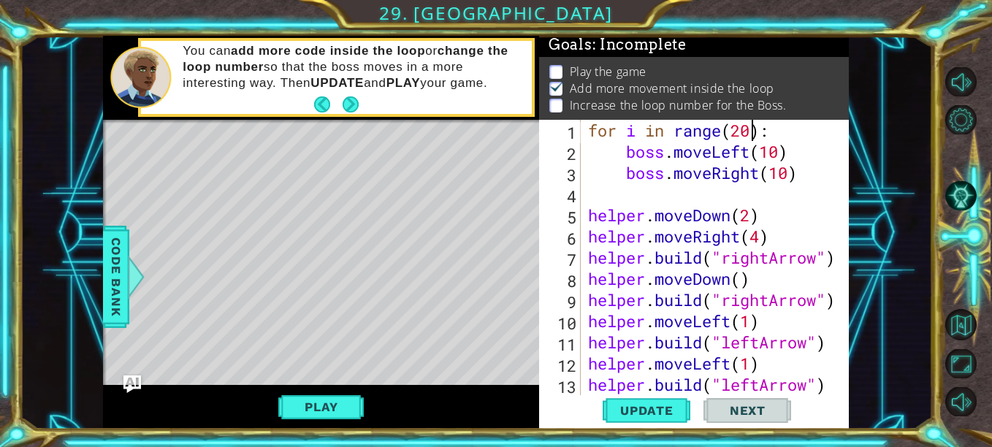
scroll to position [0, 7]
type textarea "for i in range(2):"
click at [352, 403] on button "Play" at bounding box center [320, 407] width 85 height 28
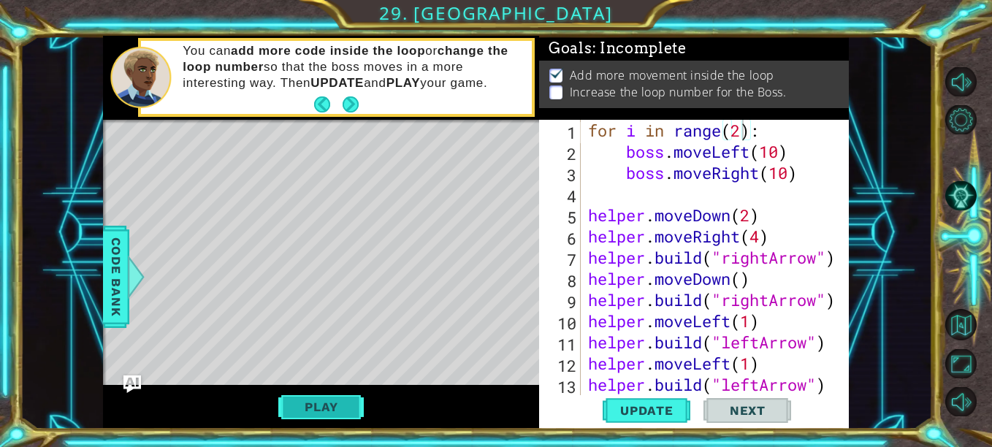
click at [305, 409] on button "Play" at bounding box center [320, 407] width 85 height 28
click at [343, 414] on button "Play" at bounding box center [320, 407] width 85 height 28
